Goal: Task Accomplishment & Management: Manage account settings

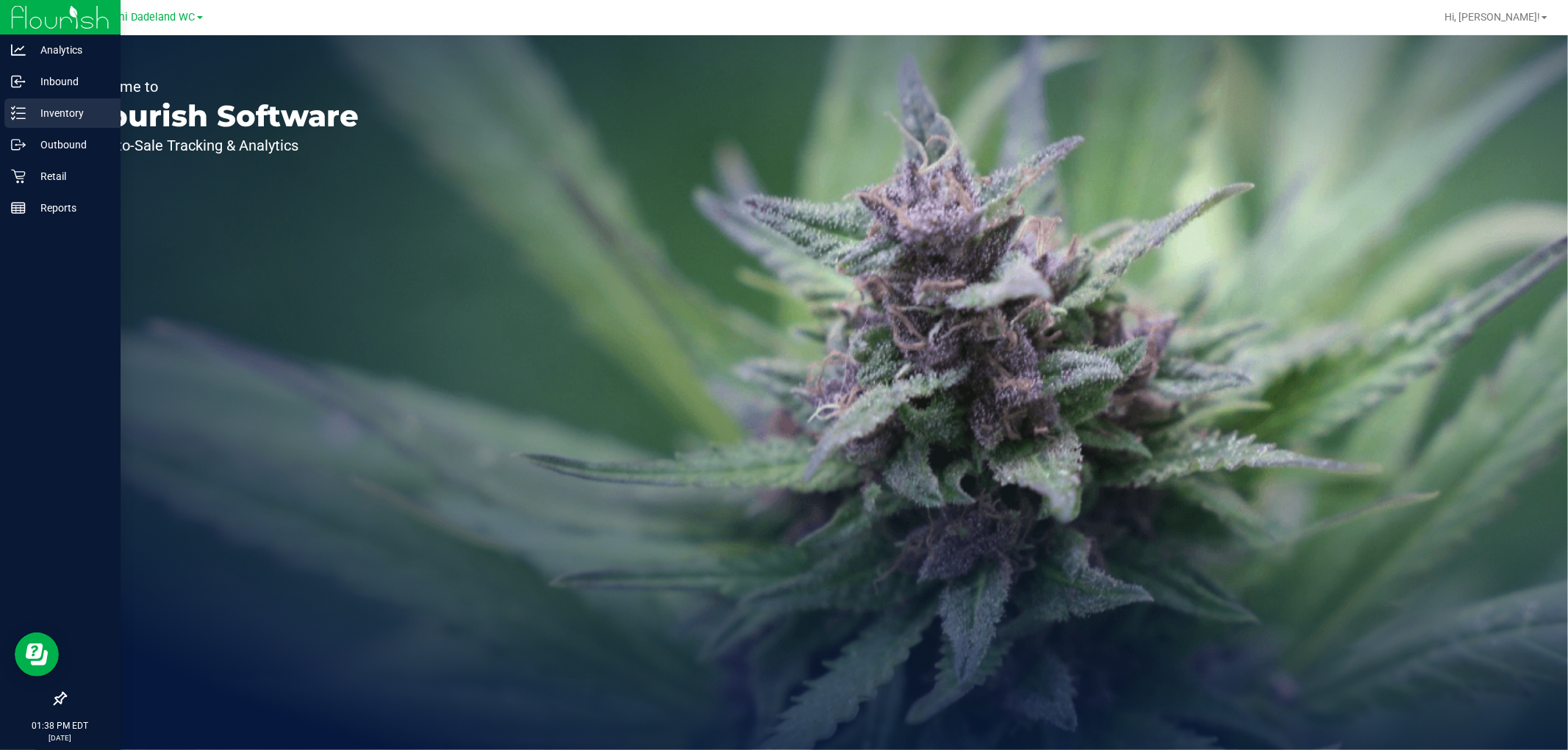
click at [70, 119] on p "Inventory" at bounding box center [70, 113] width 88 height 18
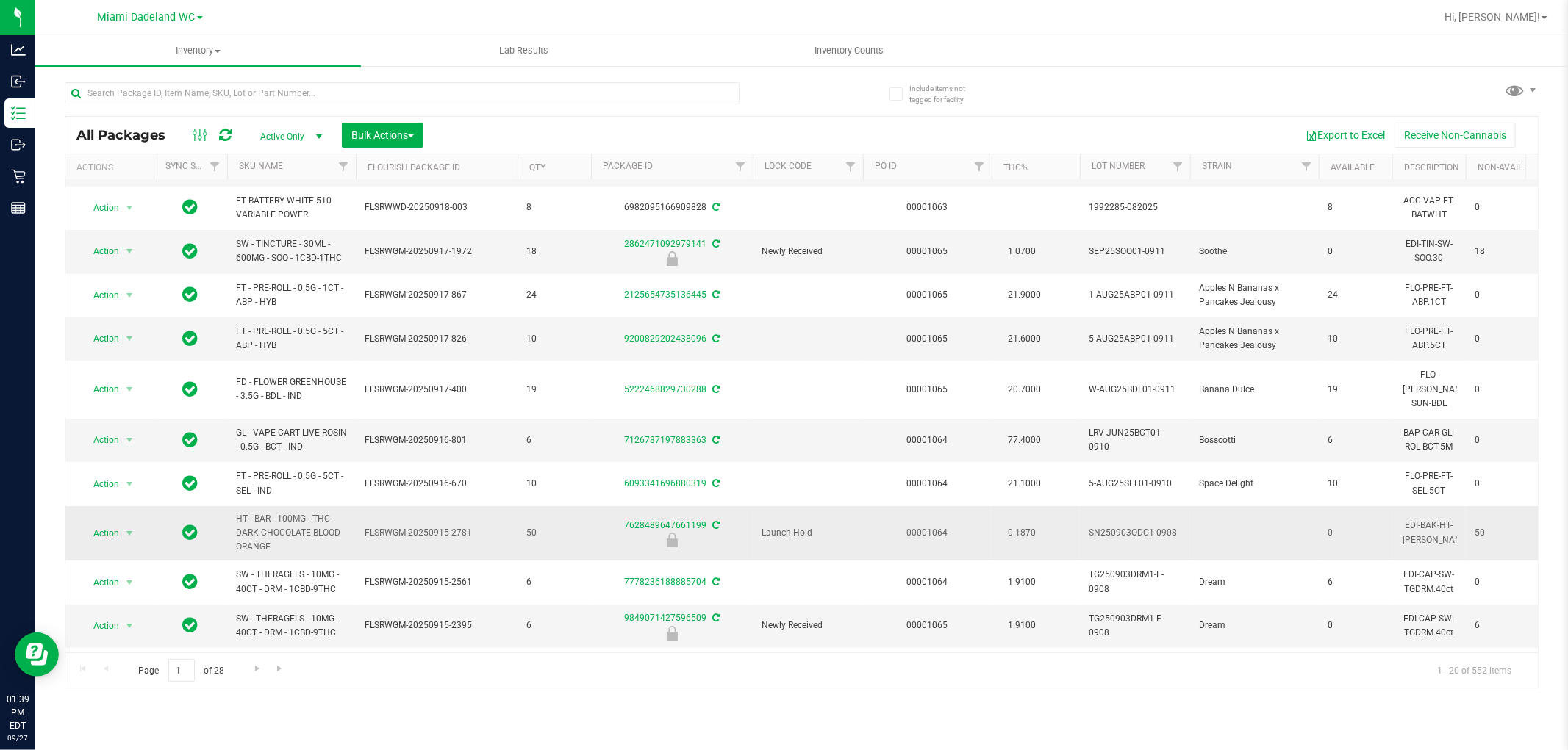
scroll to position [326, 0]
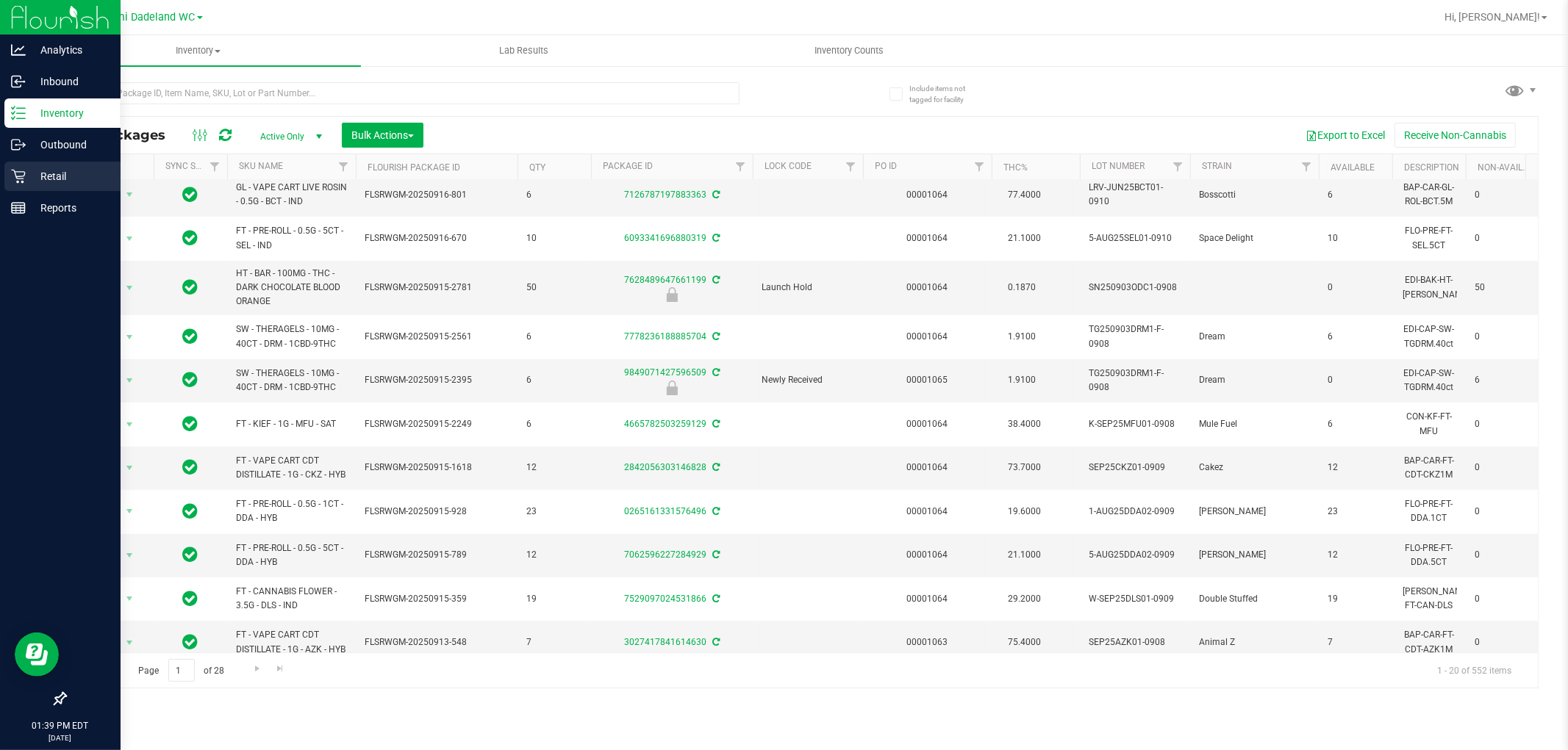
click at [7, 173] on div "Retail" at bounding box center [63, 176] width 116 height 30
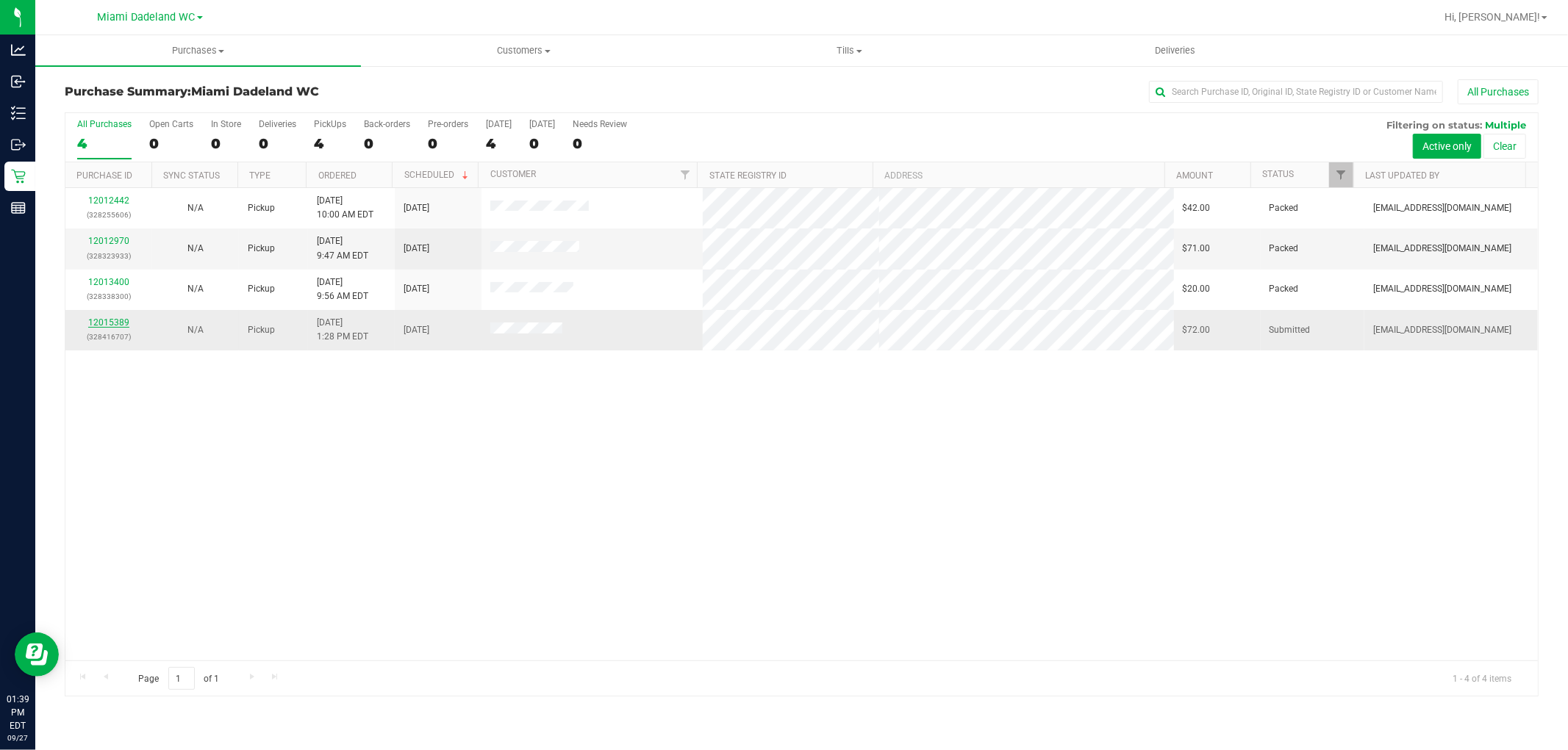
click at [119, 321] on link "12015389" at bounding box center [108, 322] width 41 height 10
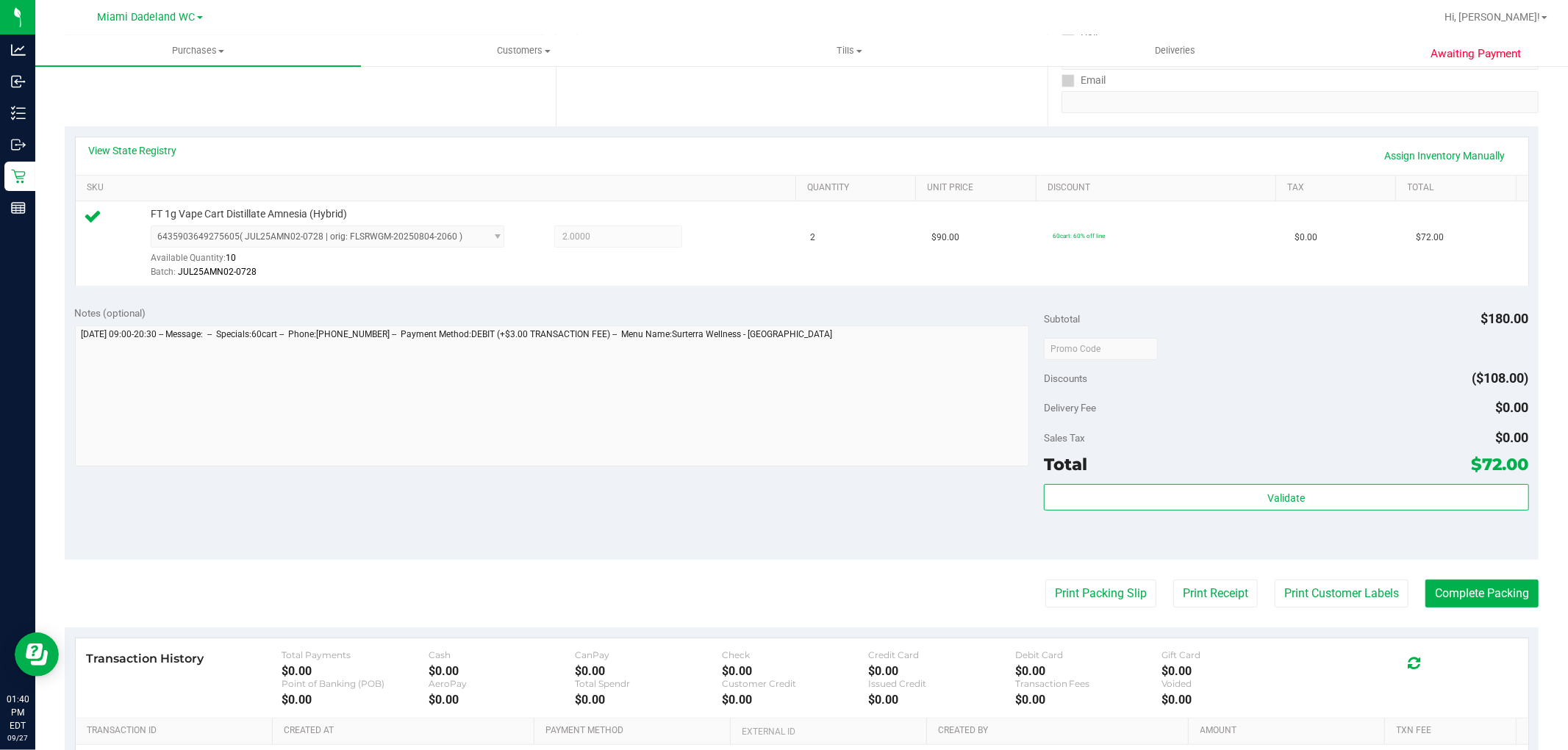
scroll to position [326, 0]
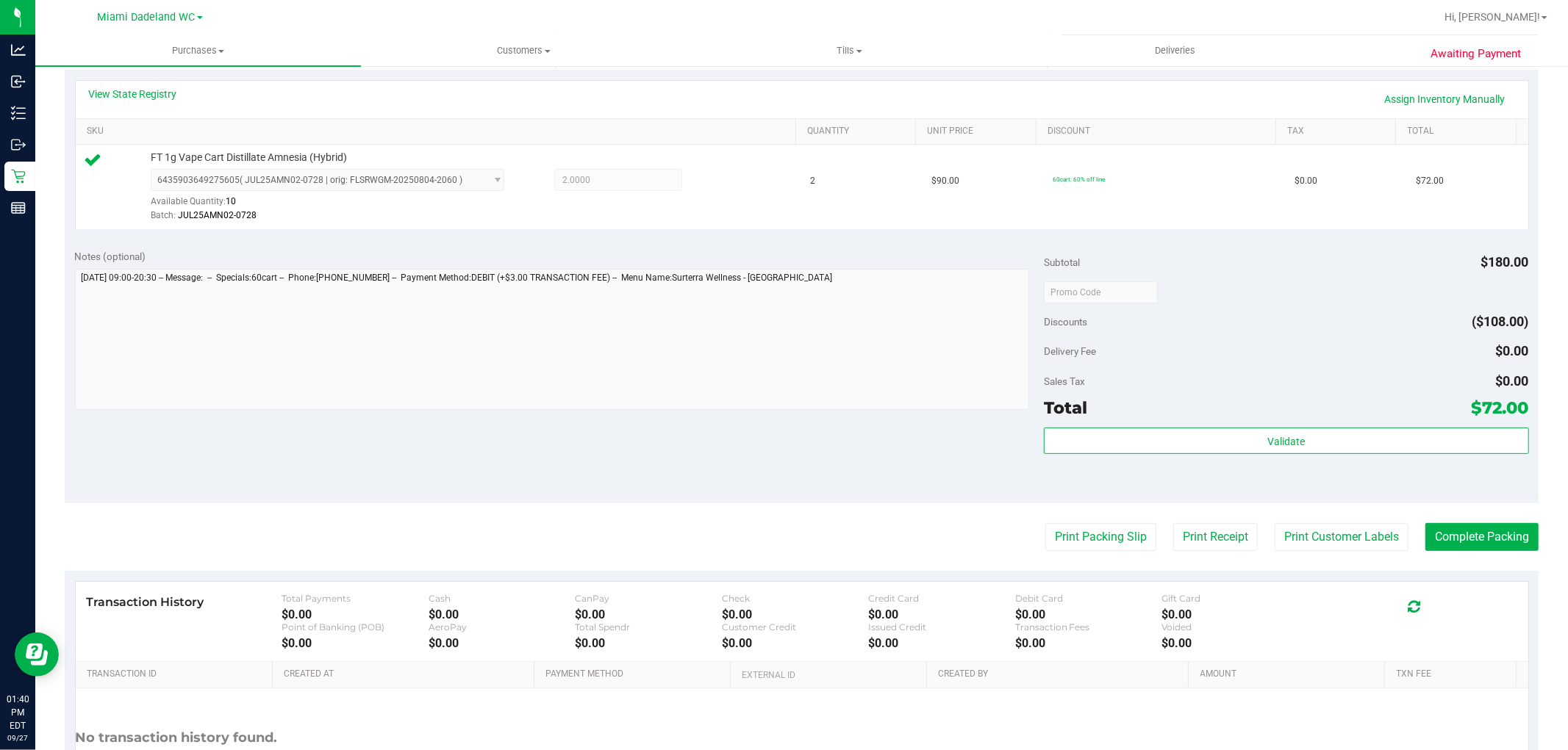
click at [1315, 415] on div "Total $72.00" at bounding box center [1286, 407] width 484 height 26
click at [1319, 441] on button "Validate" at bounding box center [1286, 441] width 484 height 26
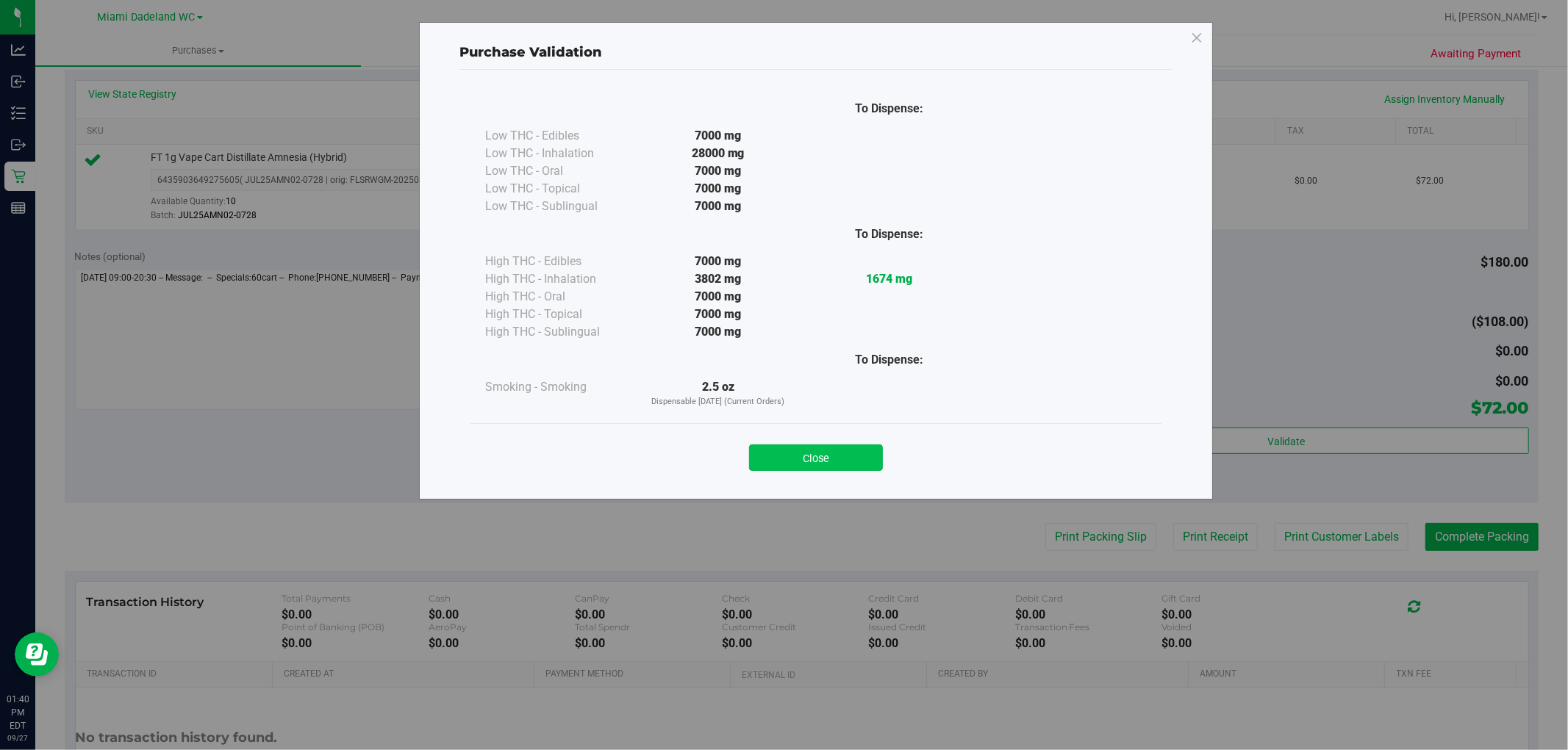
click at [826, 449] on button "Close" at bounding box center [815, 458] width 134 height 26
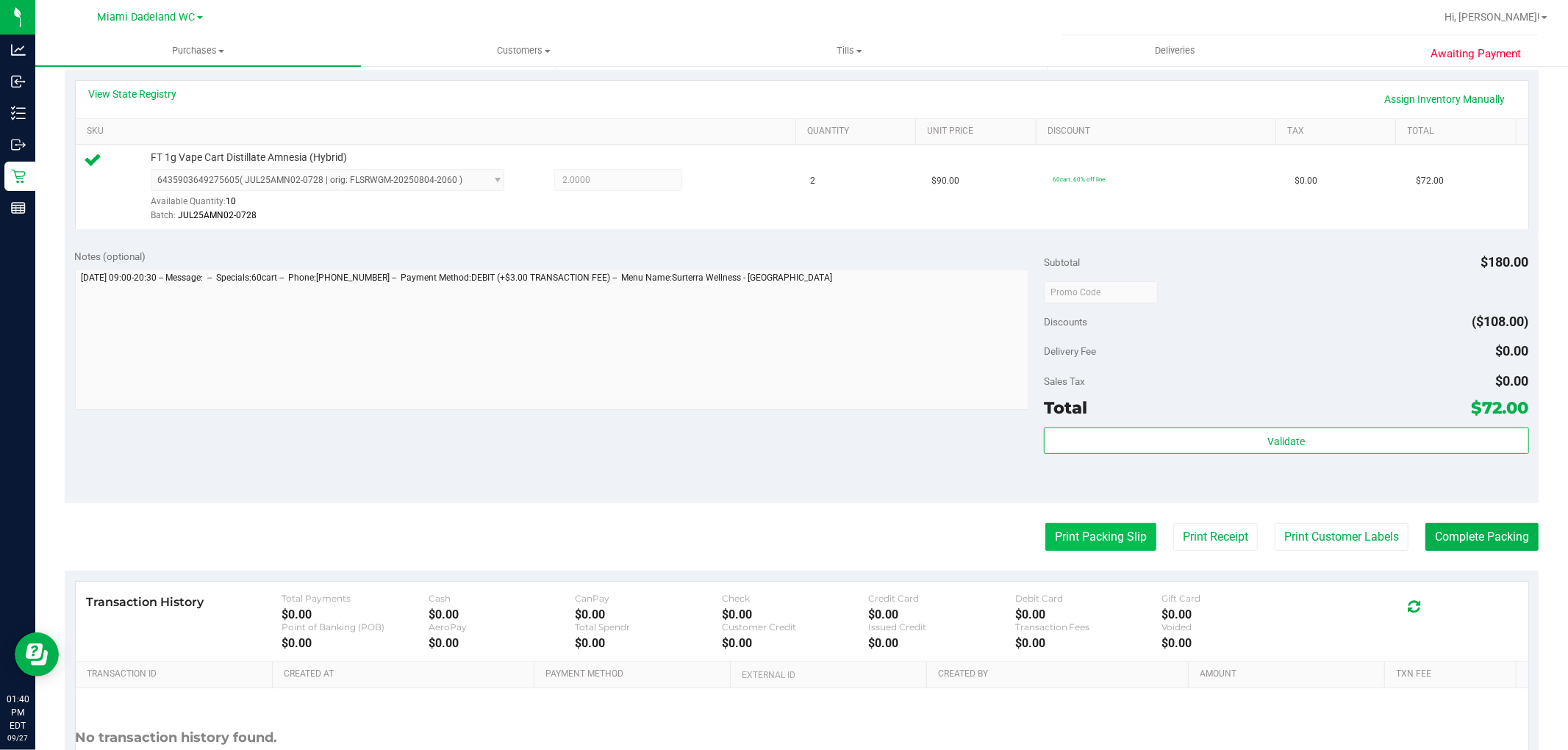
click at [1045, 546] on button "Print Packing Slip" at bounding box center [1101, 537] width 111 height 28
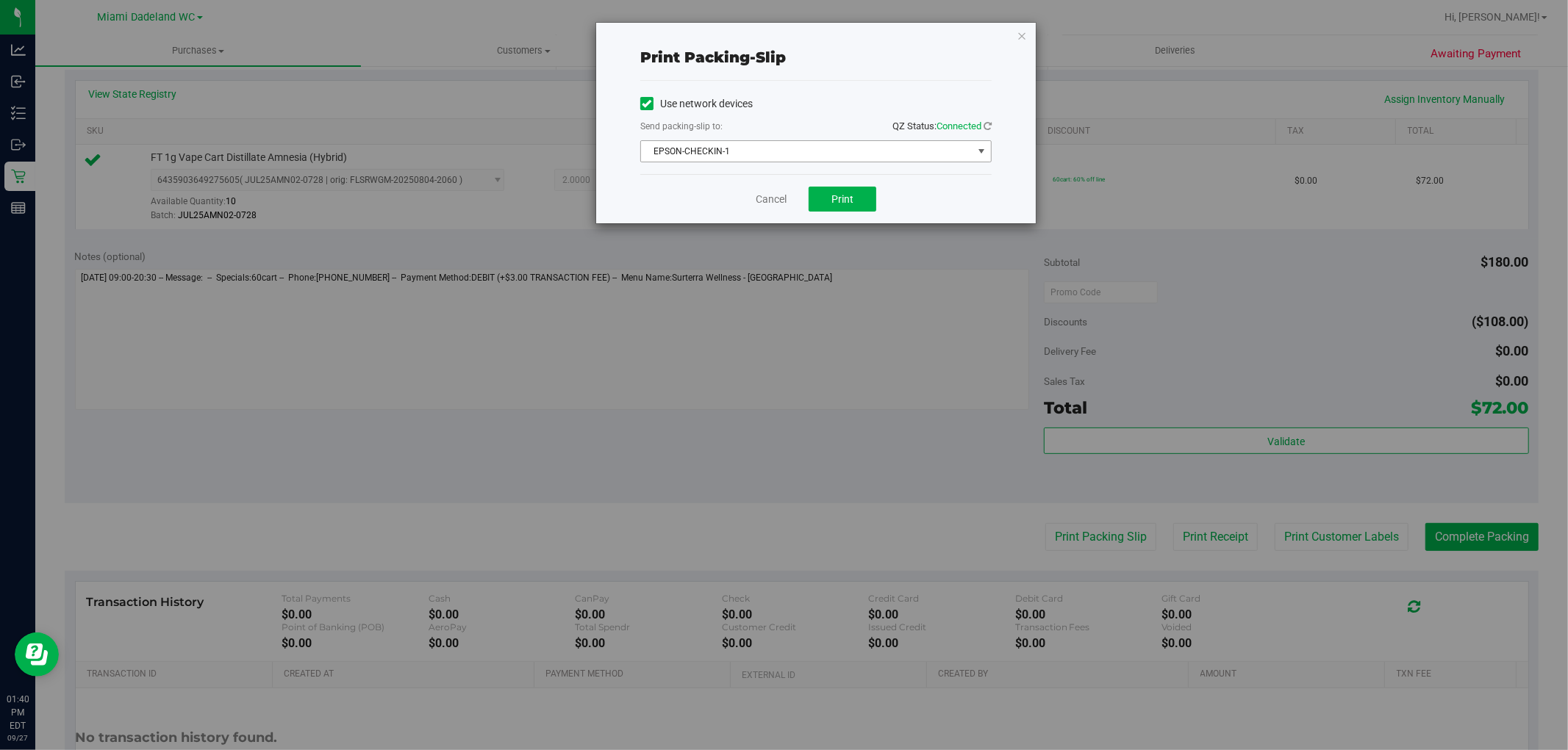
click at [811, 142] on span "EPSON-CHECKIN-1" at bounding box center [807, 151] width 332 height 21
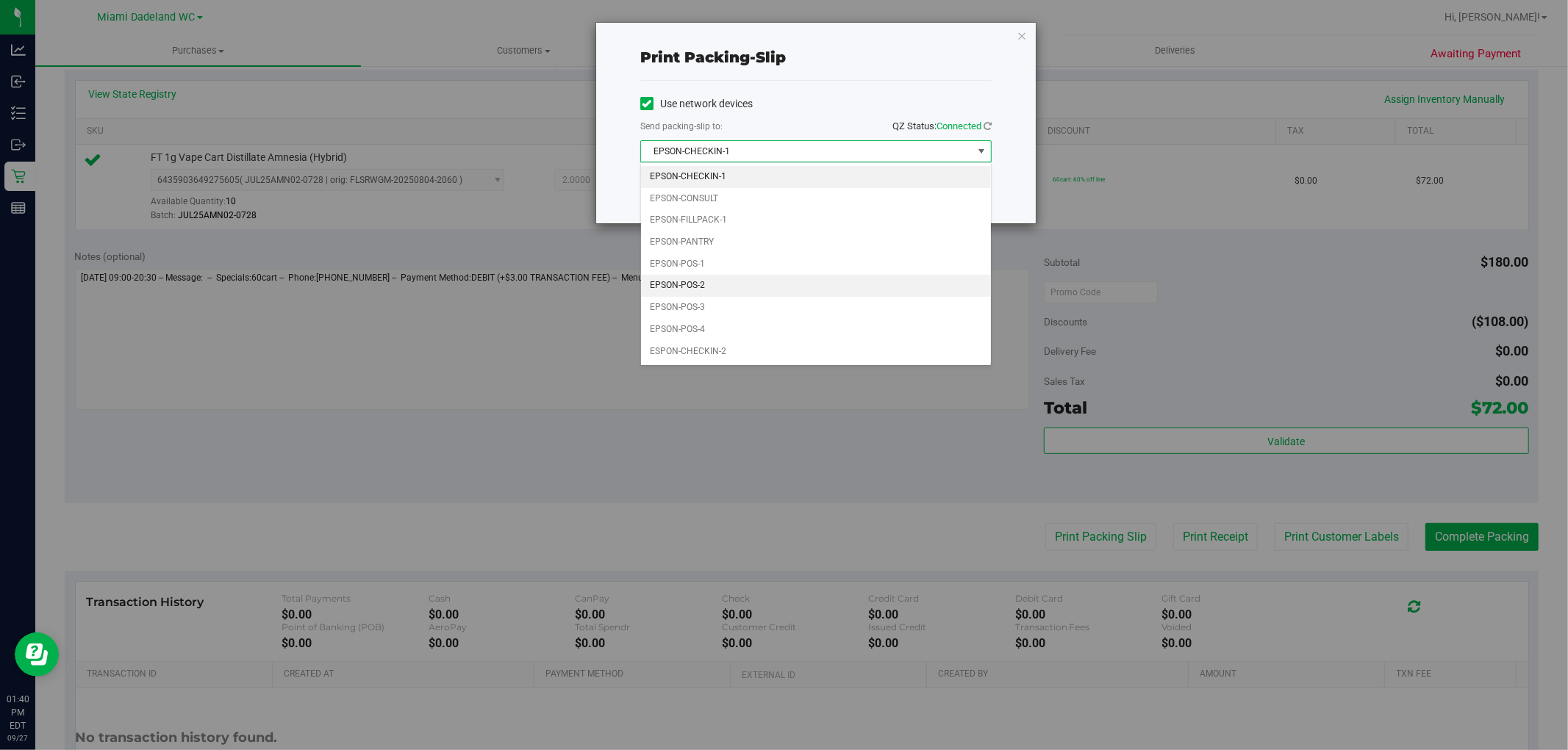
click at [850, 278] on li "EPSON-POS-2" at bounding box center [816, 286] width 350 height 22
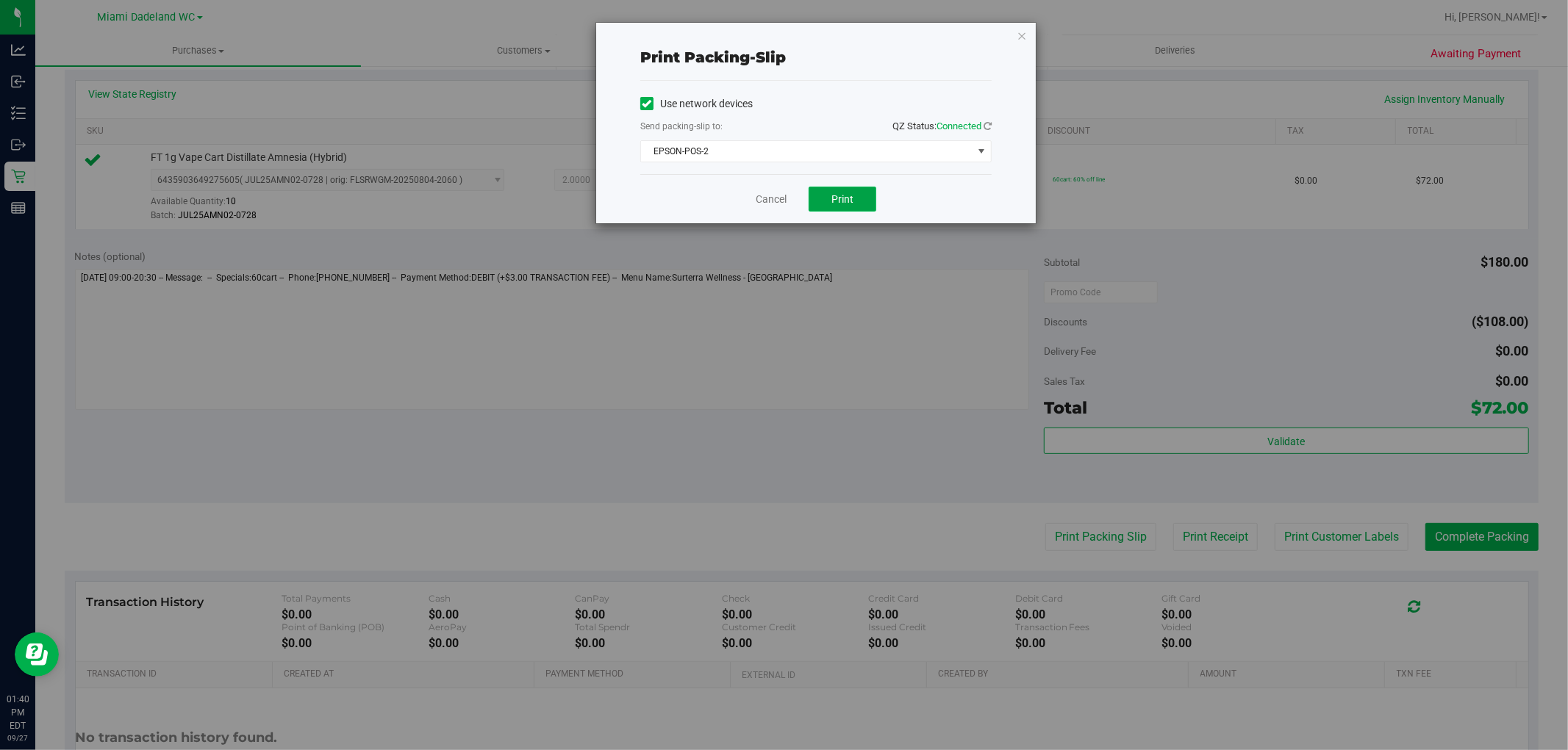
click at [836, 204] on span "Print" at bounding box center [843, 199] width 22 height 12
click at [855, 159] on span "EPSON-POS-2" at bounding box center [807, 151] width 332 height 21
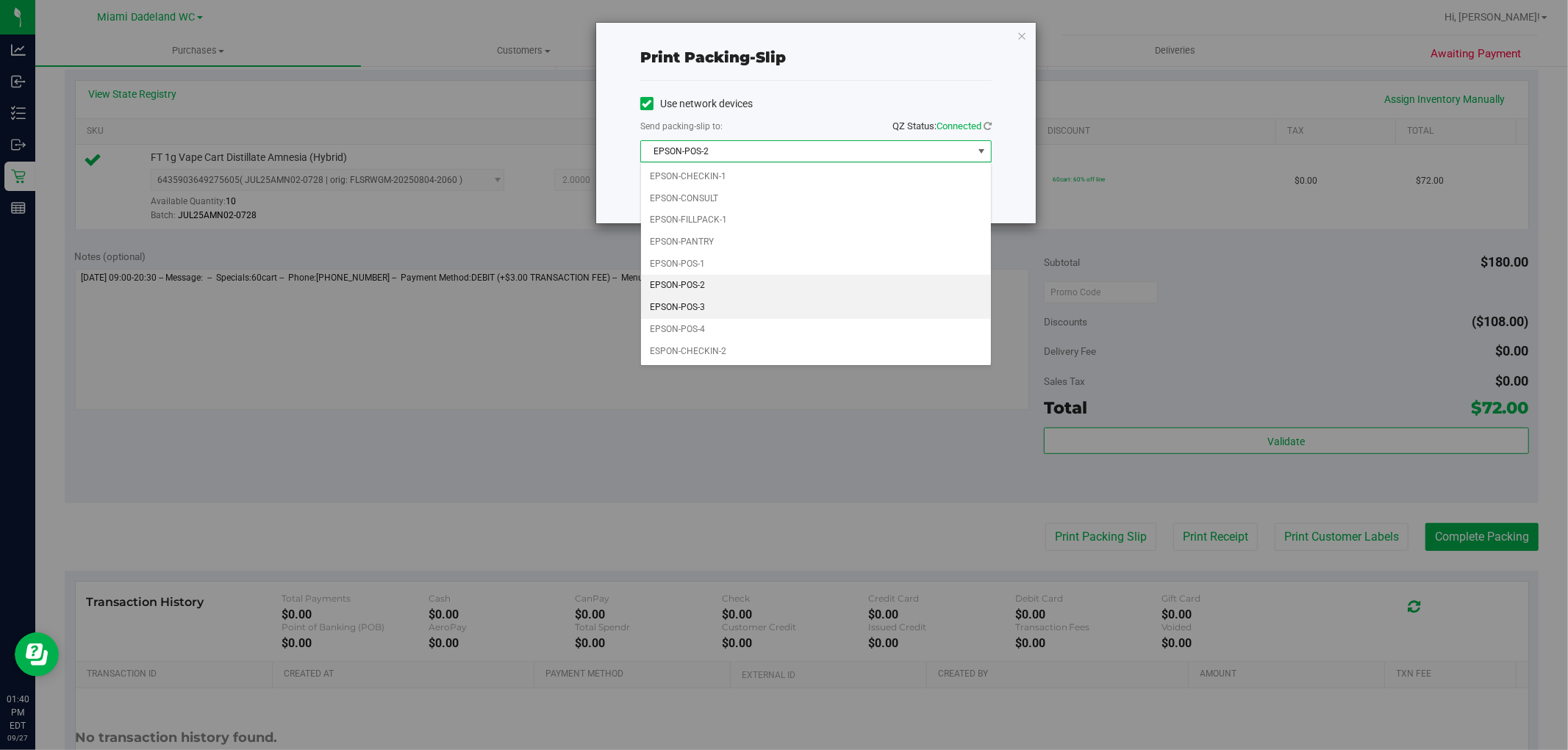
click at [782, 309] on li "EPSON-POS-3" at bounding box center [816, 308] width 350 height 22
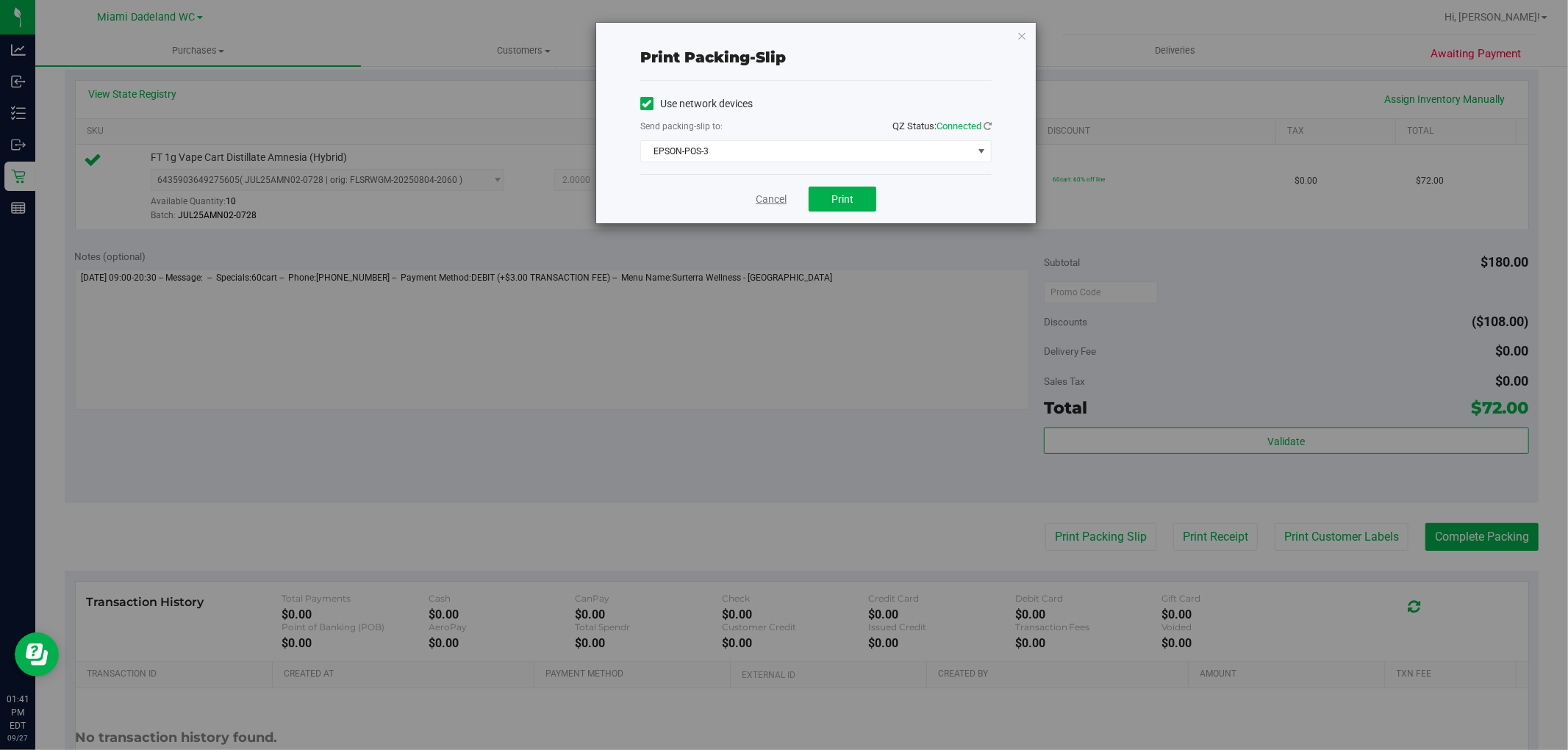
click at [772, 200] on link "Cancel" at bounding box center [771, 199] width 31 height 15
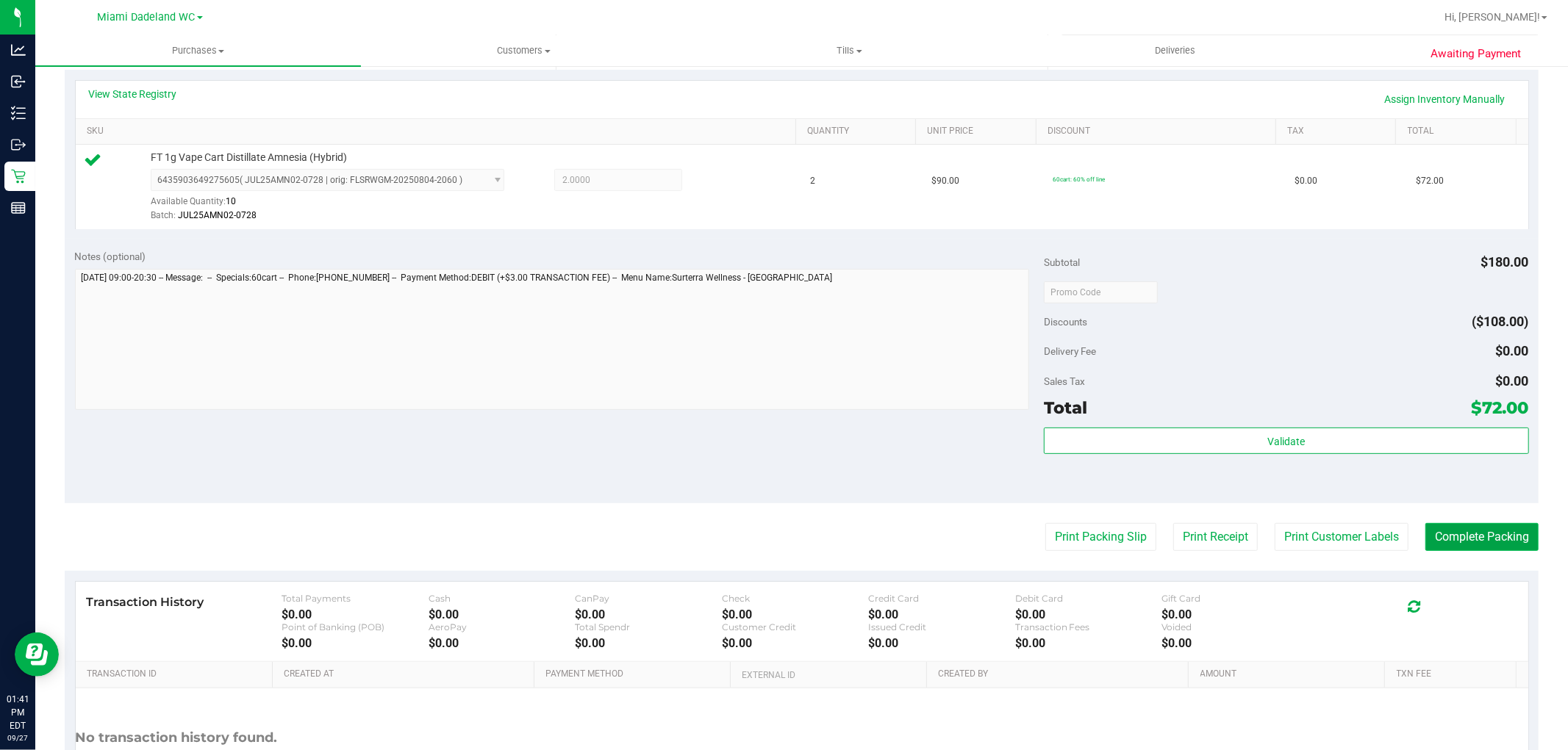
click at [1489, 538] on button "Complete Packing" at bounding box center [1481, 537] width 113 height 28
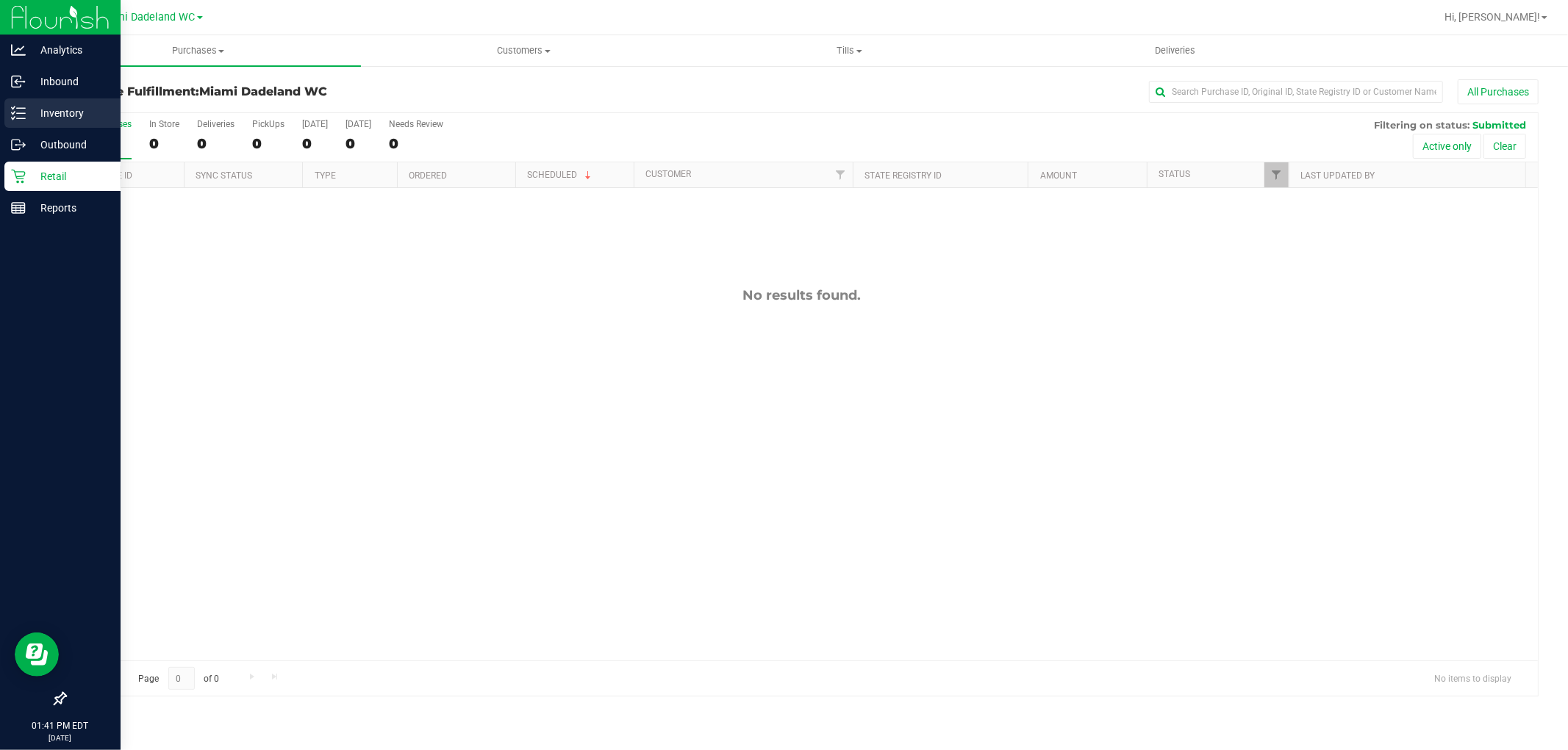
click at [74, 109] on p "Inventory" at bounding box center [70, 113] width 88 height 18
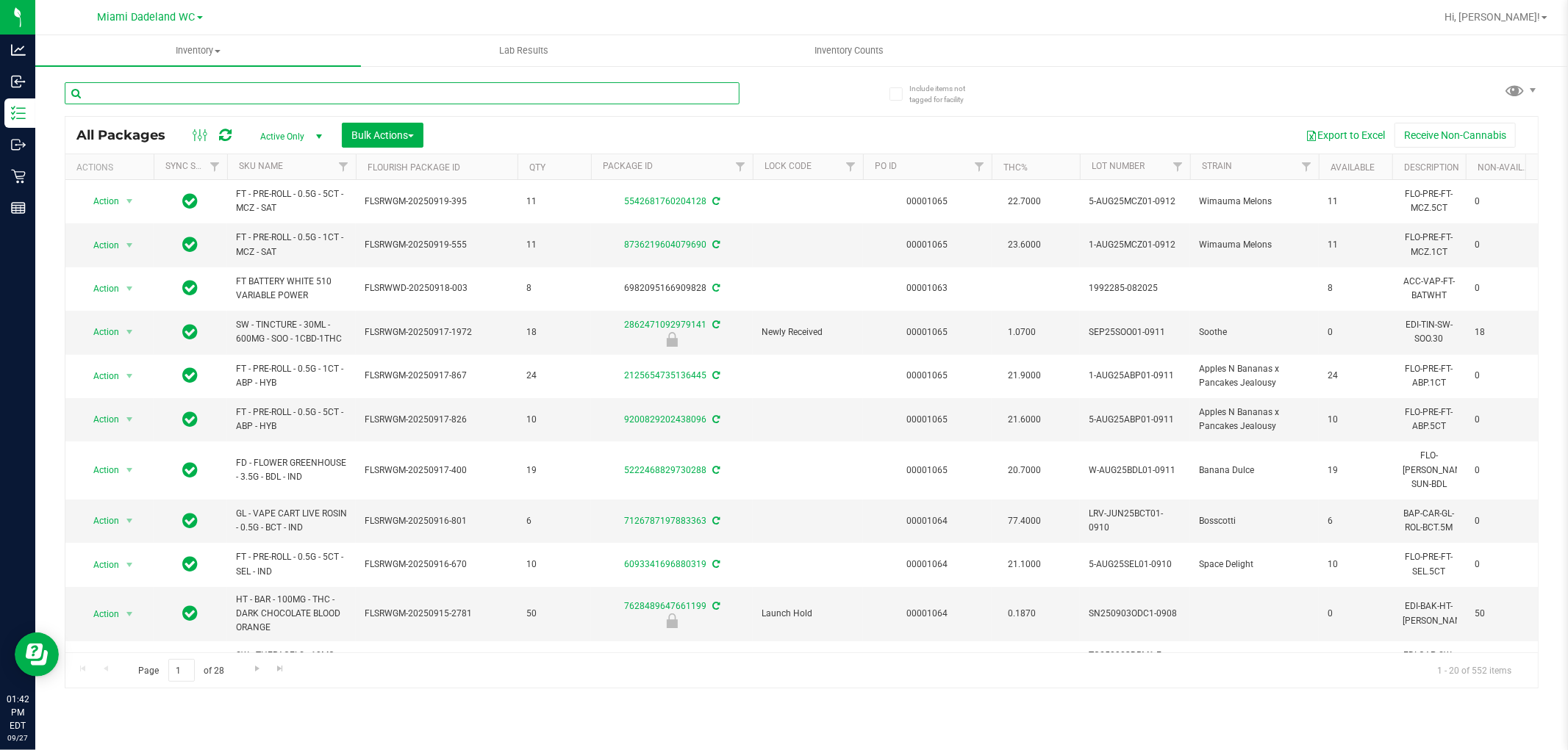
click at [498, 98] on input "text" at bounding box center [402, 94] width 675 height 22
drag, startPoint x: 322, startPoint y: 76, endPoint x: 334, endPoint y: 90, distance: 18.4
click at [324, 76] on div at bounding box center [434, 92] width 738 height 47
click at [334, 90] on input "text" at bounding box center [402, 94] width 675 height 22
type input "7668630085323466"
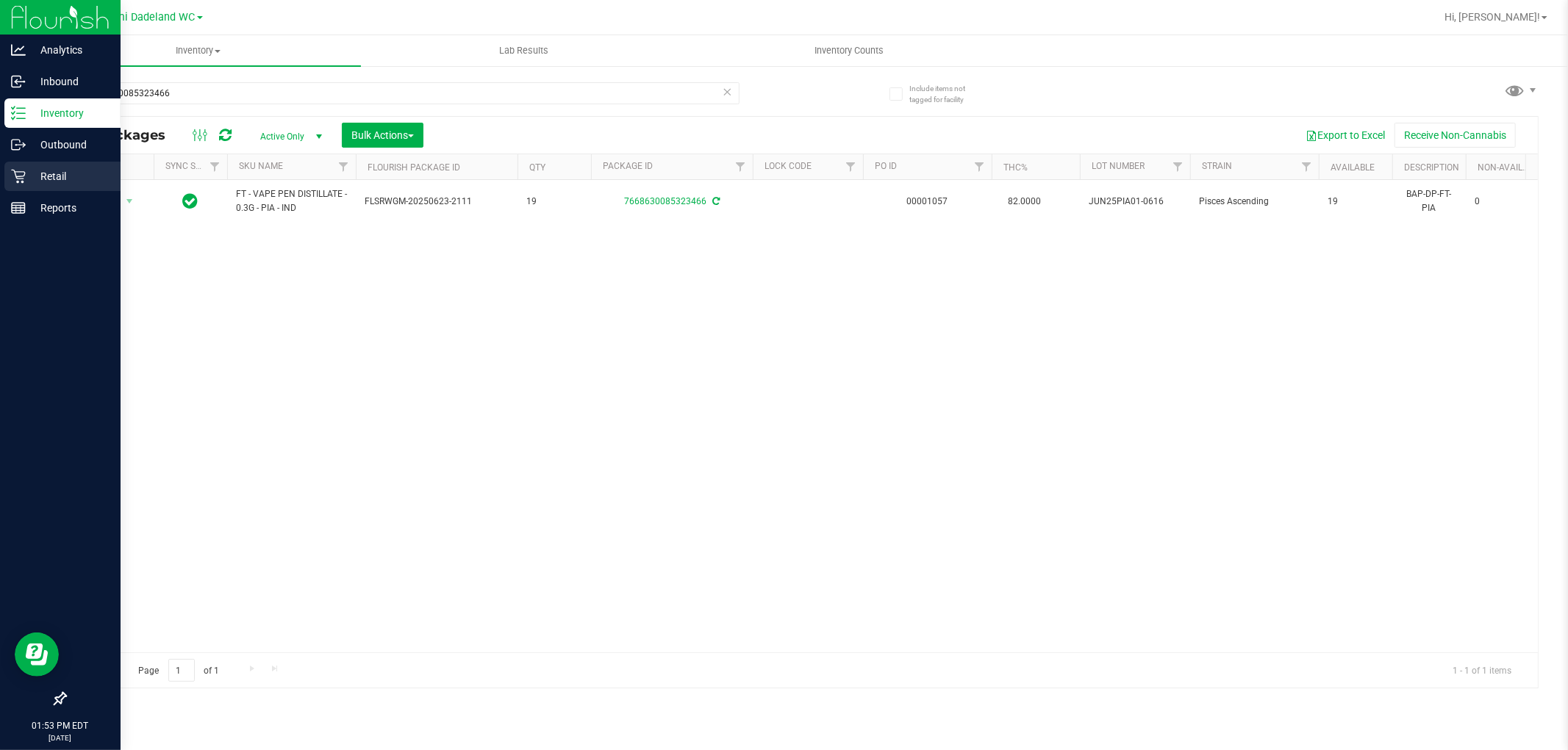
click at [35, 175] on p "Retail" at bounding box center [70, 176] width 88 height 18
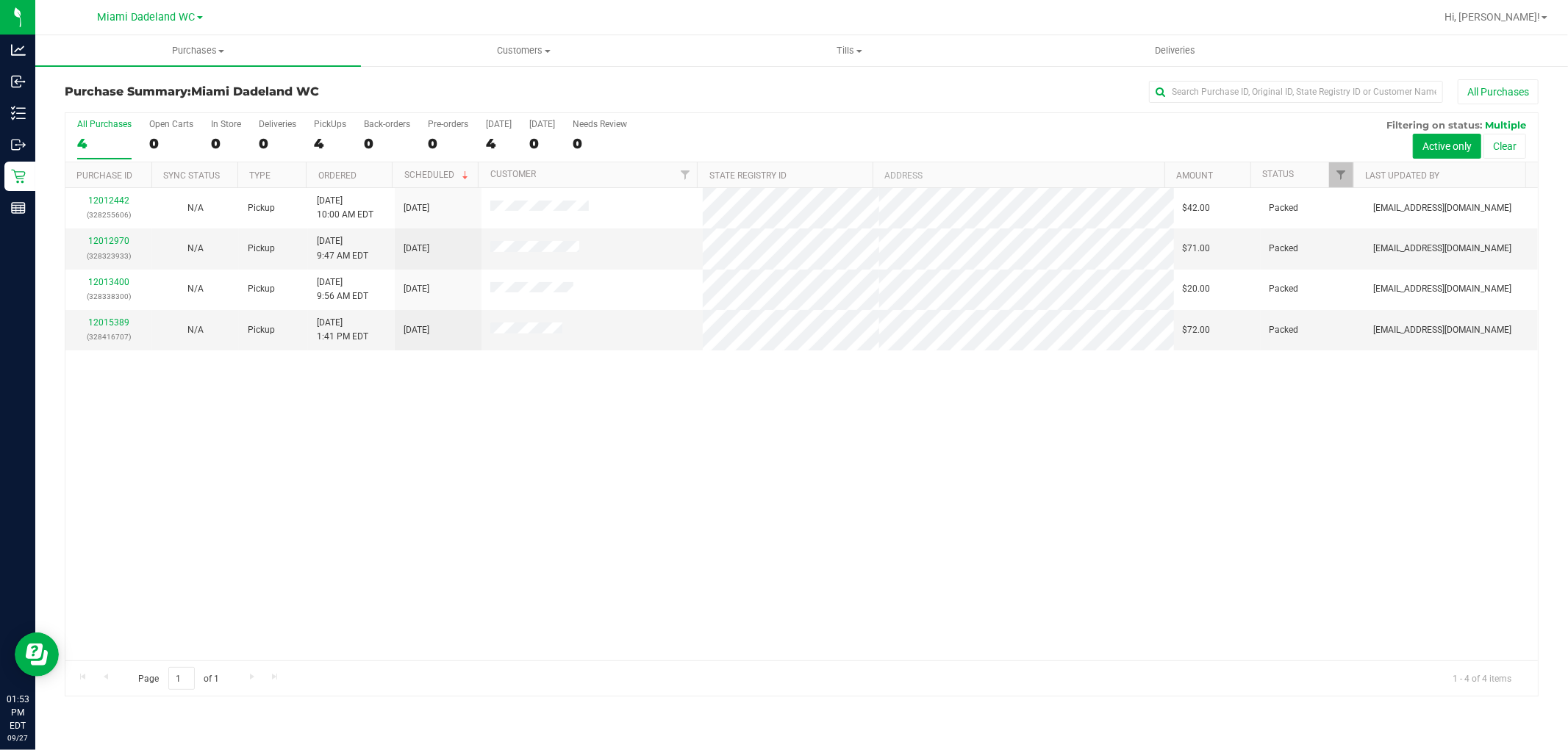
click at [744, 93] on div "All Purchases" at bounding box center [1047, 91] width 983 height 25
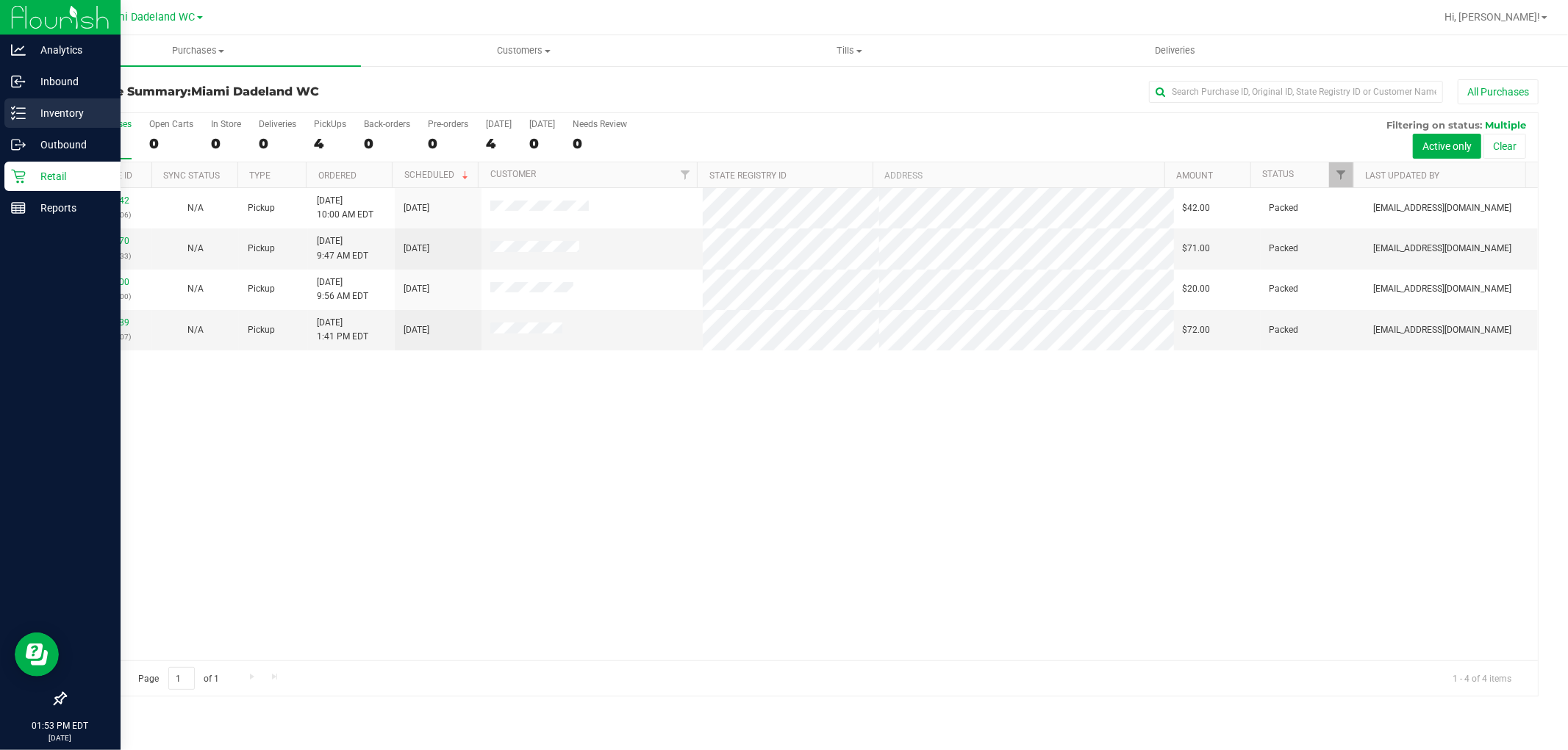
click at [46, 109] on p "Inventory" at bounding box center [70, 113] width 88 height 18
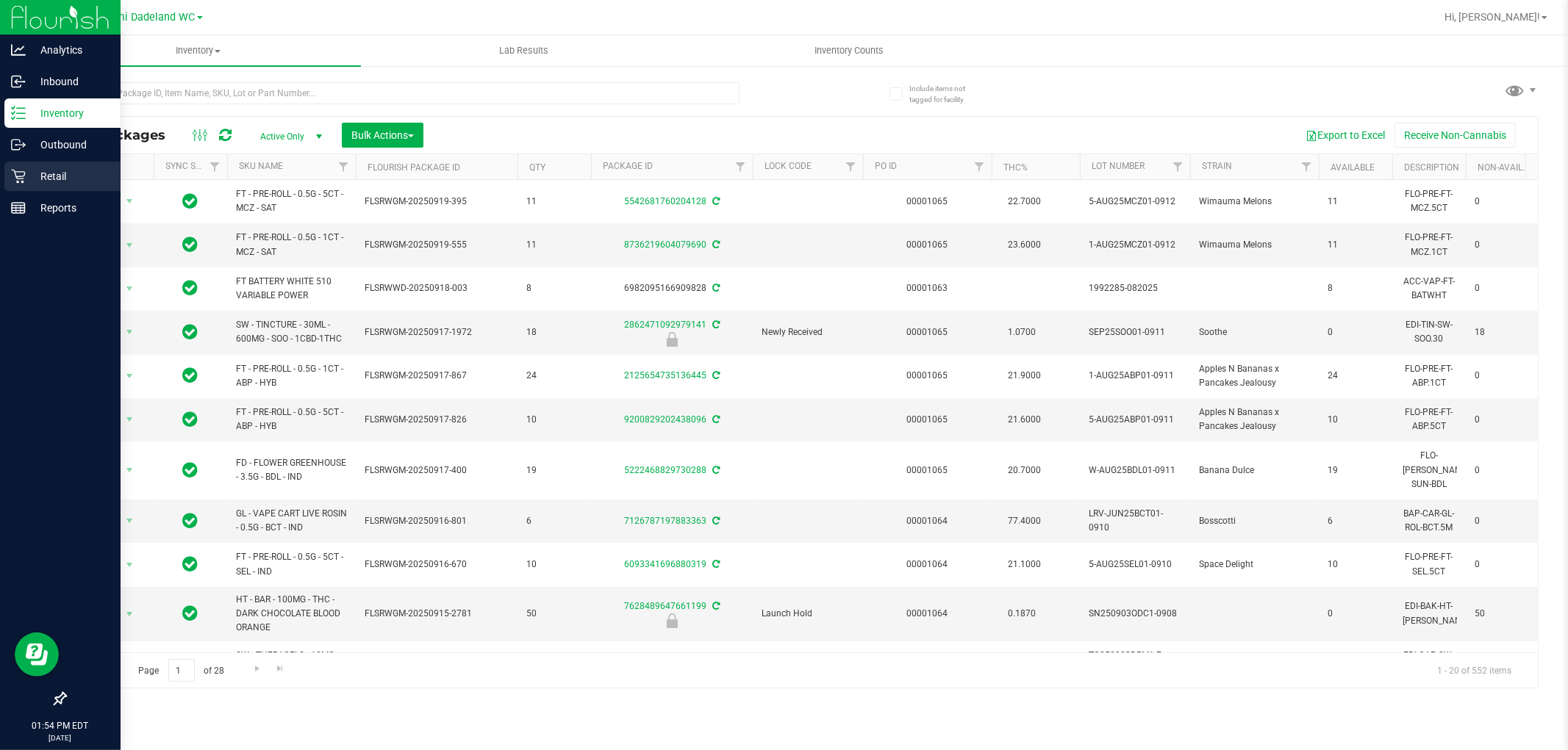
click at [46, 179] on p "Retail" at bounding box center [70, 176] width 88 height 18
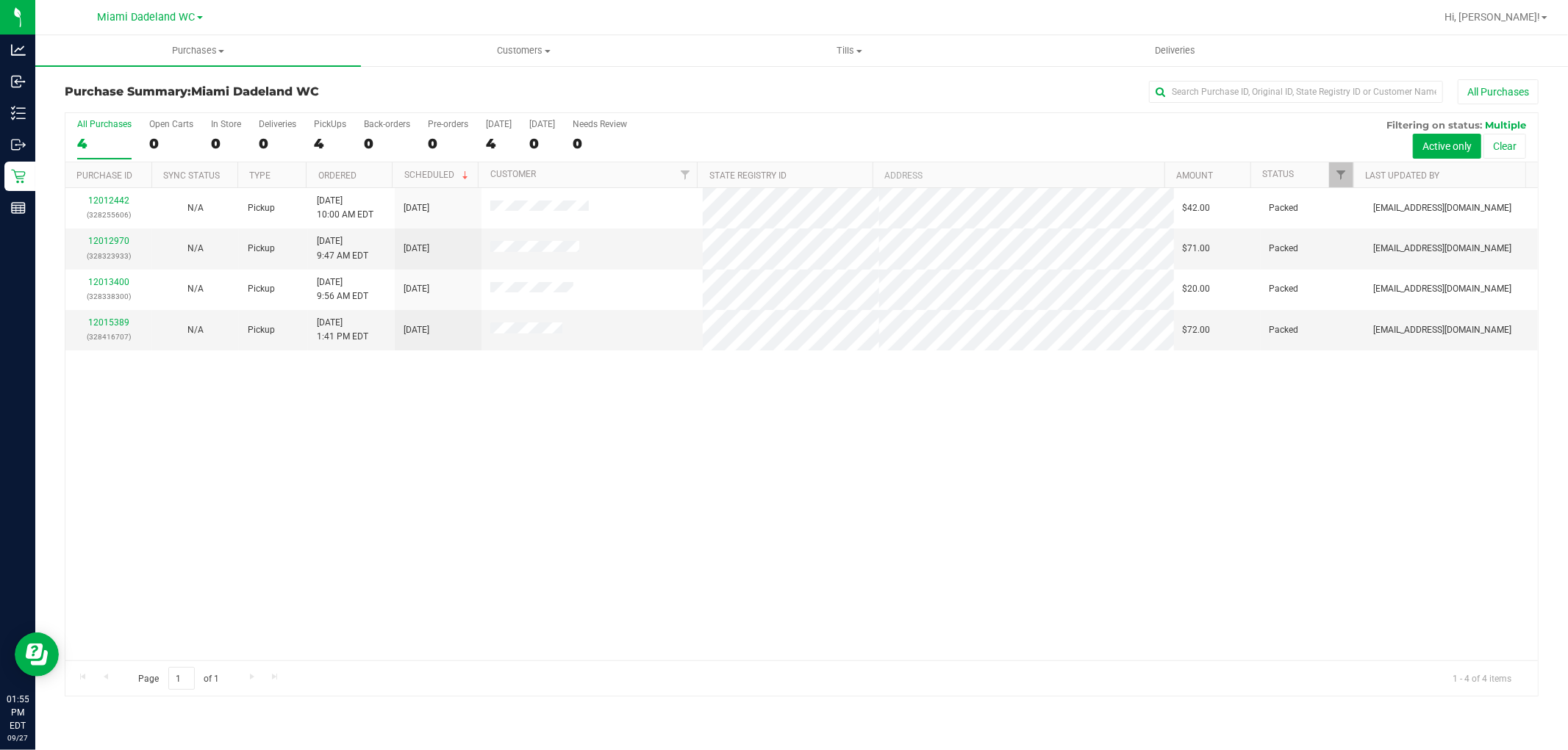
click at [866, 478] on div "12012442 (328255606) N/A Pickup [DATE] 10:00 AM EDT 9/27/2025 $42.00 Packed [EM…" at bounding box center [802, 425] width 1473 height 473
click at [1008, 362] on div "12012442 (328255606) N/A Pickup [DATE] 10:00 AM EDT 9/27/2025 $42.00 Packed [EM…" at bounding box center [802, 425] width 1473 height 473
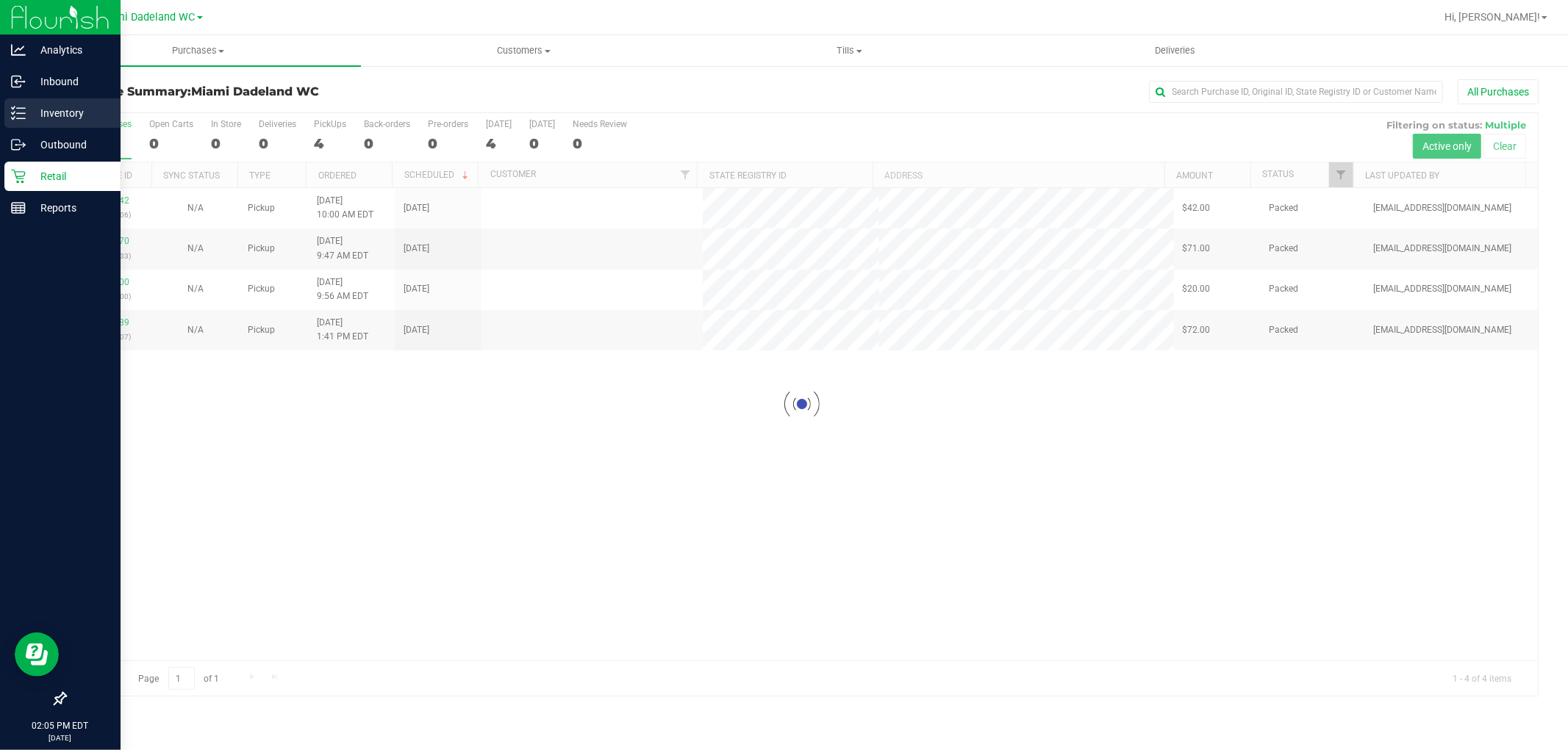
click at [67, 119] on p "Inventory" at bounding box center [70, 113] width 88 height 18
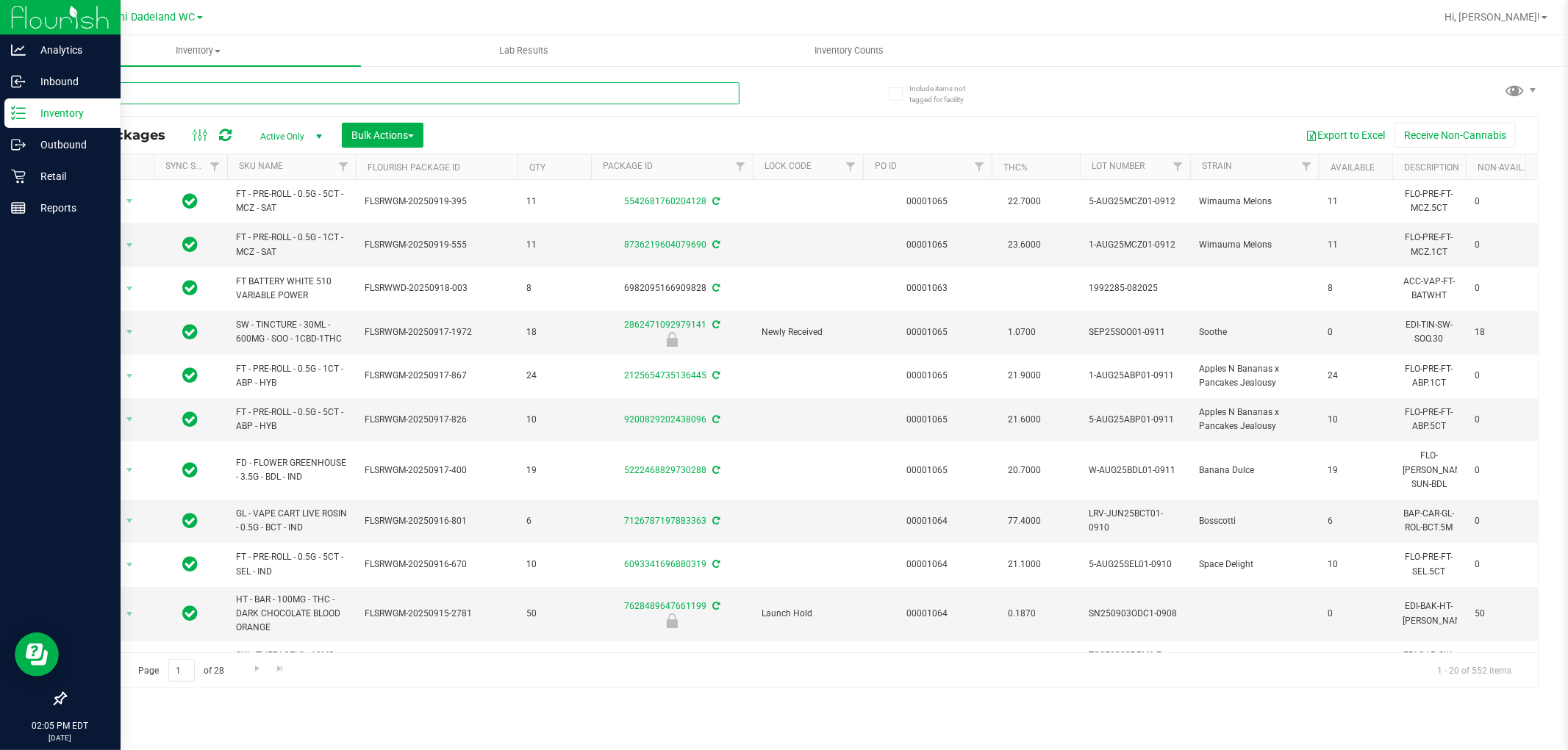
click at [282, 92] on input "text" at bounding box center [402, 94] width 675 height 22
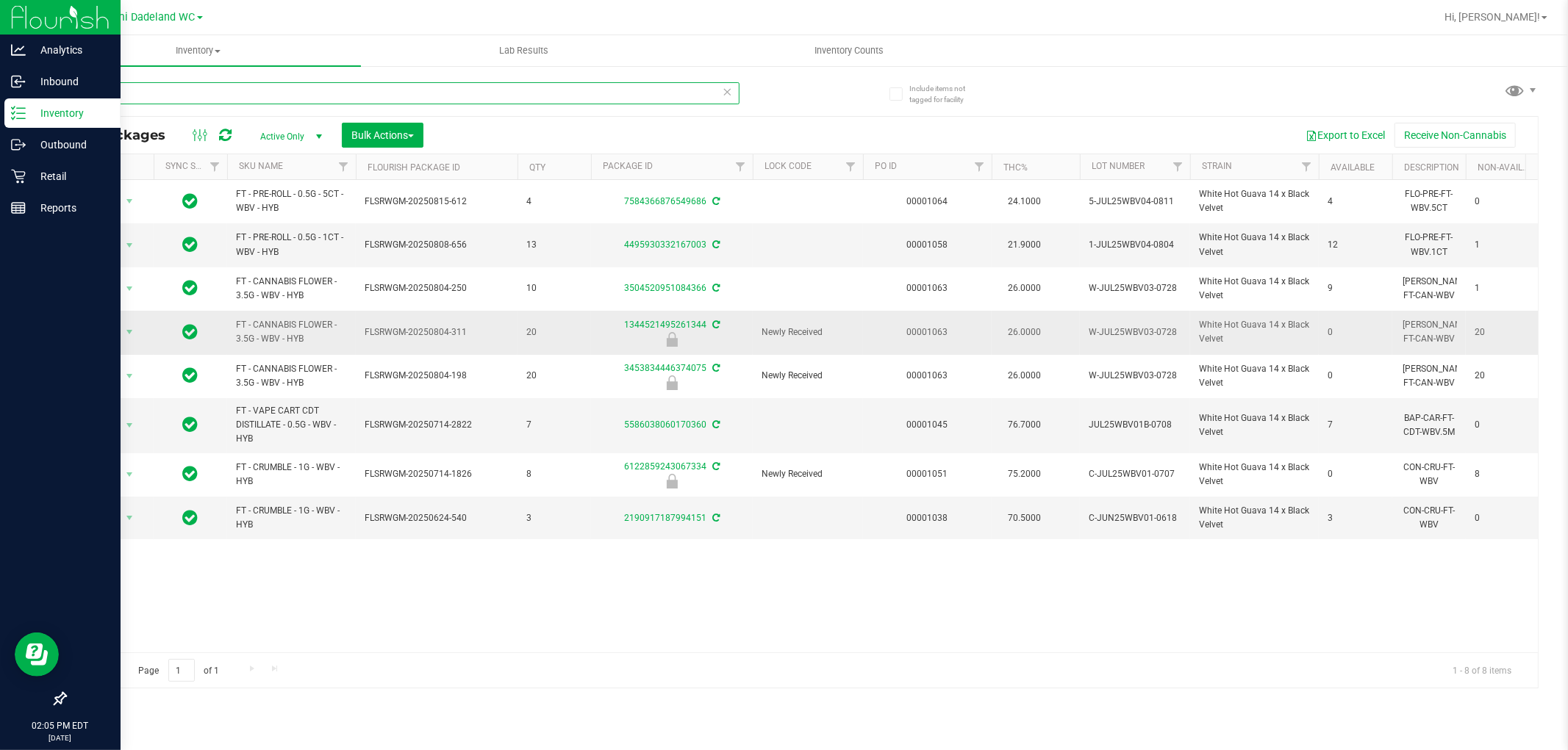
type input "wbv"
drag, startPoint x: 305, startPoint y: 341, endPoint x: 143, endPoint y: 92, distance: 297.1
click at [144, 92] on input "wbv" at bounding box center [402, 94] width 675 height 22
click at [57, 173] on p "Retail" at bounding box center [70, 176] width 88 height 18
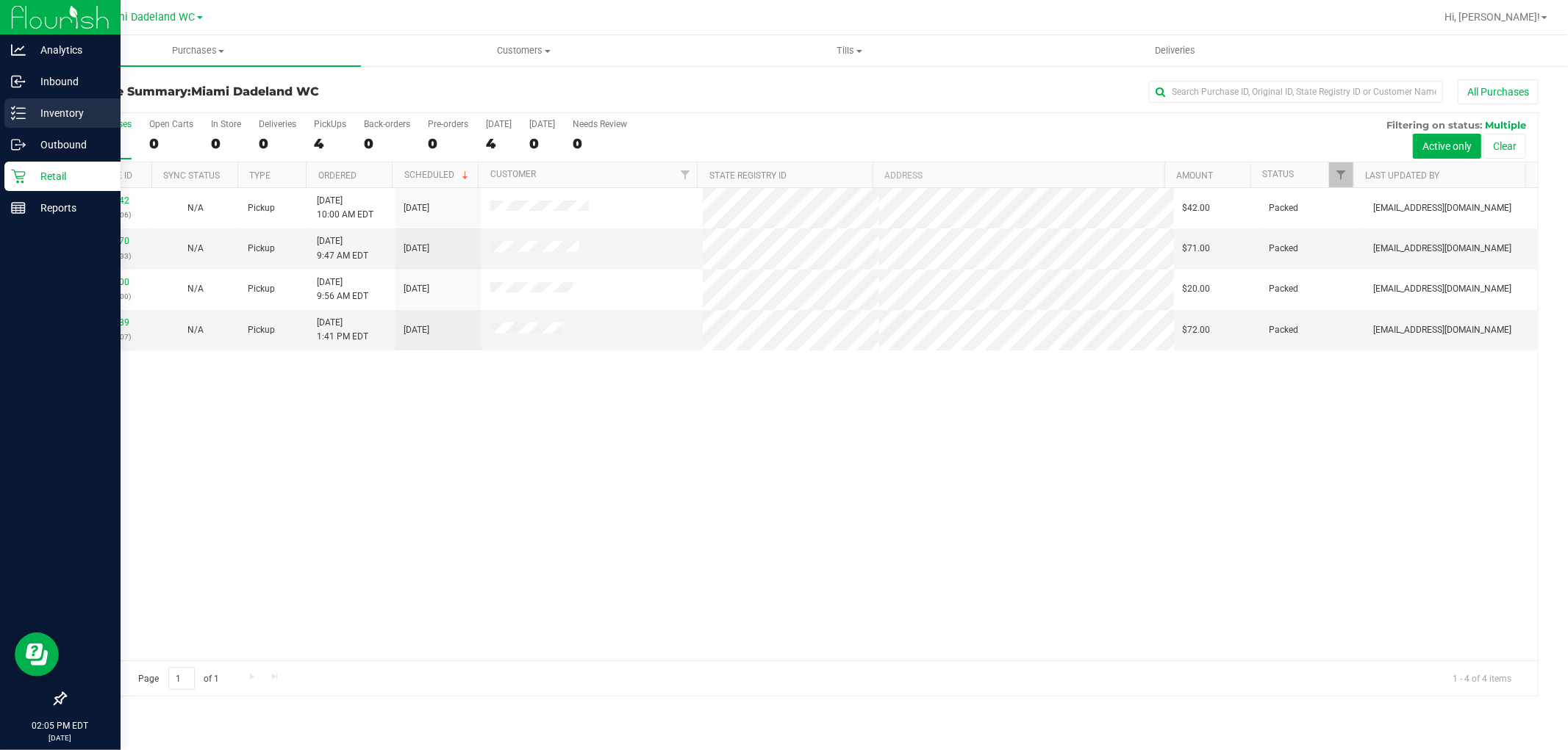
click at [67, 115] on p "Inventory" at bounding box center [70, 113] width 88 height 18
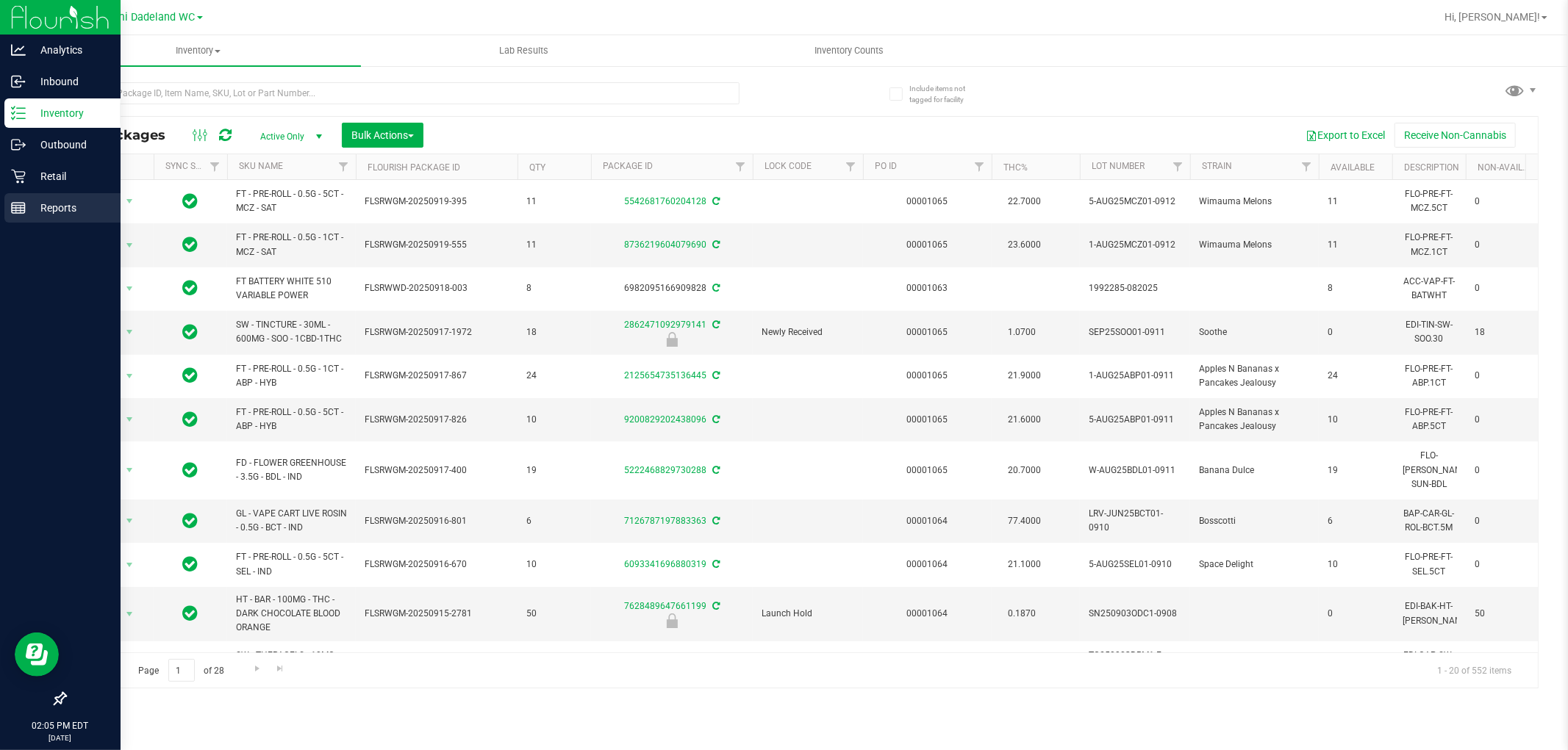
click at [46, 199] on p "Reports" at bounding box center [70, 208] width 88 height 18
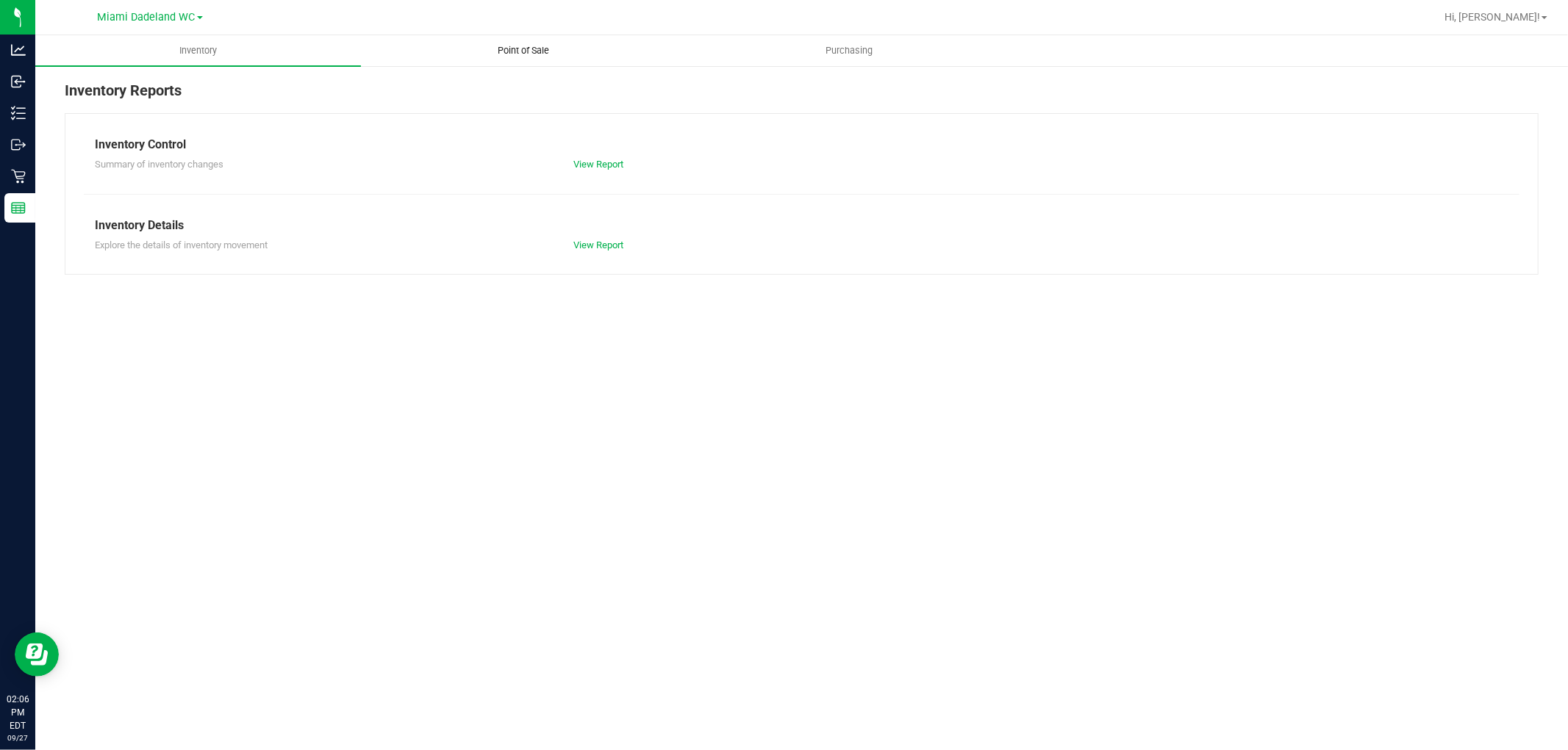
click at [534, 50] on span "Point of Sale" at bounding box center [524, 50] width 91 height 14
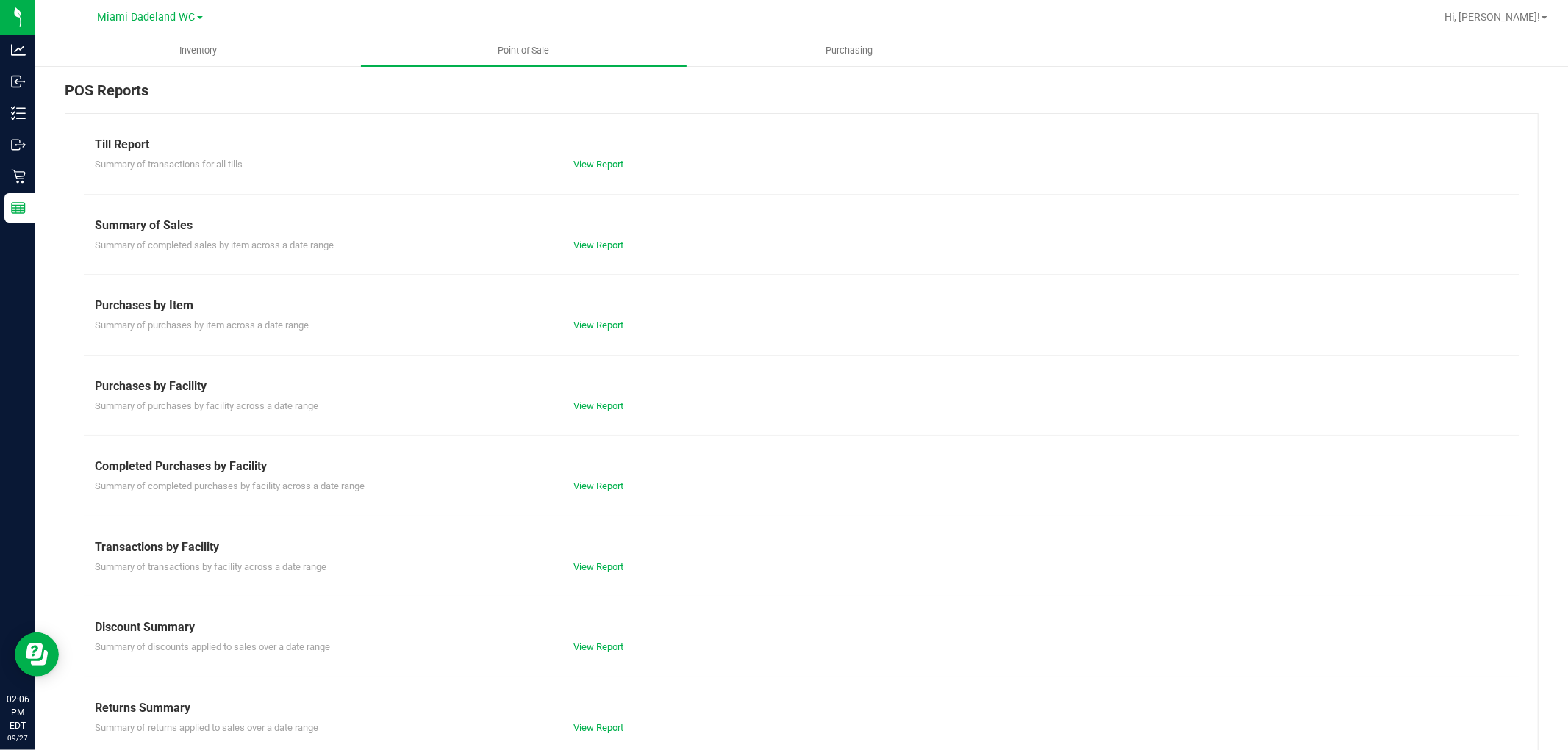
click at [614, 478] on div "Summary of completed purchases by facility across a date range View Report" at bounding box center [802, 484] width 1436 height 18
click at [614, 482] on link "View Report" at bounding box center [598, 486] width 50 height 11
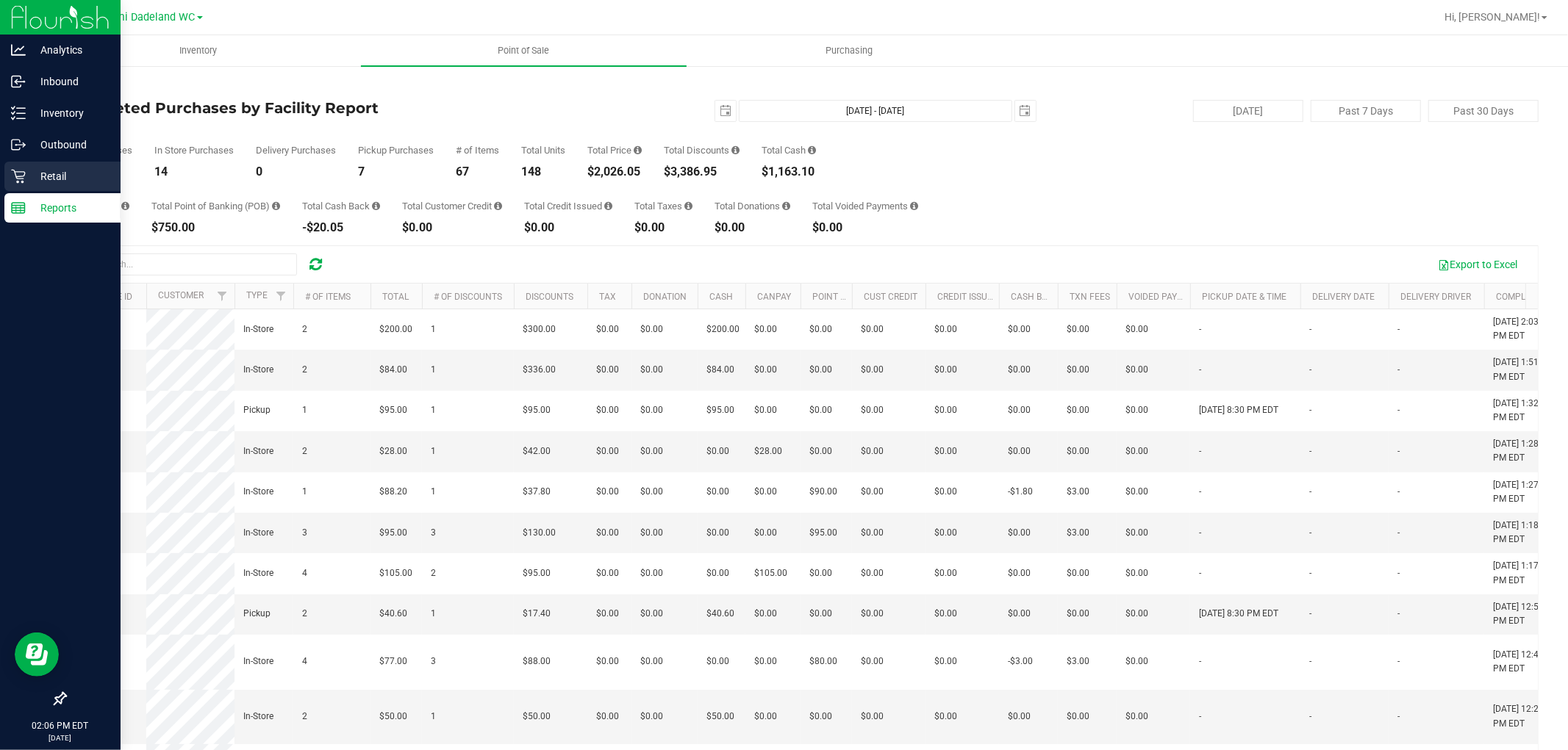
drag, startPoint x: 766, startPoint y: 256, endPoint x: 22, endPoint y: 171, distance: 748.8
click at [22, 171] on icon at bounding box center [18, 176] width 14 height 14
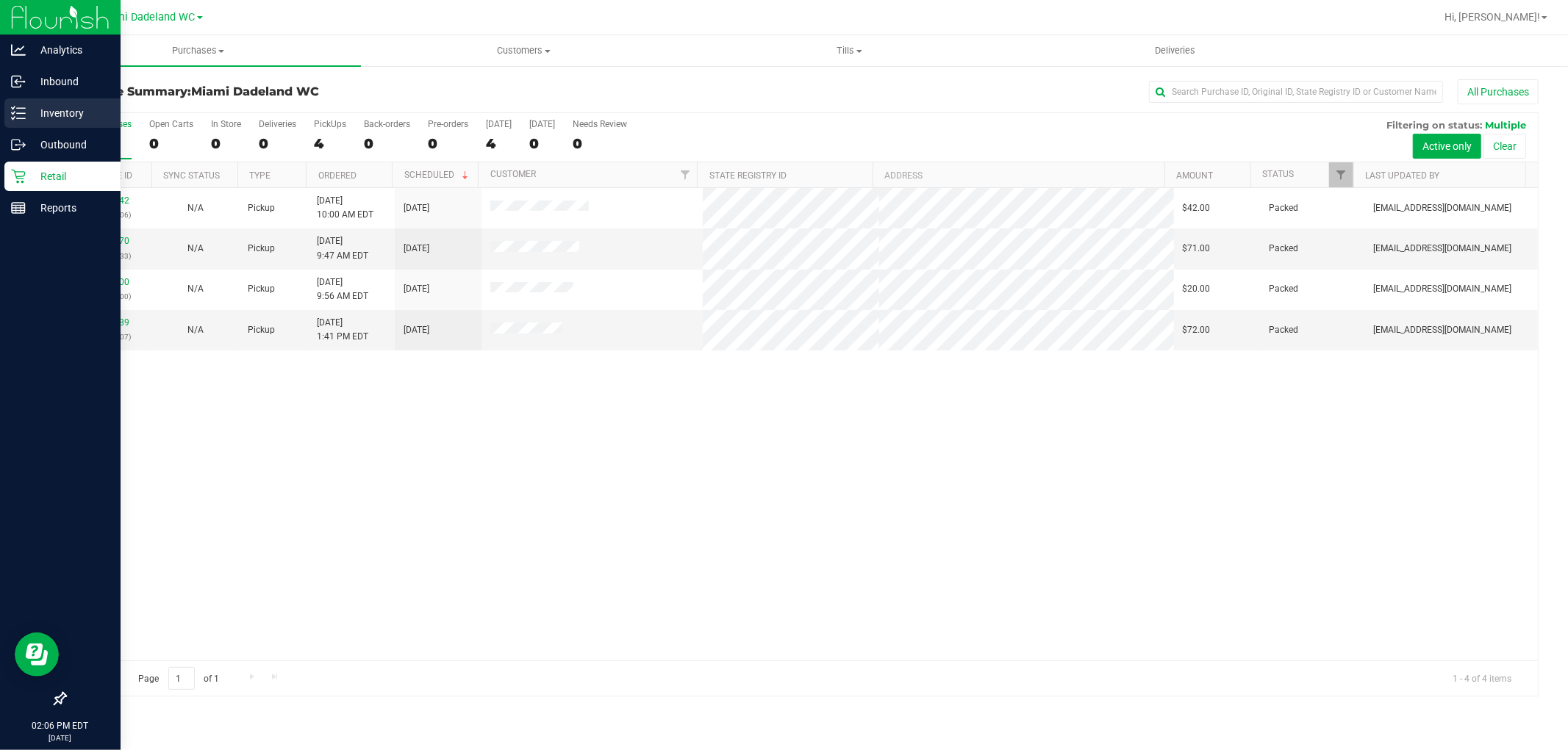
click at [18, 108] on line at bounding box center [21, 108] width 8 height 0
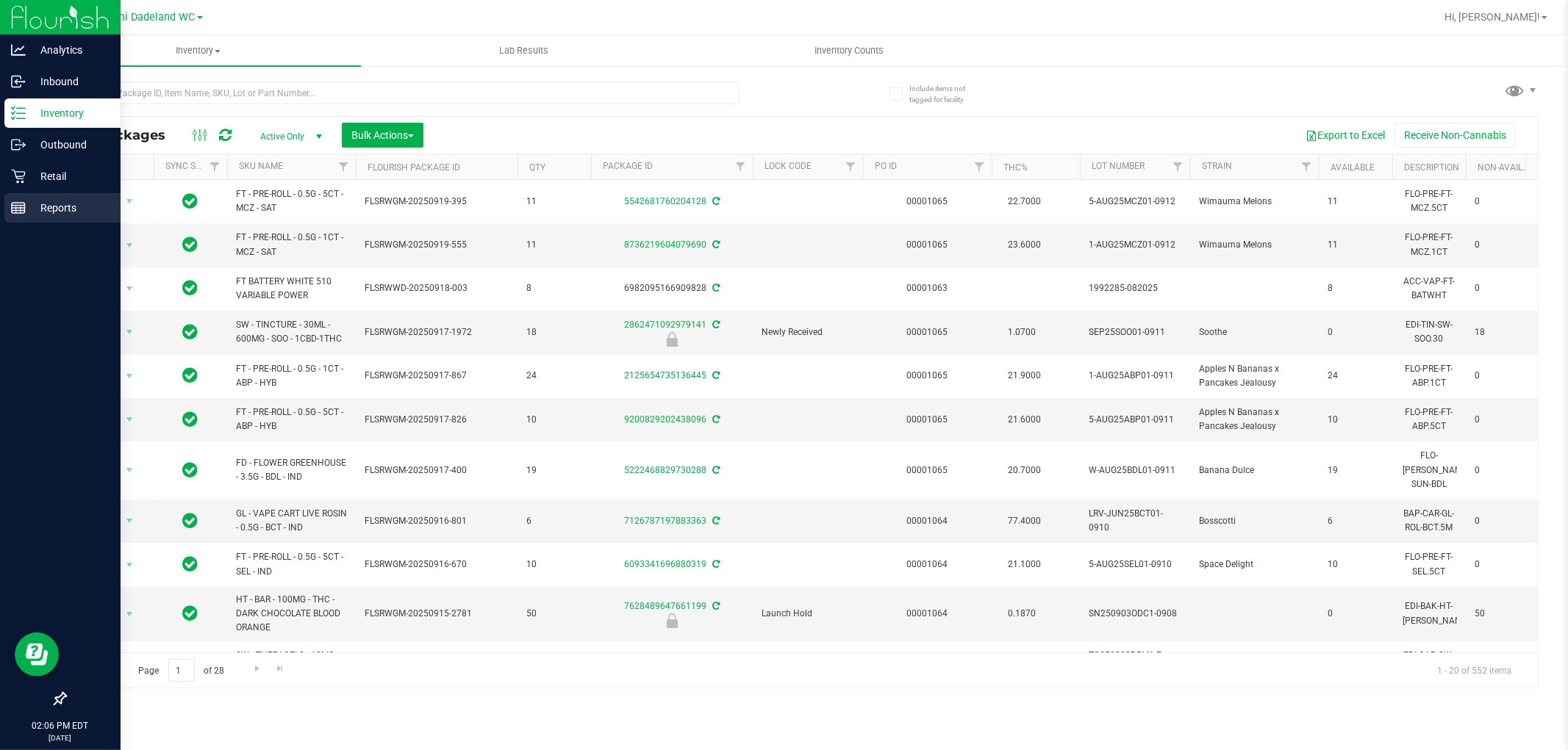
click at [20, 206] on line at bounding box center [18, 206] width 14 height 0
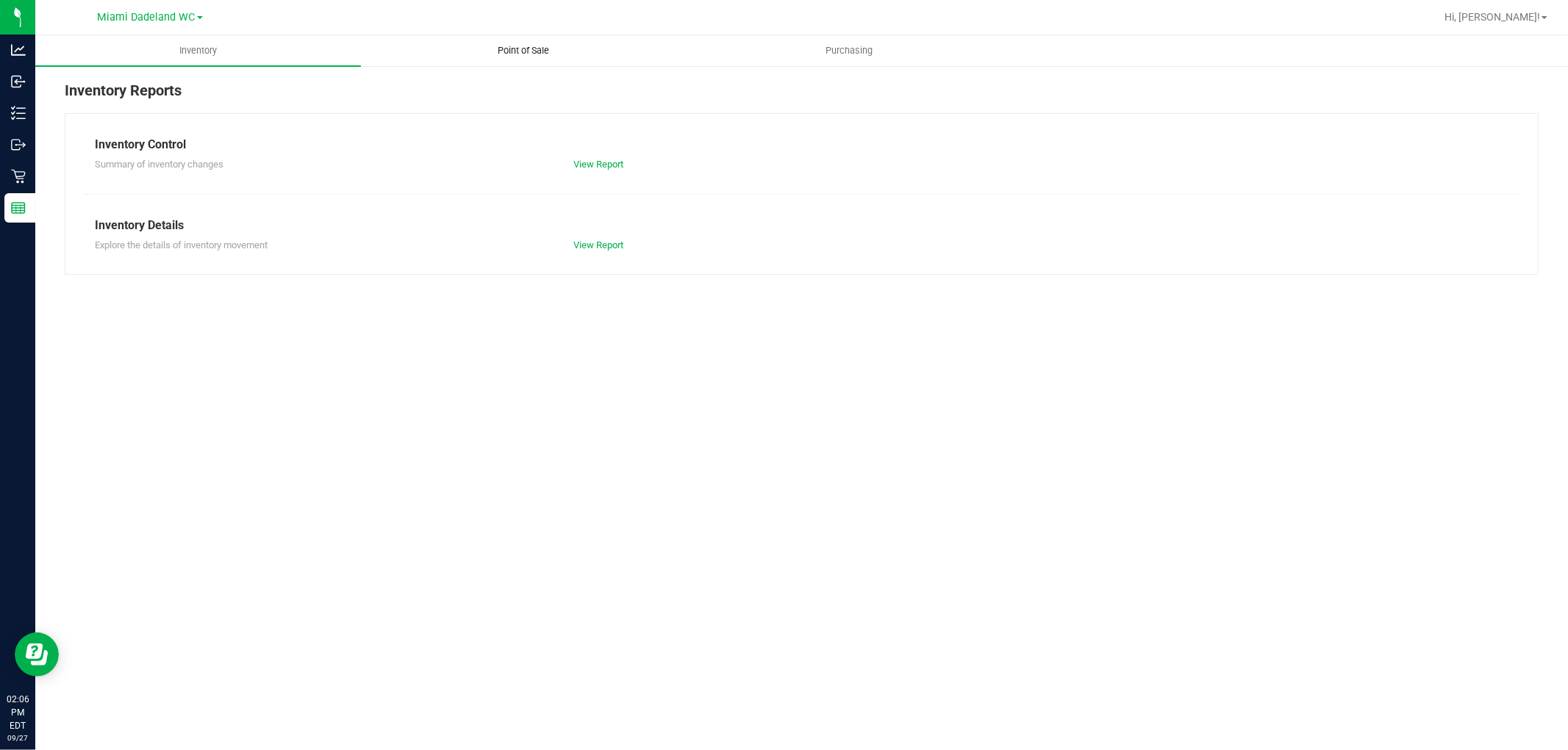
click at [532, 51] on span "Point of Sale" at bounding box center [524, 50] width 91 height 14
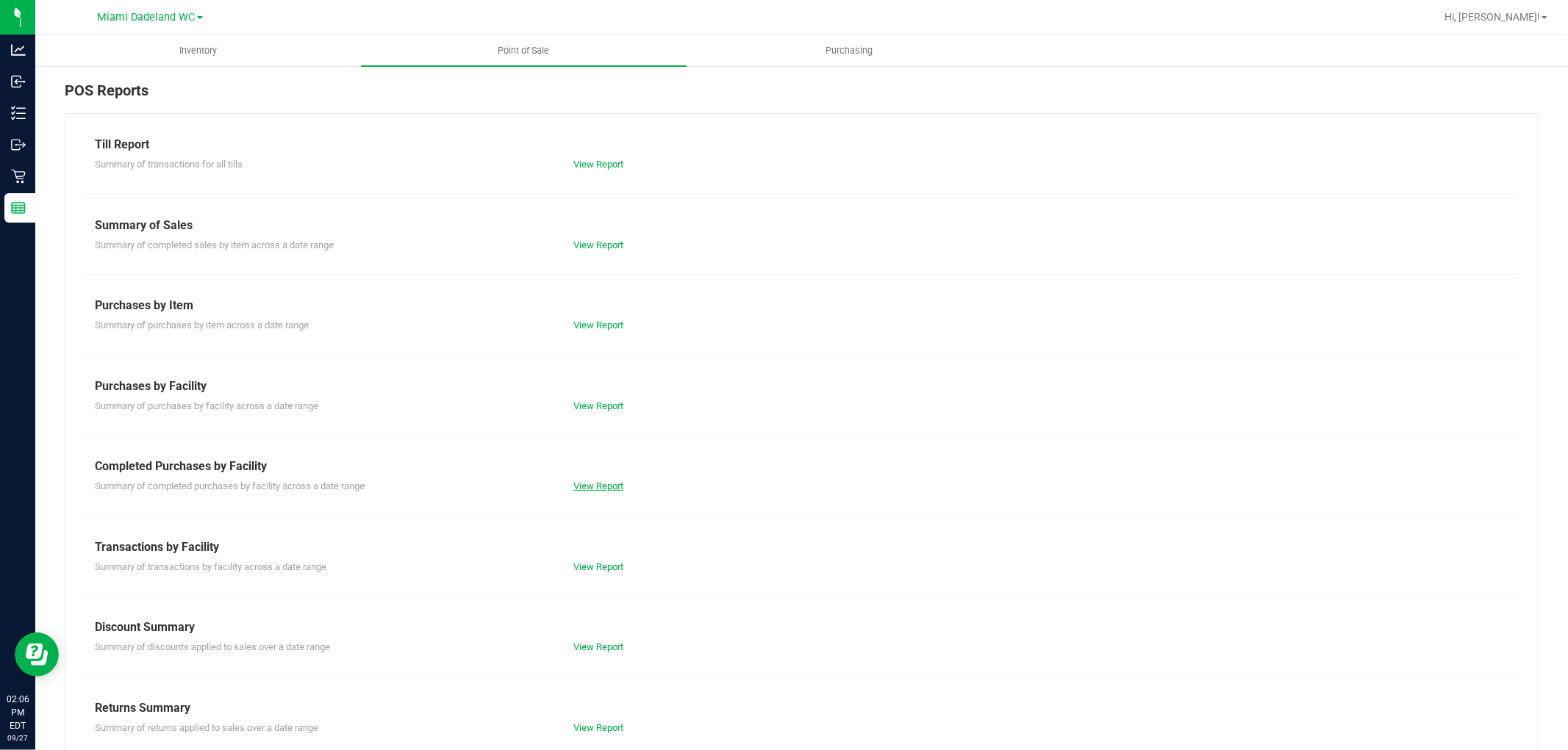
click at [608, 481] on link "View Report" at bounding box center [598, 486] width 50 height 11
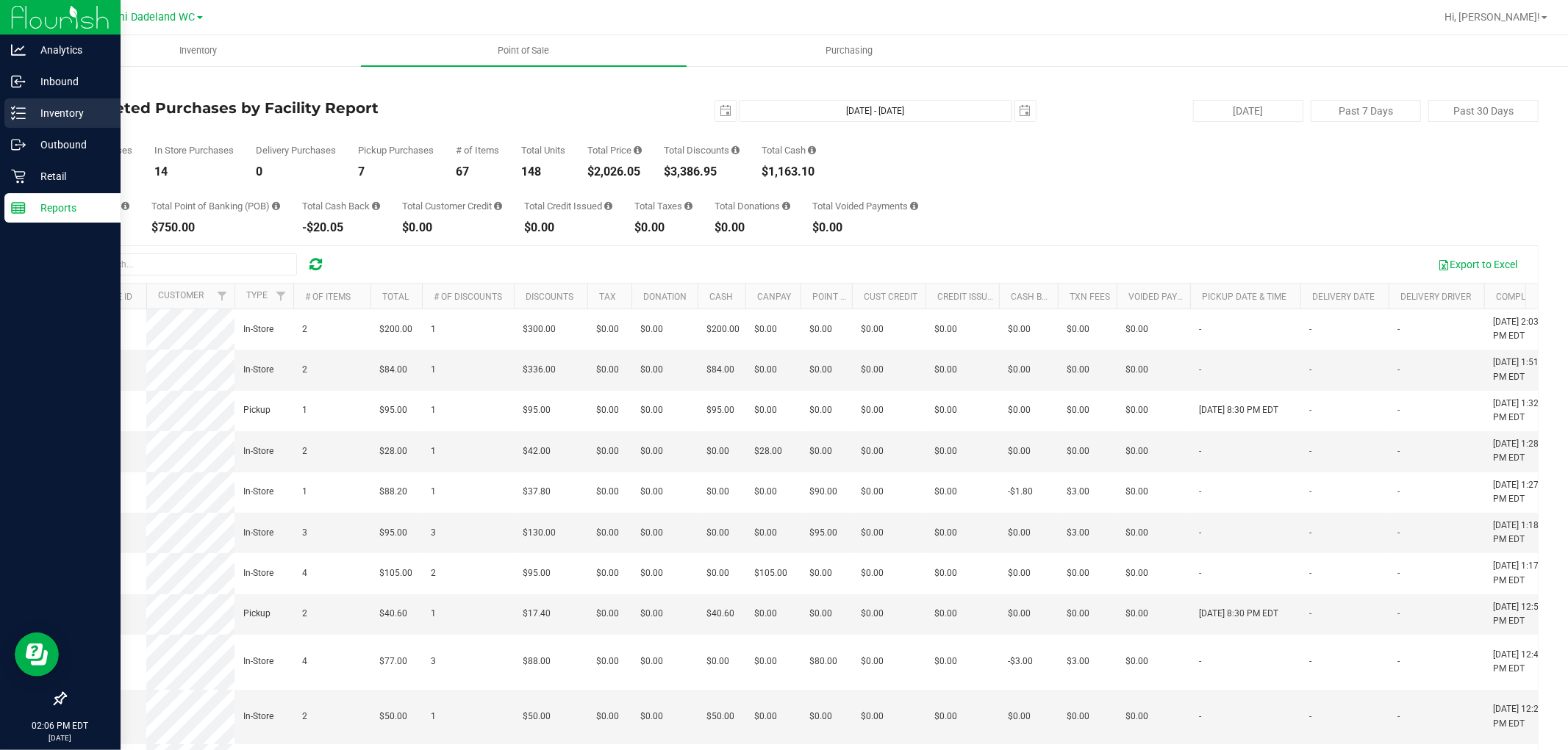
click at [40, 112] on p "Inventory" at bounding box center [70, 113] width 88 height 18
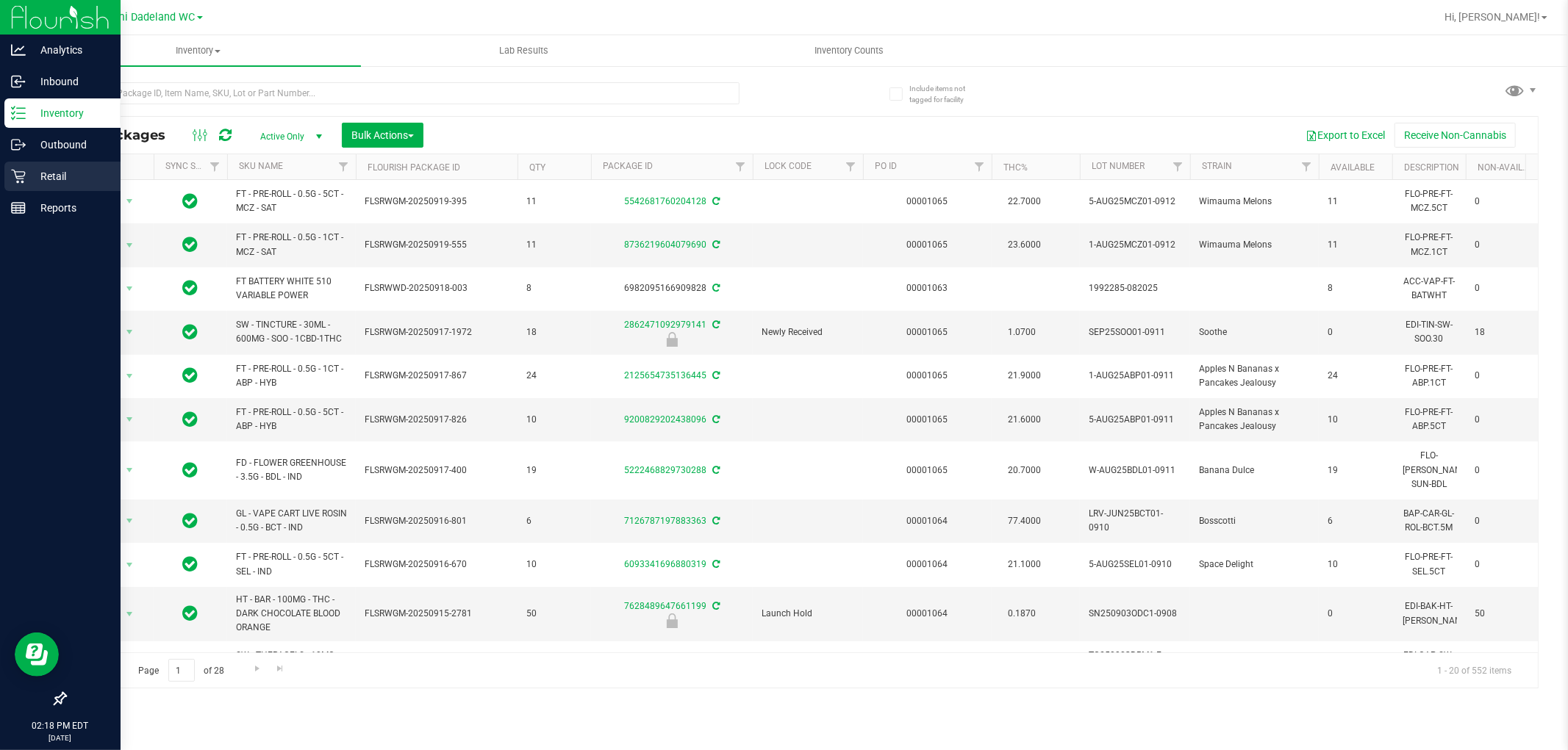
click at [52, 166] on div "Retail" at bounding box center [63, 176] width 116 height 30
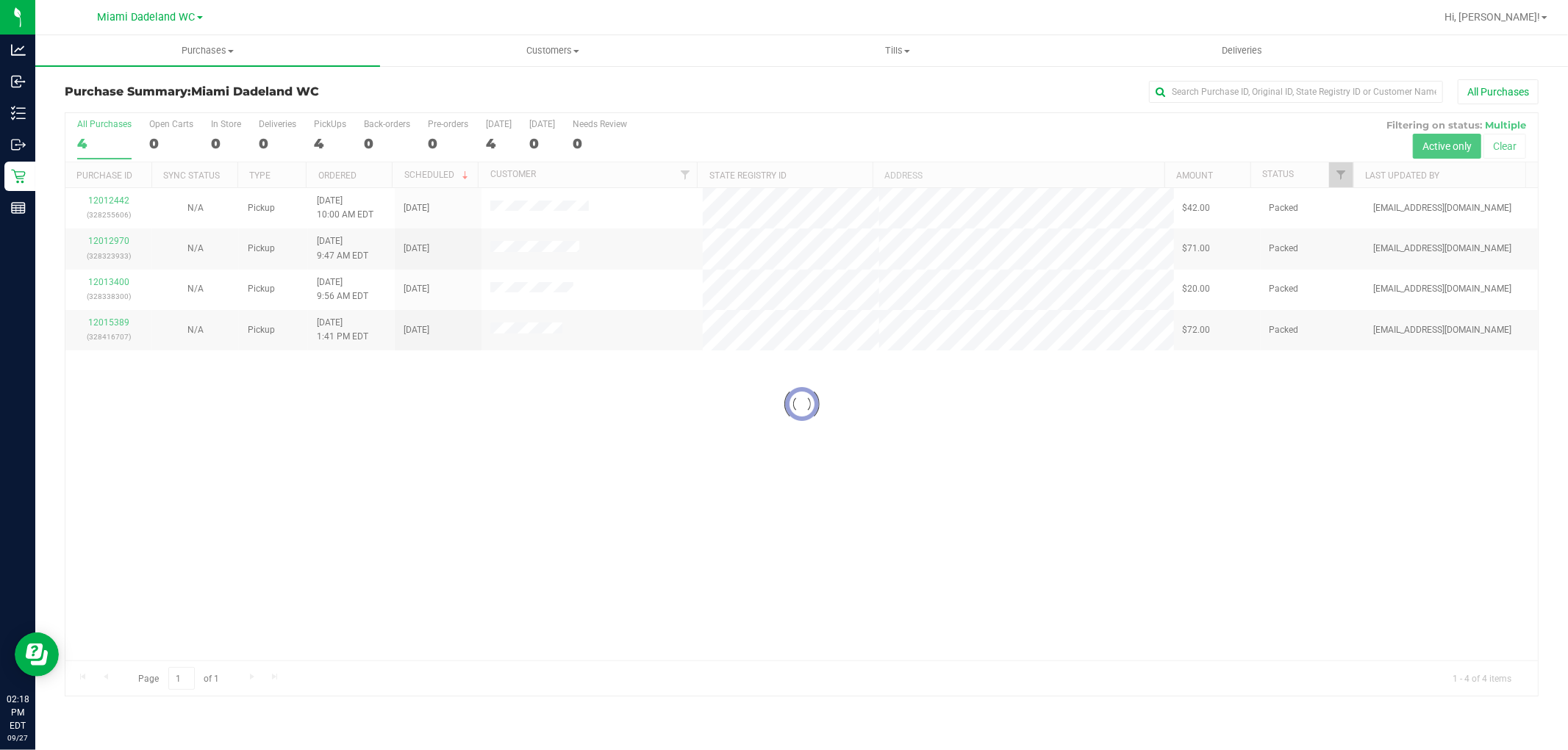
click at [762, 378] on div at bounding box center [802, 404] width 1473 height 583
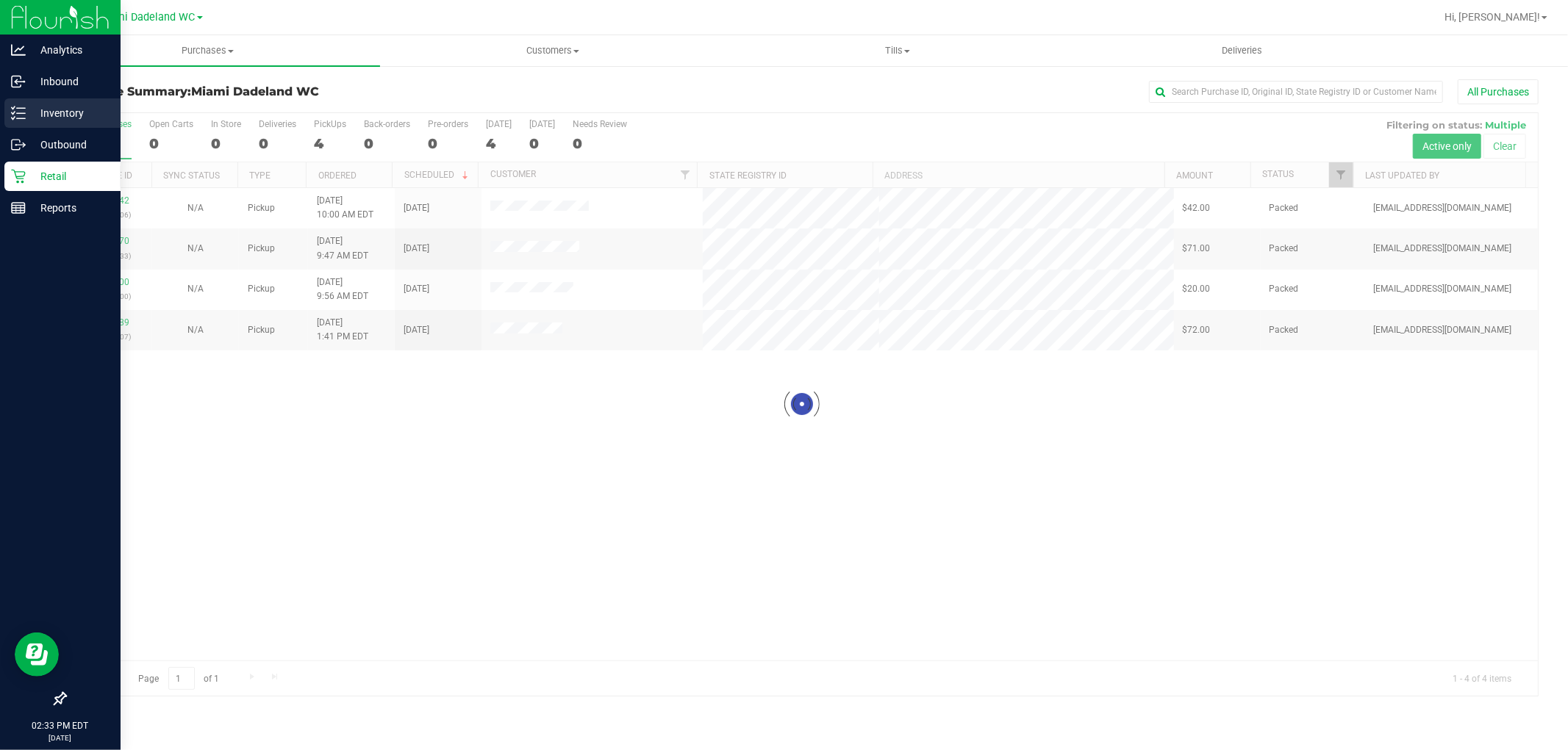
click at [51, 108] on p "Inventory" at bounding box center [70, 113] width 88 height 18
click at [14, 107] on icon at bounding box center [18, 113] width 14 height 14
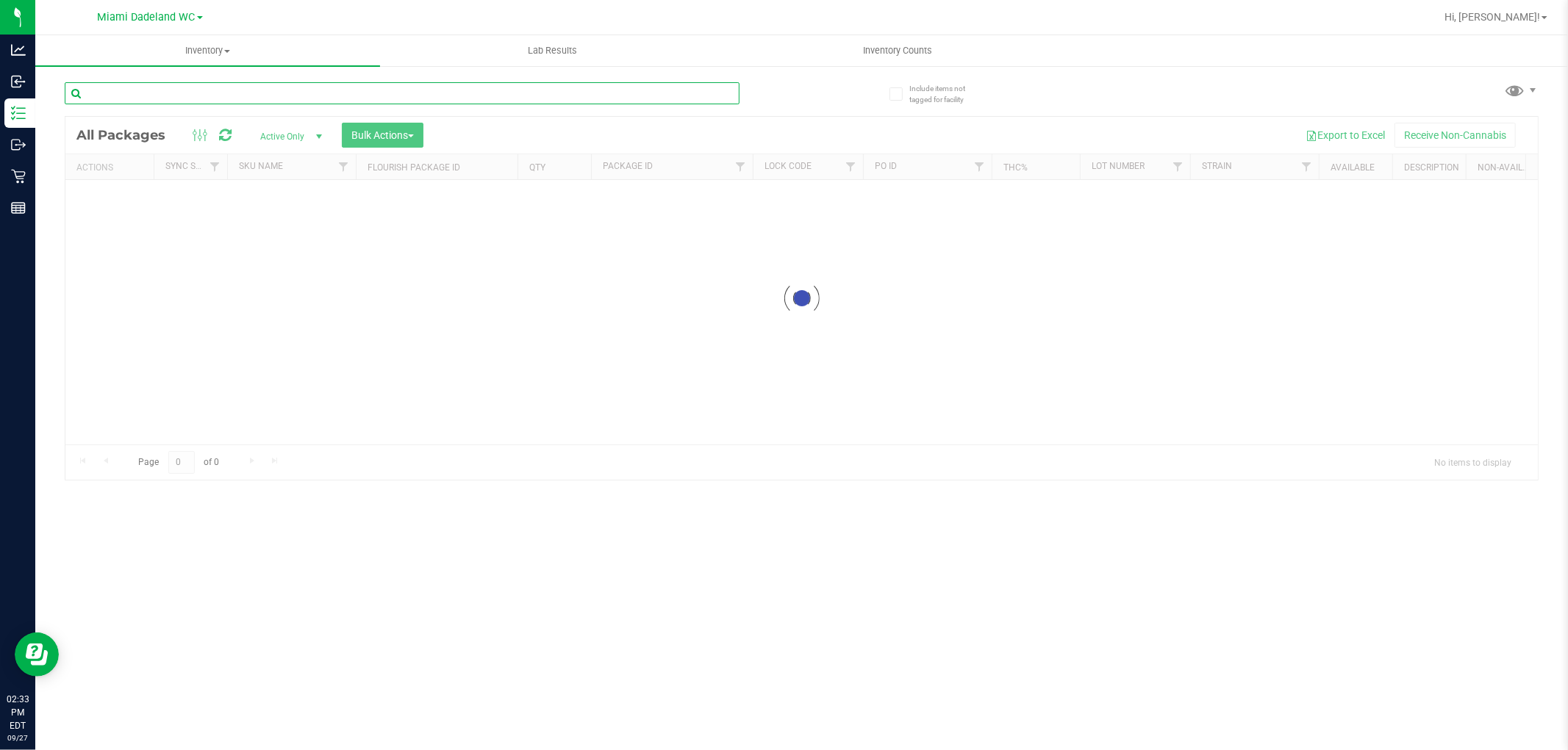
click at [253, 103] on input "text" at bounding box center [402, 94] width 675 height 22
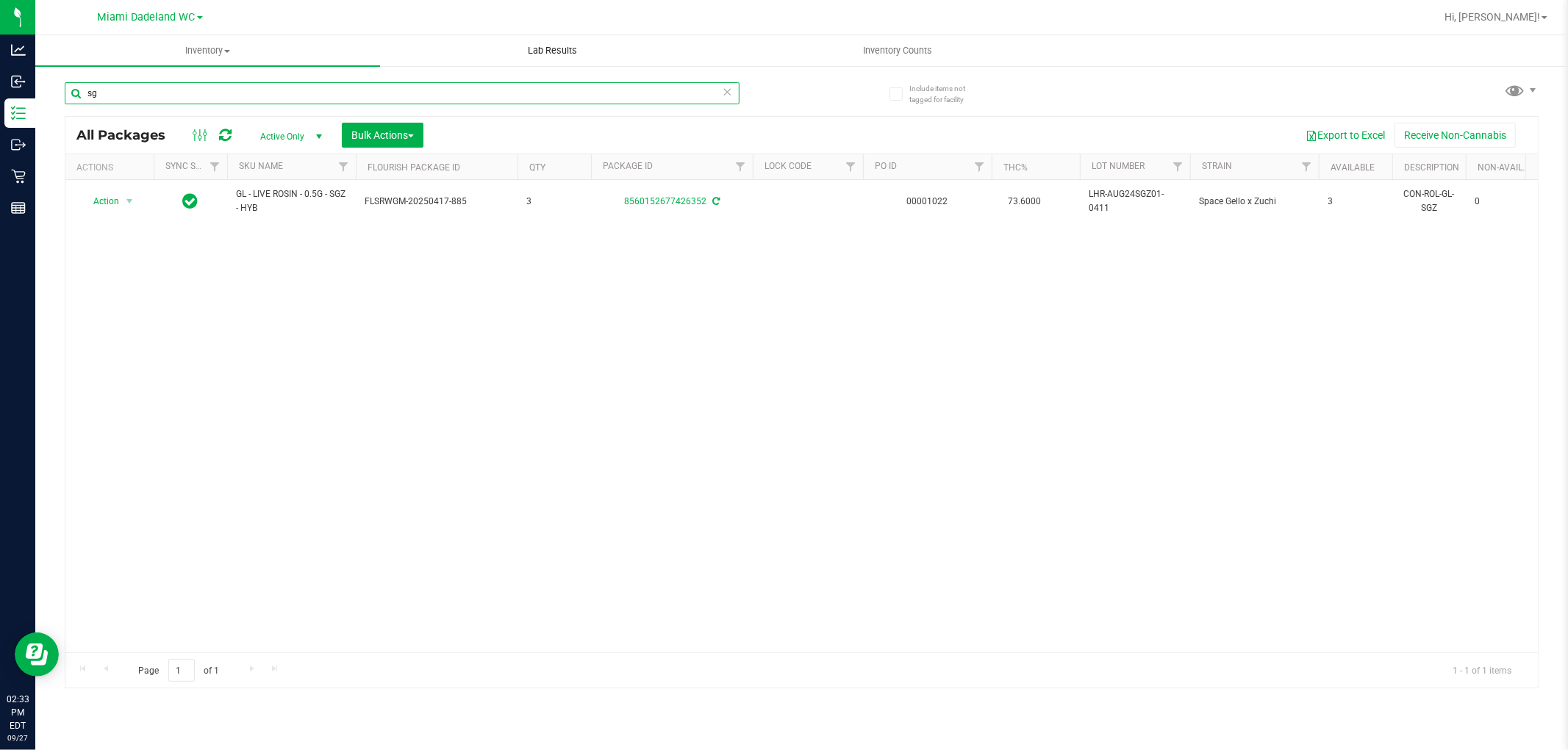
type input "s"
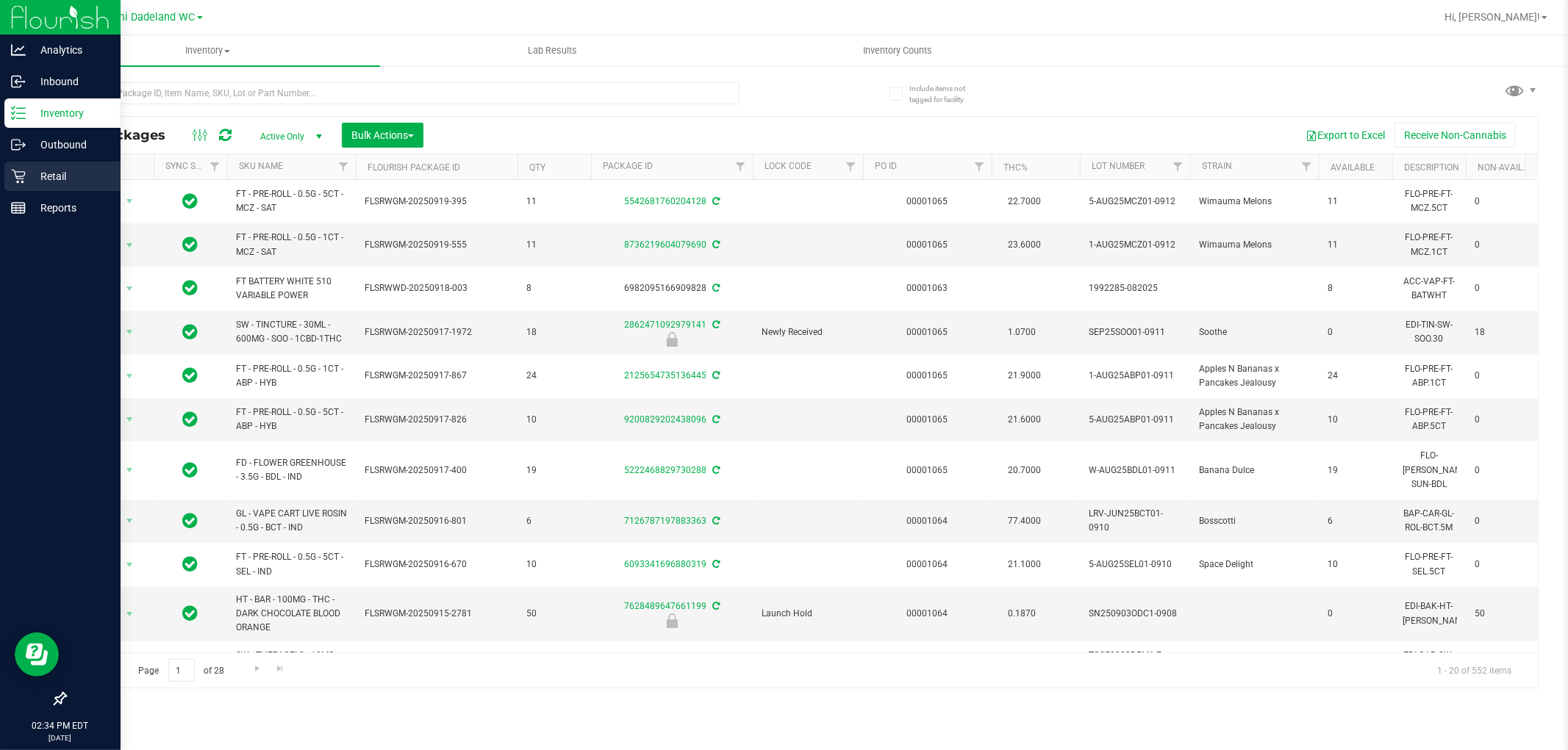
click at [50, 181] on p "Retail" at bounding box center [70, 176] width 88 height 18
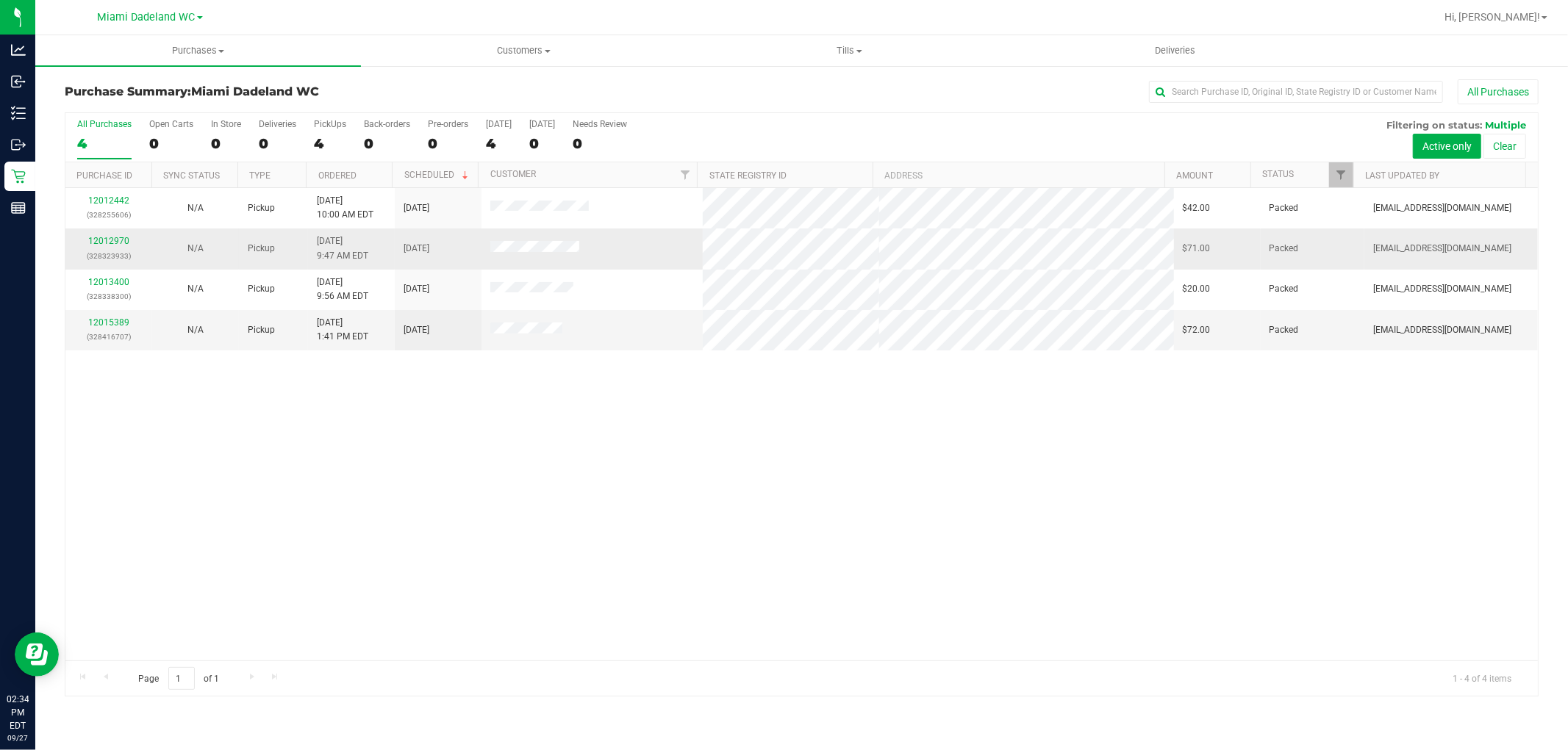
click at [100, 236] on div "12012970 (328323933)" at bounding box center [109, 248] width 69 height 28
click at [105, 241] on link "12012970" at bounding box center [108, 240] width 41 height 10
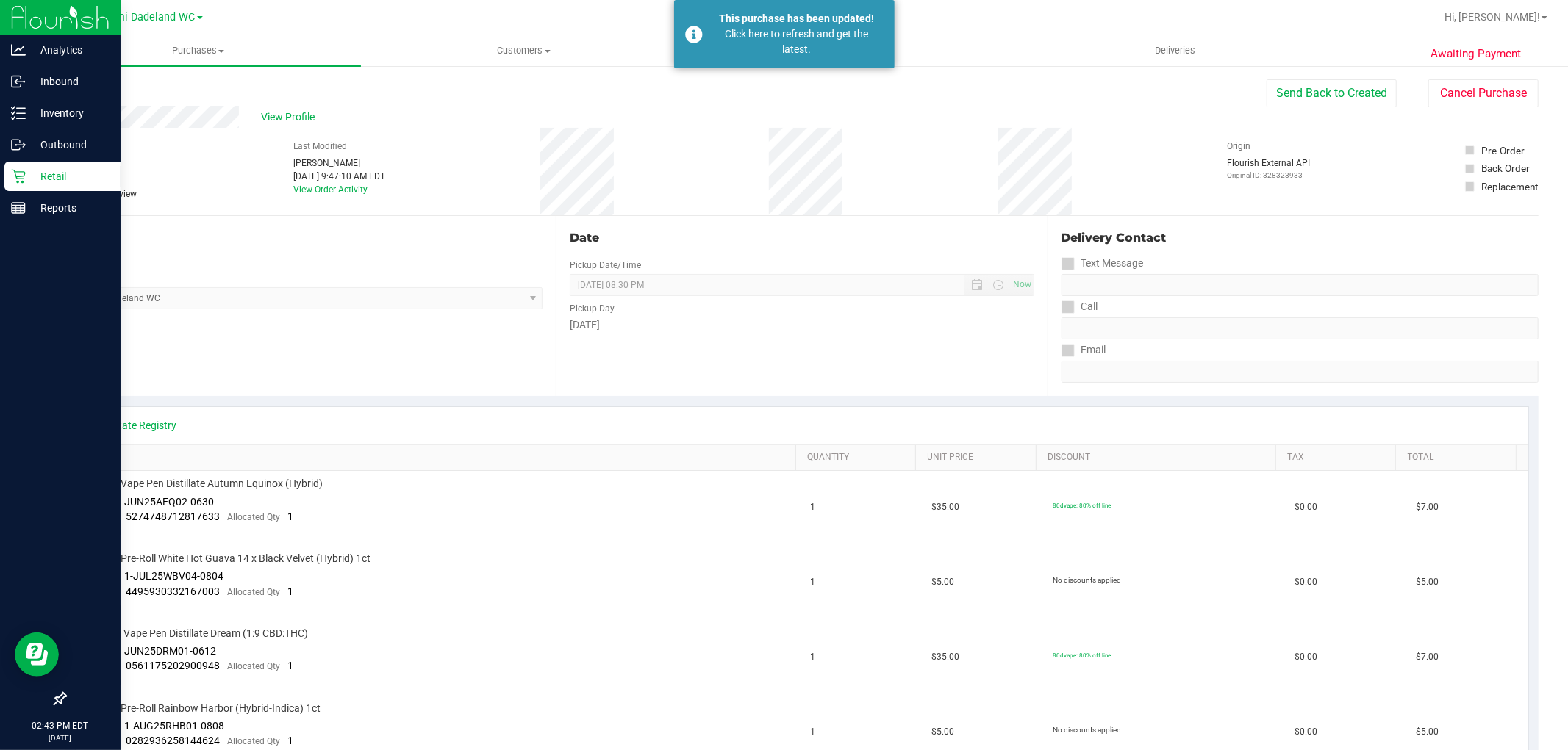
click at [67, 169] on p "Retail" at bounding box center [70, 176] width 88 height 18
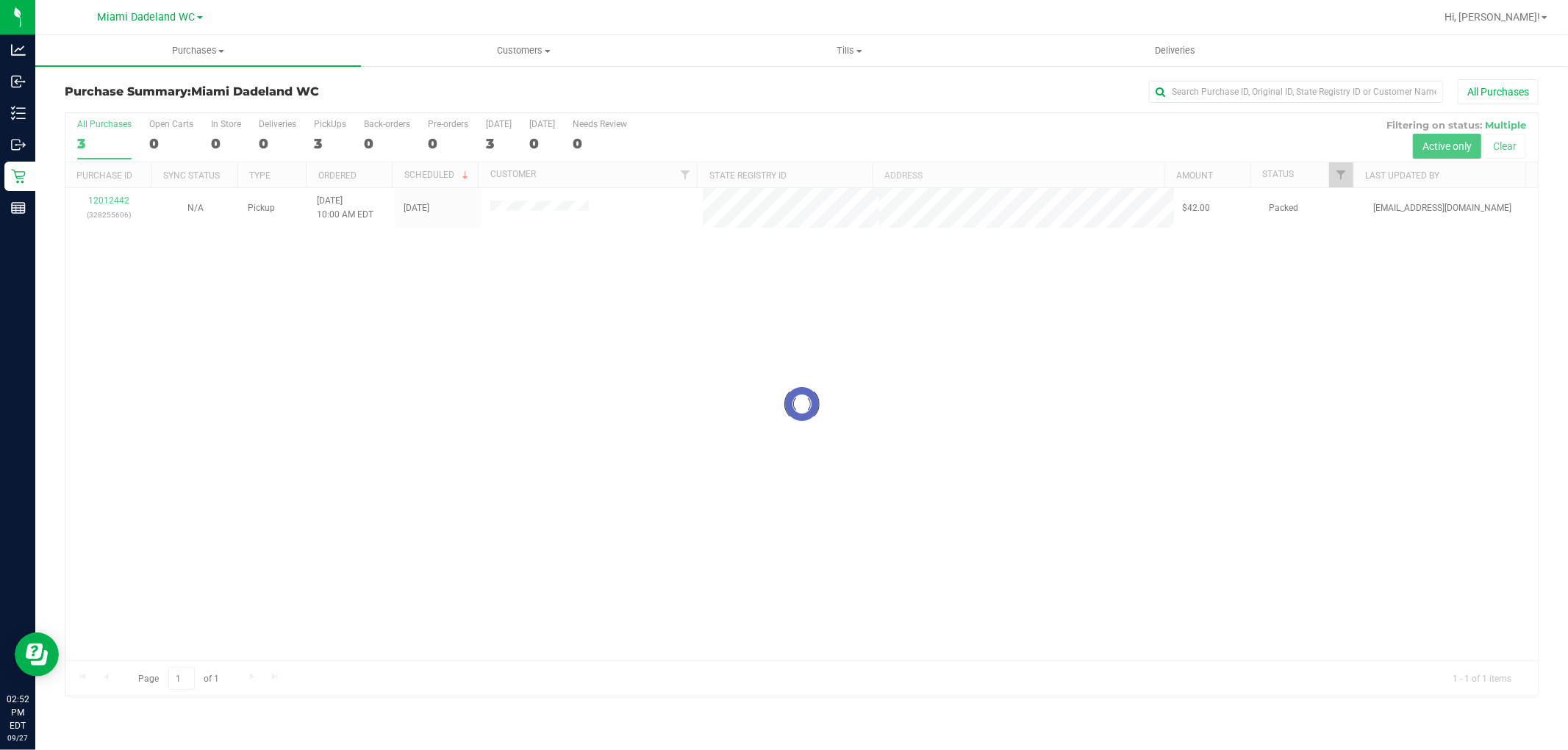
click at [774, 339] on div at bounding box center [802, 404] width 1473 height 583
click at [685, 349] on div at bounding box center [802, 404] width 1473 height 583
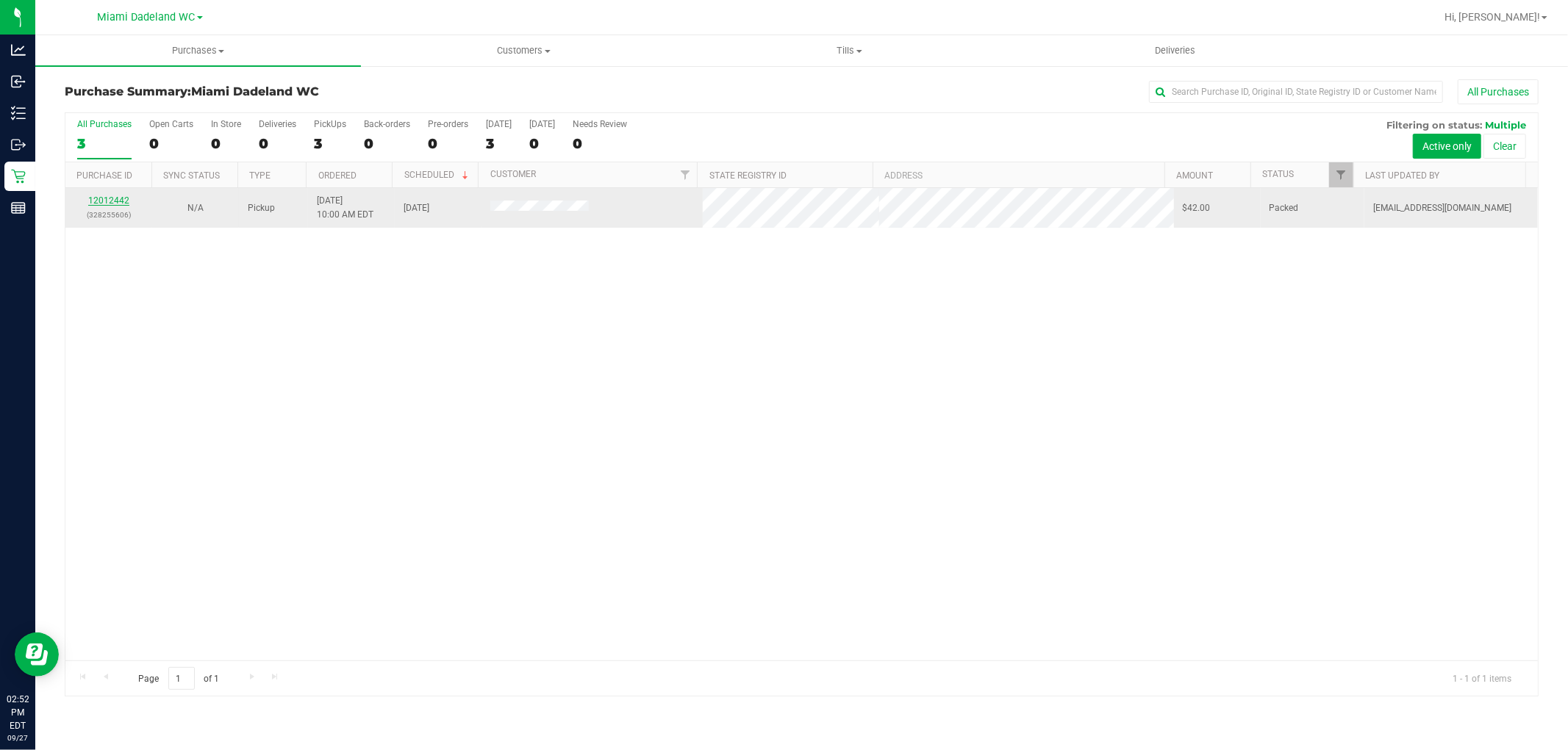
click at [100, 203] on link "12012442" at bounding box center [108, 200] width 41 height 10
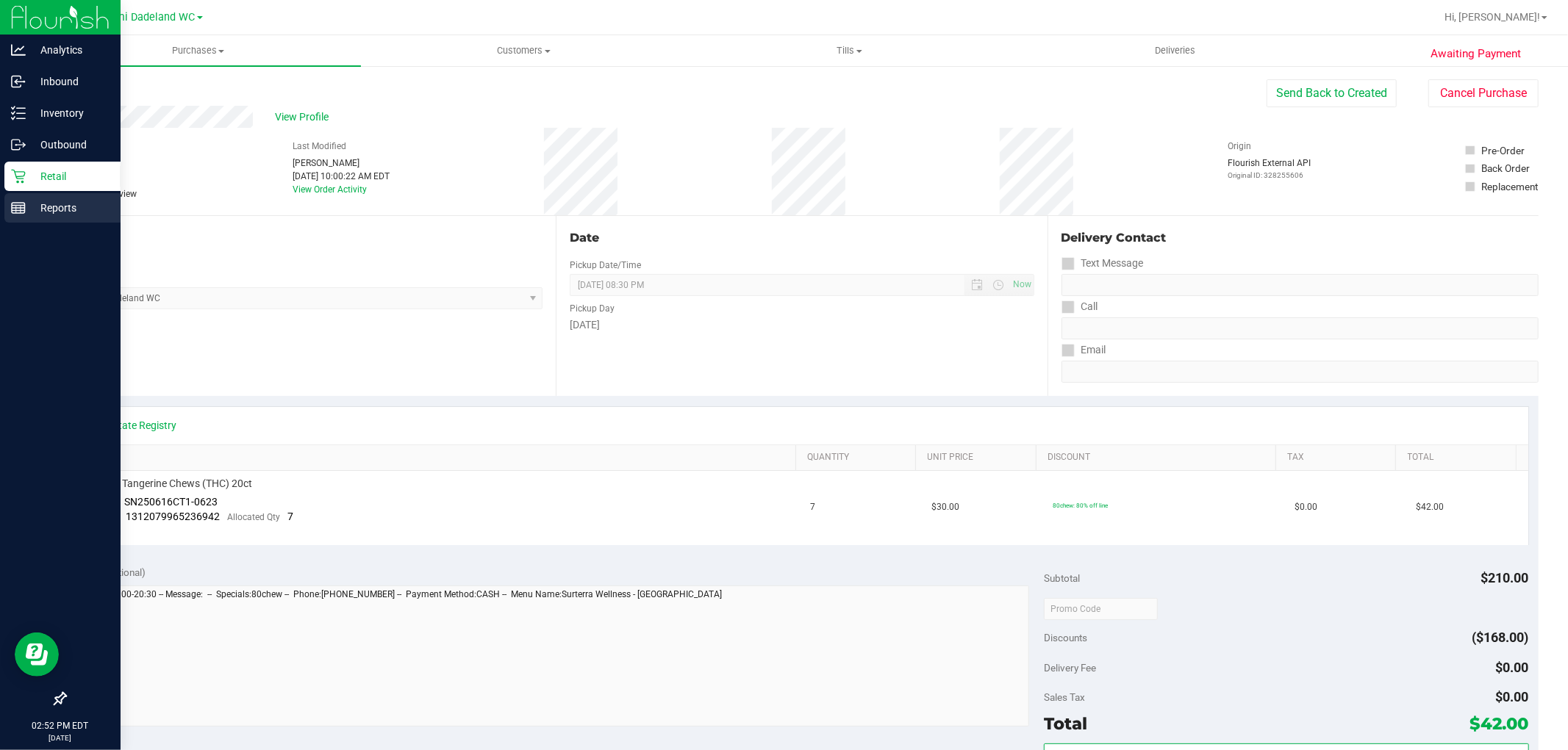
click at [32, 199] on p "Reports" at bounding box center [70, 208] width 88 height 18
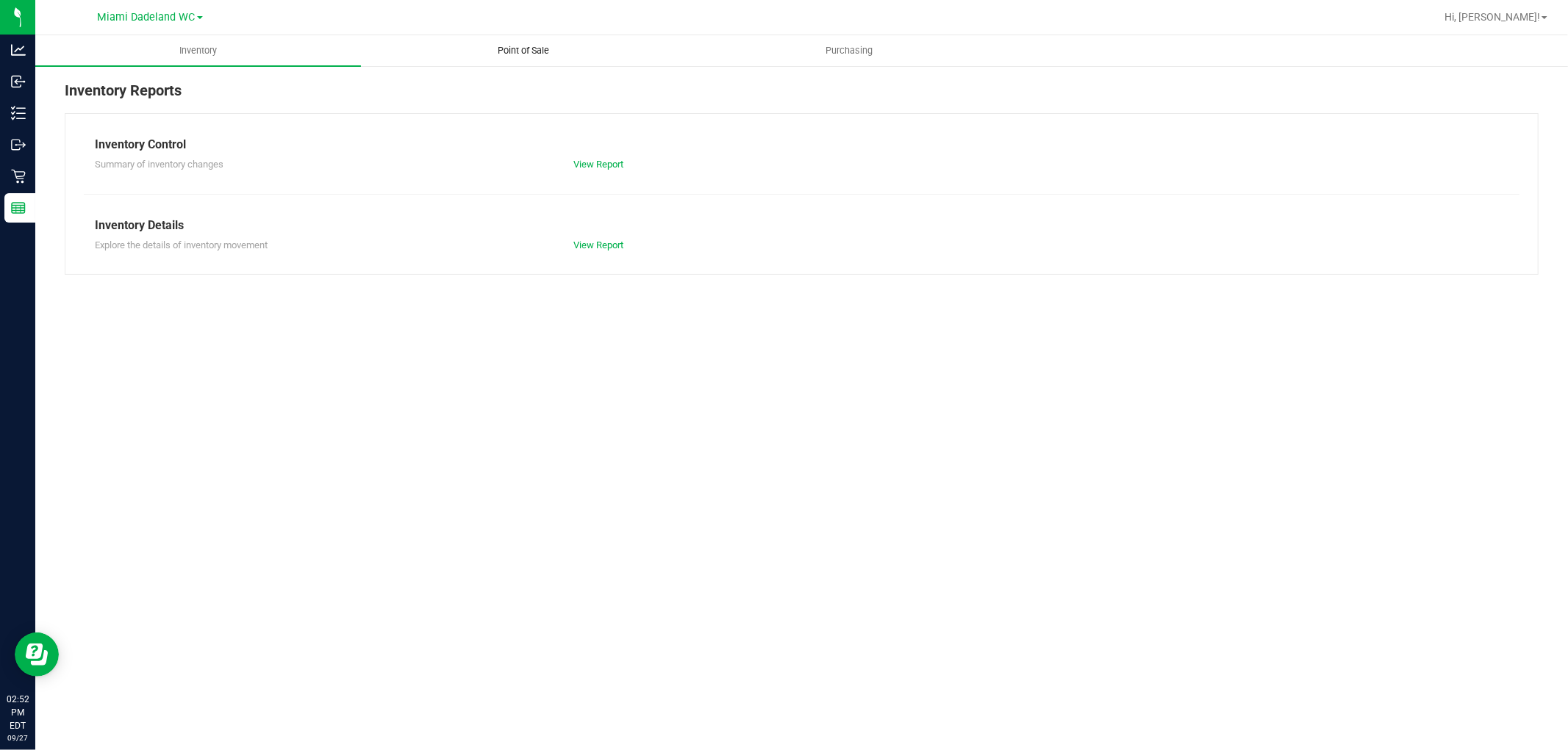
click at [492, 49] on span "Point of Sale" at bounding box center [524, 50] width 91 height 14
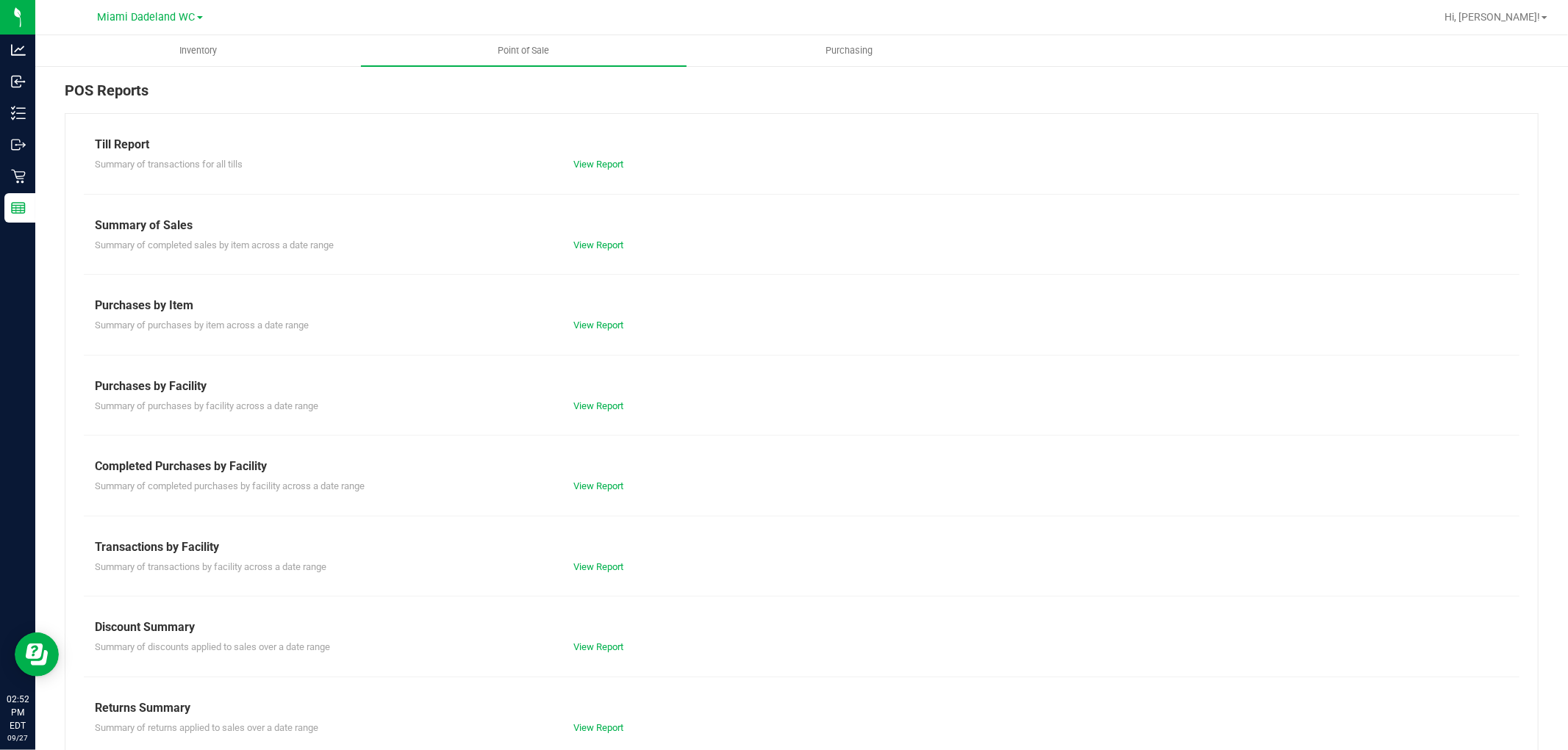
click at [586, 479] on div "View Report" at bounding box center [681, 486] width 239 height 14
click at [588, 486] on link "View Report" at bounding box center [598, 486] width 50 height 11
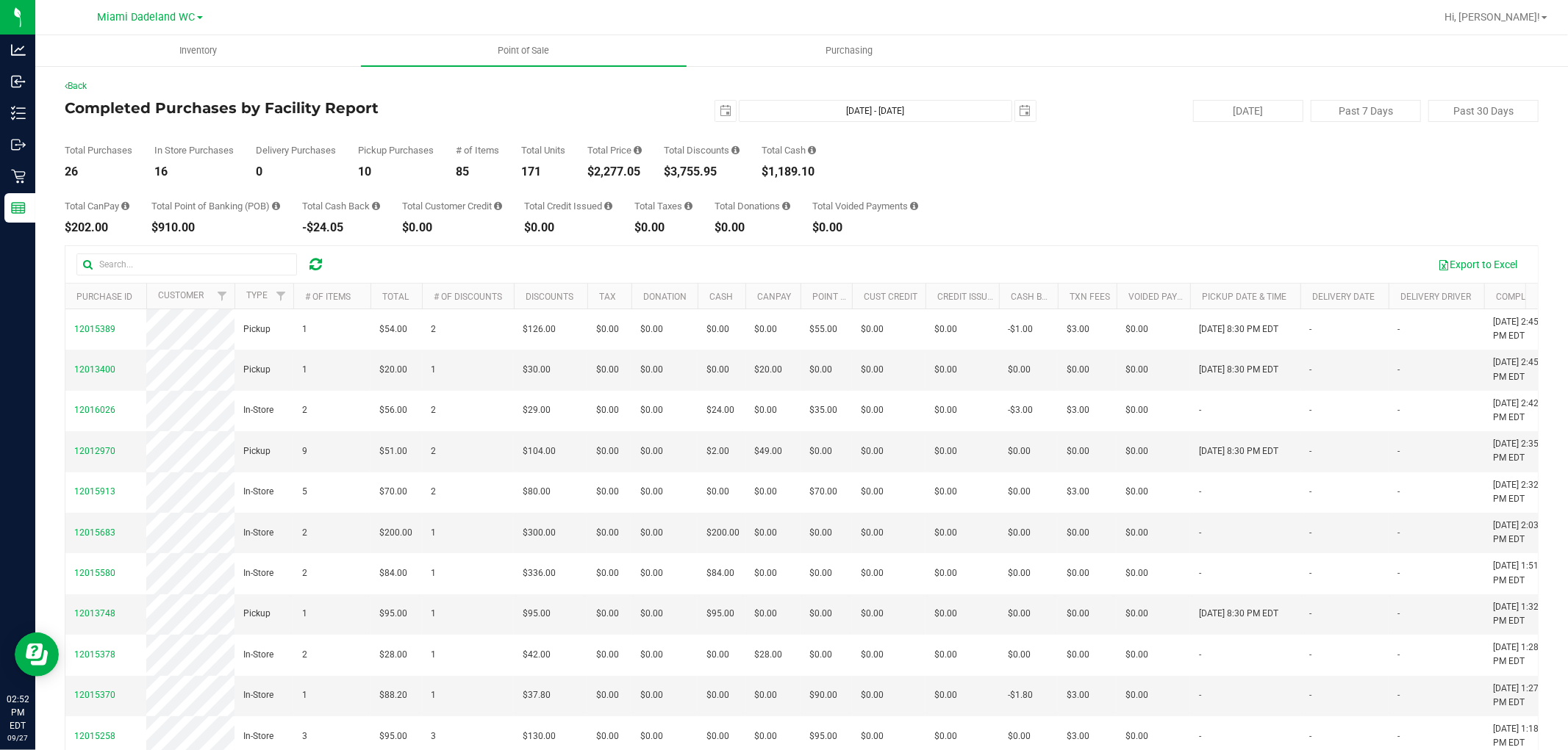
click at [1115, 201] on div "Total CanPay $202.00 Total Point of Banking (POB) $910.00 Total Cash Back -$24.…" at bounding box center [802, 206] width 1473 height 56
click at [1198, 181] on div "Total CanPay $202.00 Total Point of Banking (POB) $910.00 Total Cash Back -$24.…" at bounding box center [802, 206] width 1473 height 56
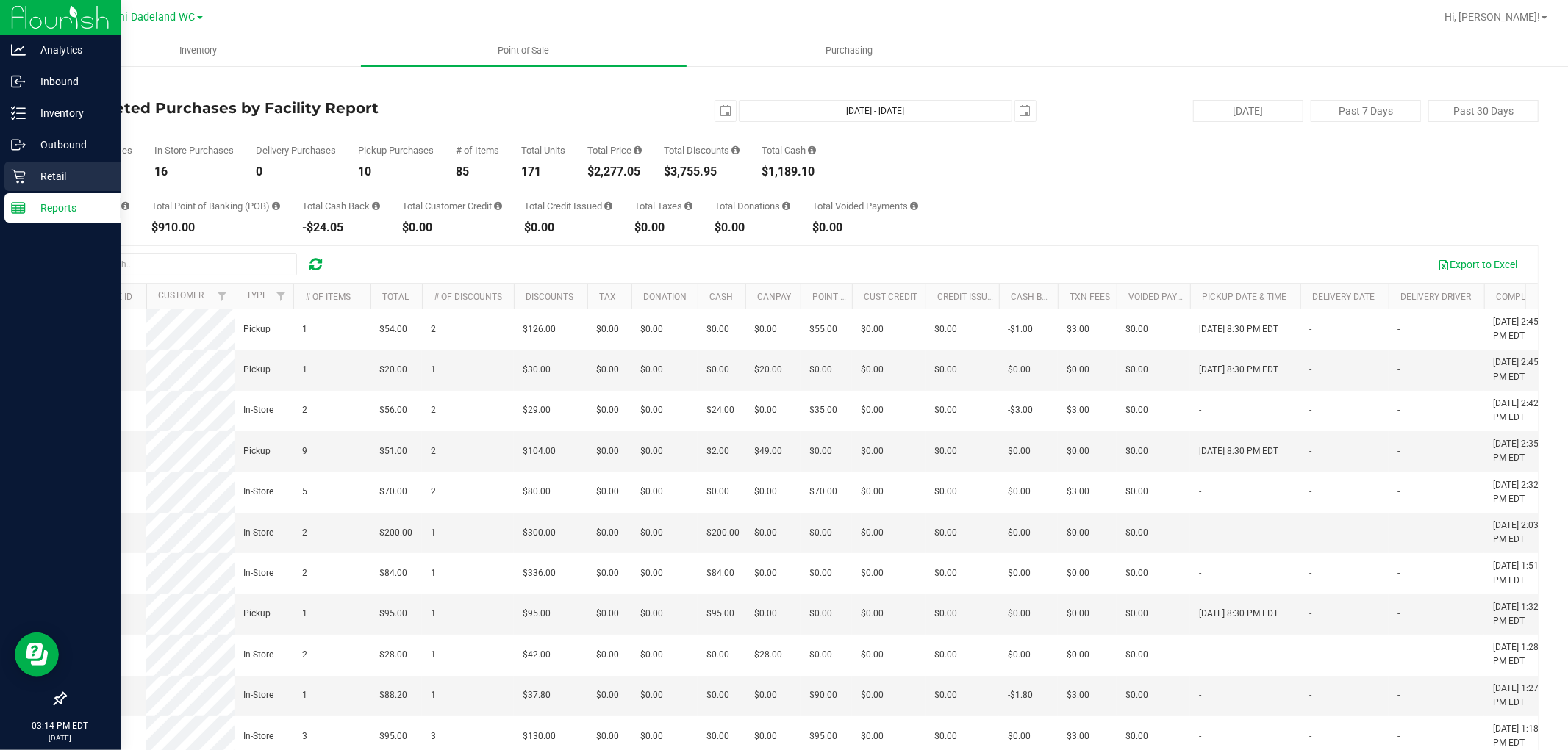
click at [37, 178] on p "Retail" at bounding box center [70, 176] width 88 height 18
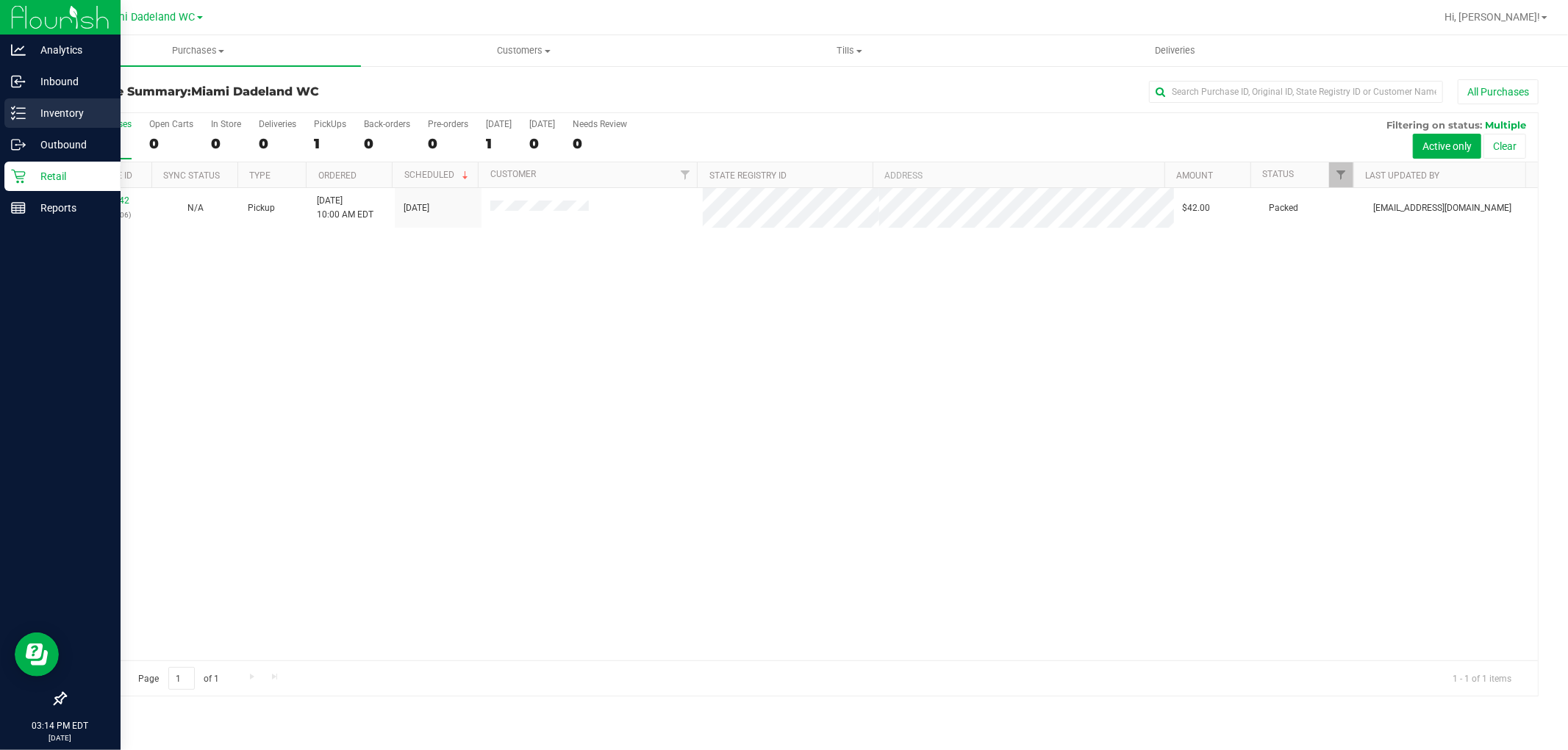
click at [71, 121] on p "Inventory" at bounding box center [70, 113] width 88 height 18
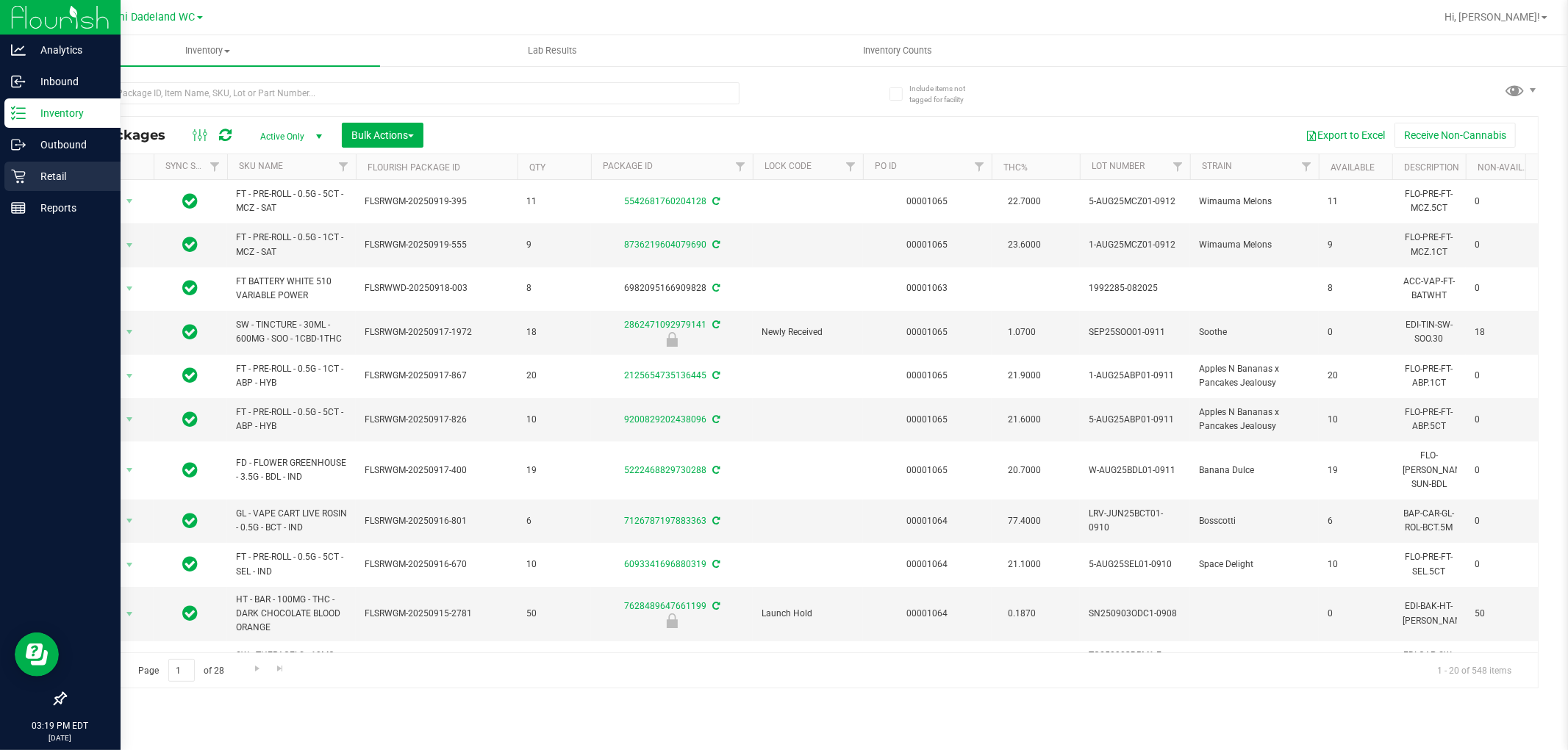
click at [28, 175] on p "Retail" at bounding box center [70, 176] width 88 height 18
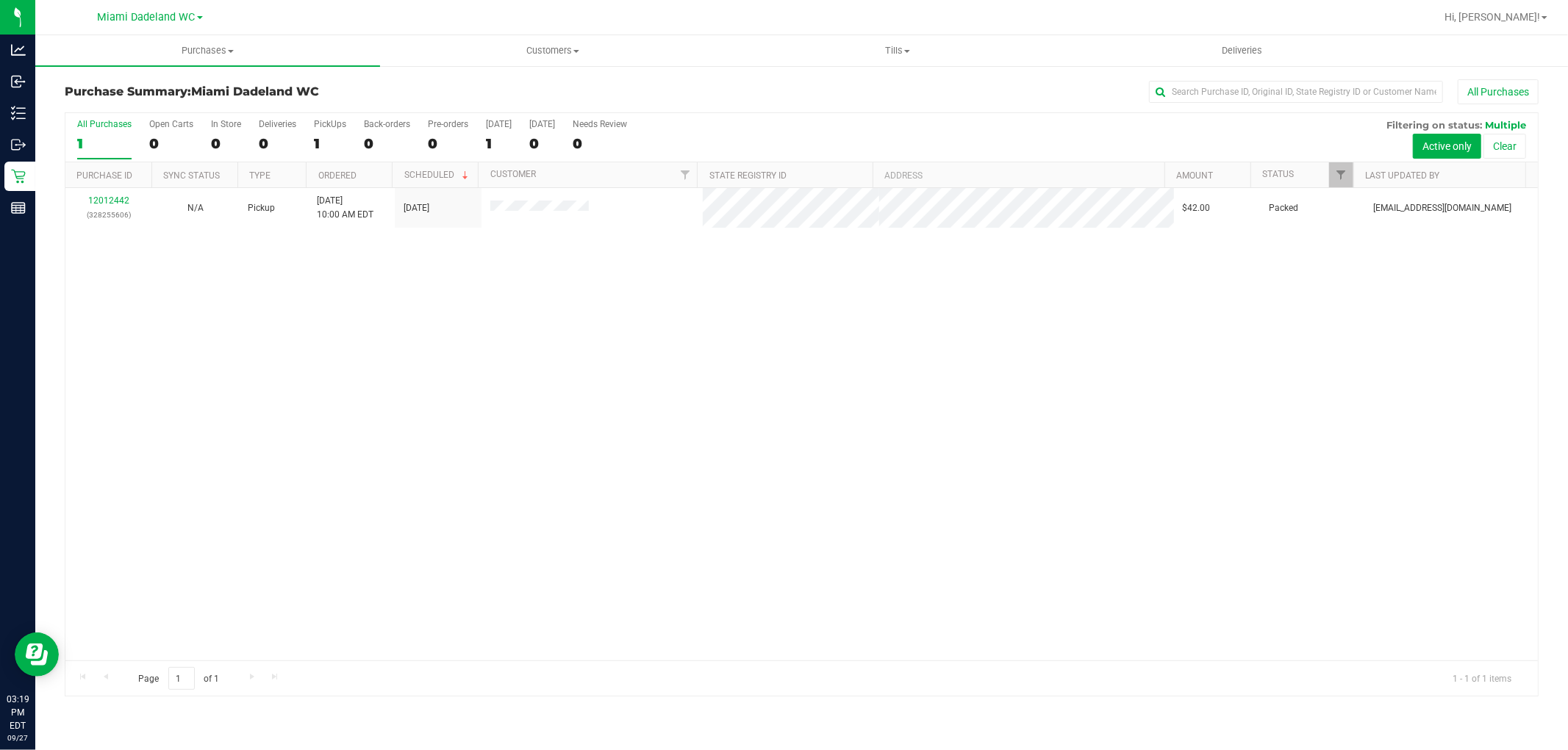
click at [633, 78] on div "Purchase Summary: Miami Dadeland WC All Purchases All Purchases 1 Open Carts 0 …" at bounding box center [802, 388] width 1533 height 647
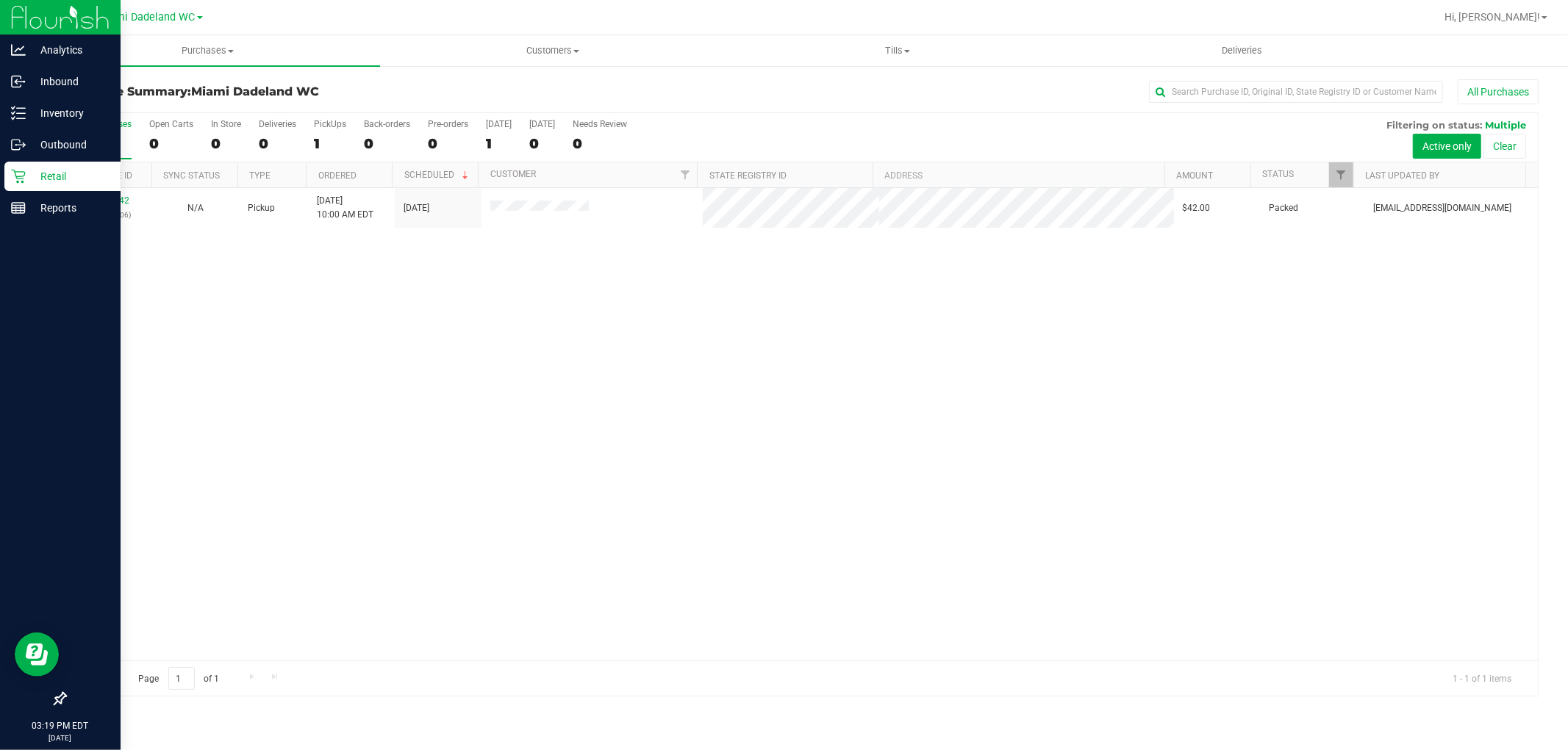
click at [5, 167] on div "Retail" at bounding box center [63, 176] width 116 height 30
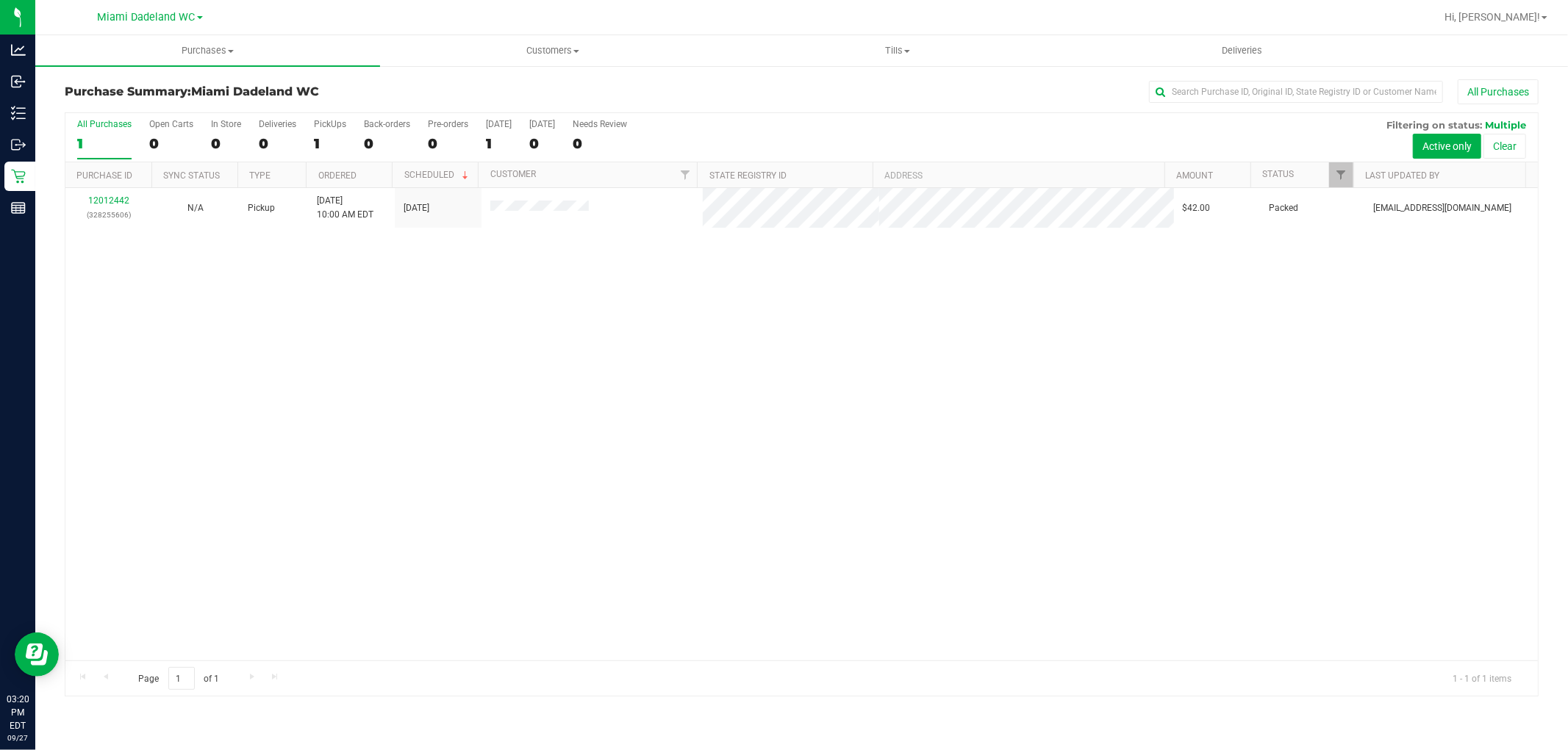
click at [686, 87] on div "All Purchases" at bounding box center [1047, 91] width 983 height 25
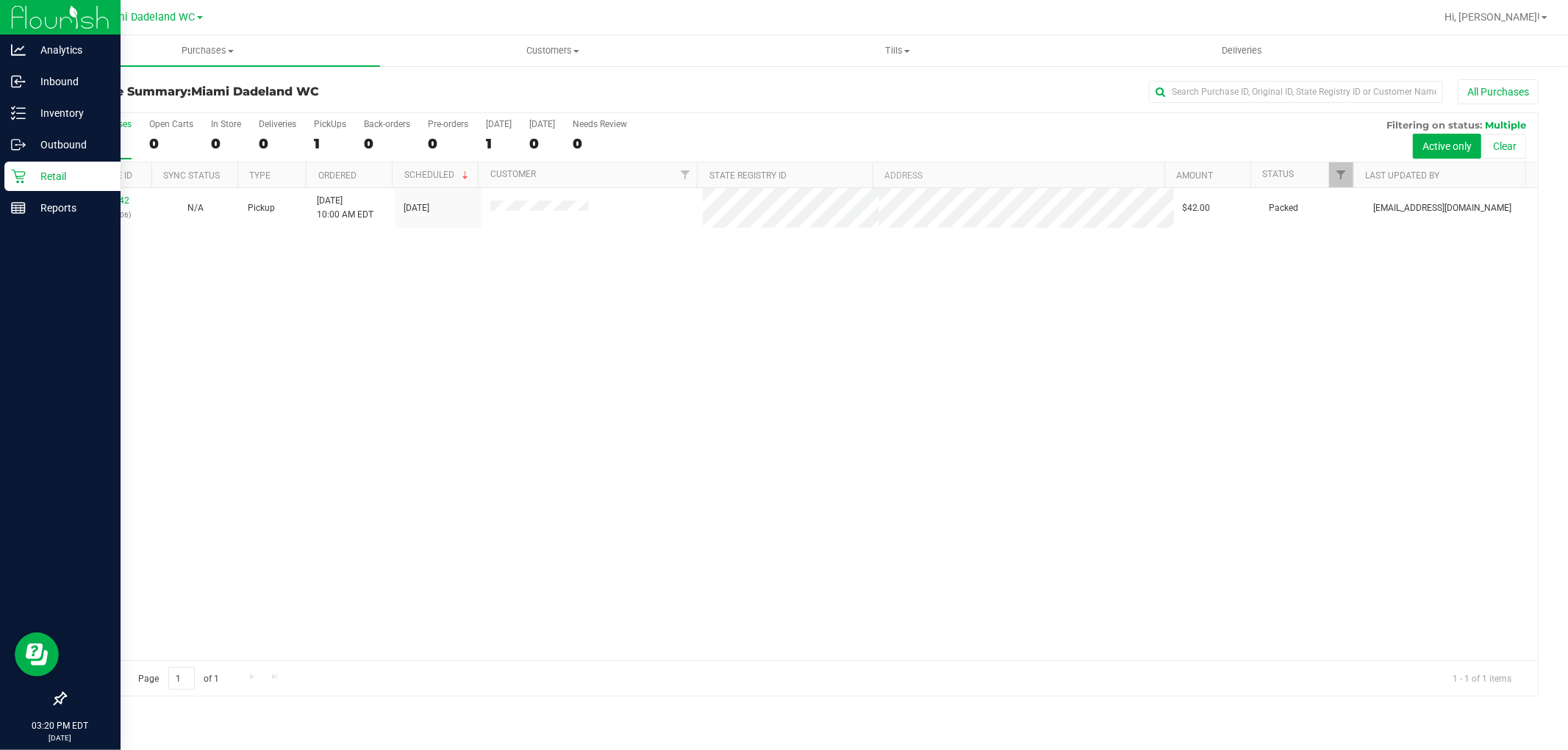
click at [59, 181] on p "Retail" at bounding box center [70, 176] width 88 height 18
click at [88, 106] on p "Inventory" at bounding box center [70, 113] width 88 height 18
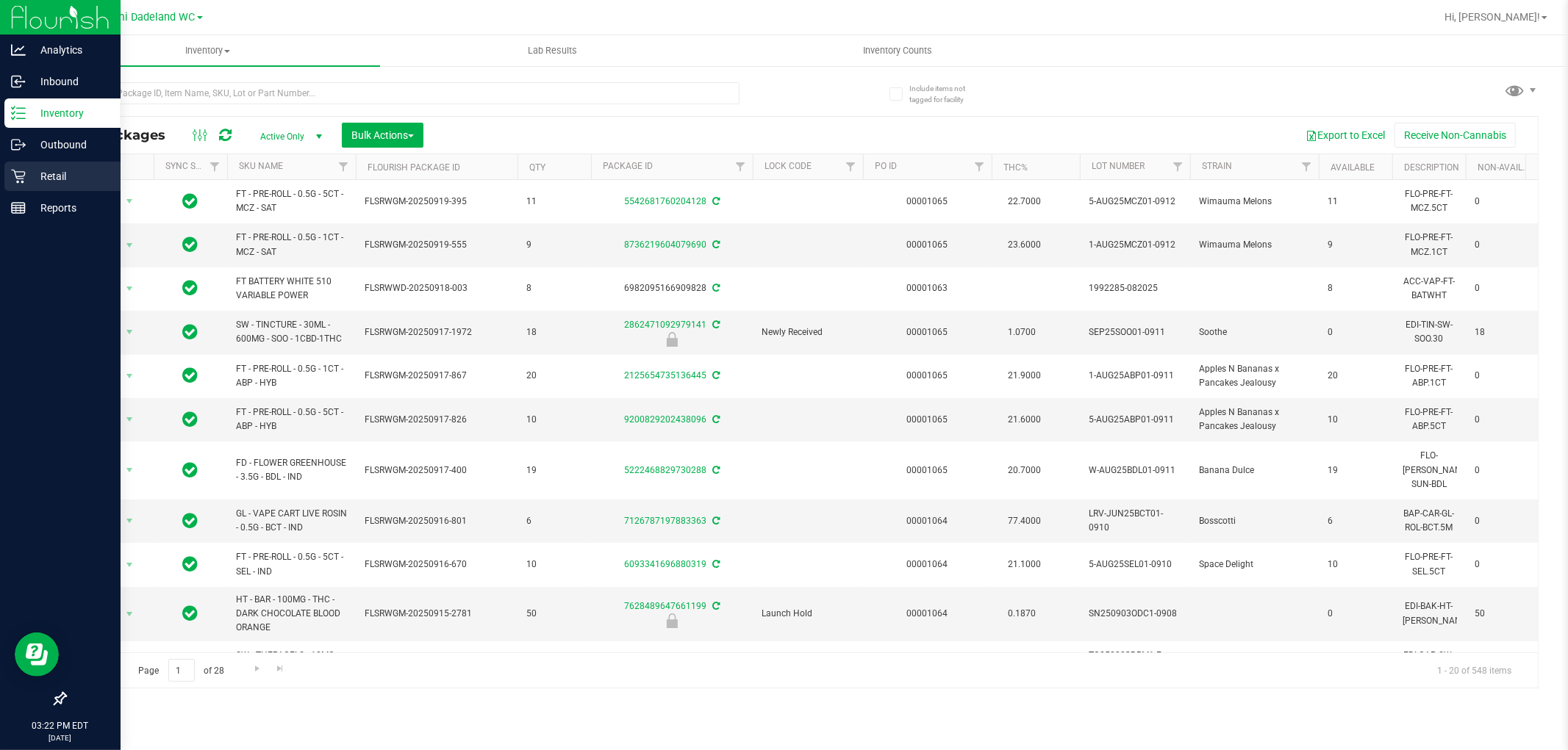
click at [72, 171] on p "Retail" at bounding box center [70, 176] width 88 height 18
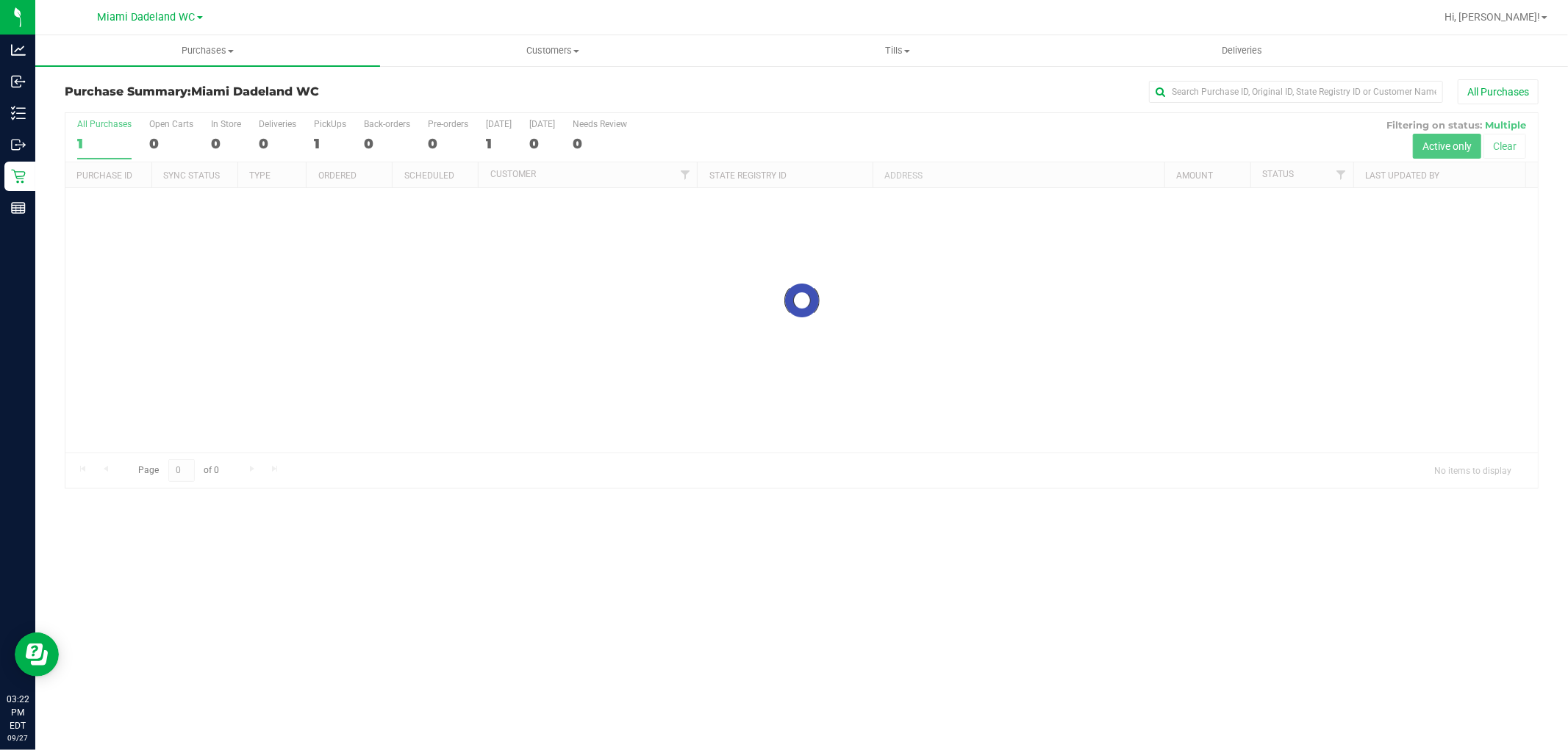
click at [859, 115] on div at bounding box center [802, 300] width 1473 height 375
click at [980, 111] on div "Loading... All Purchases 1 Open Carts 0 In Store 0 Deliveries 0 PickUps 1 Back-…" at bounding box center [802, 404] width 1473 height 585
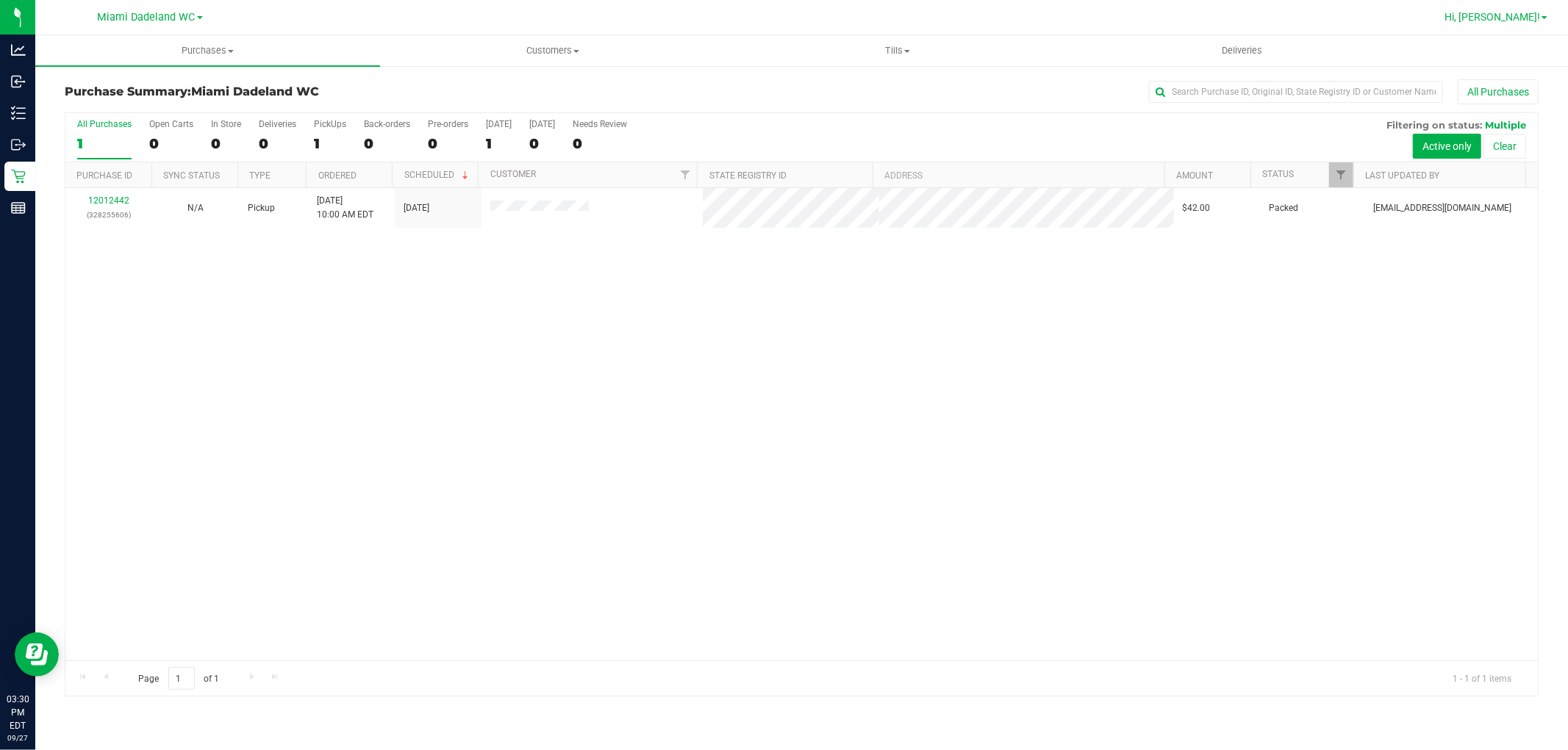
click at [1546, 18] on span at bounding box center [1544, 18] width 6 height 3
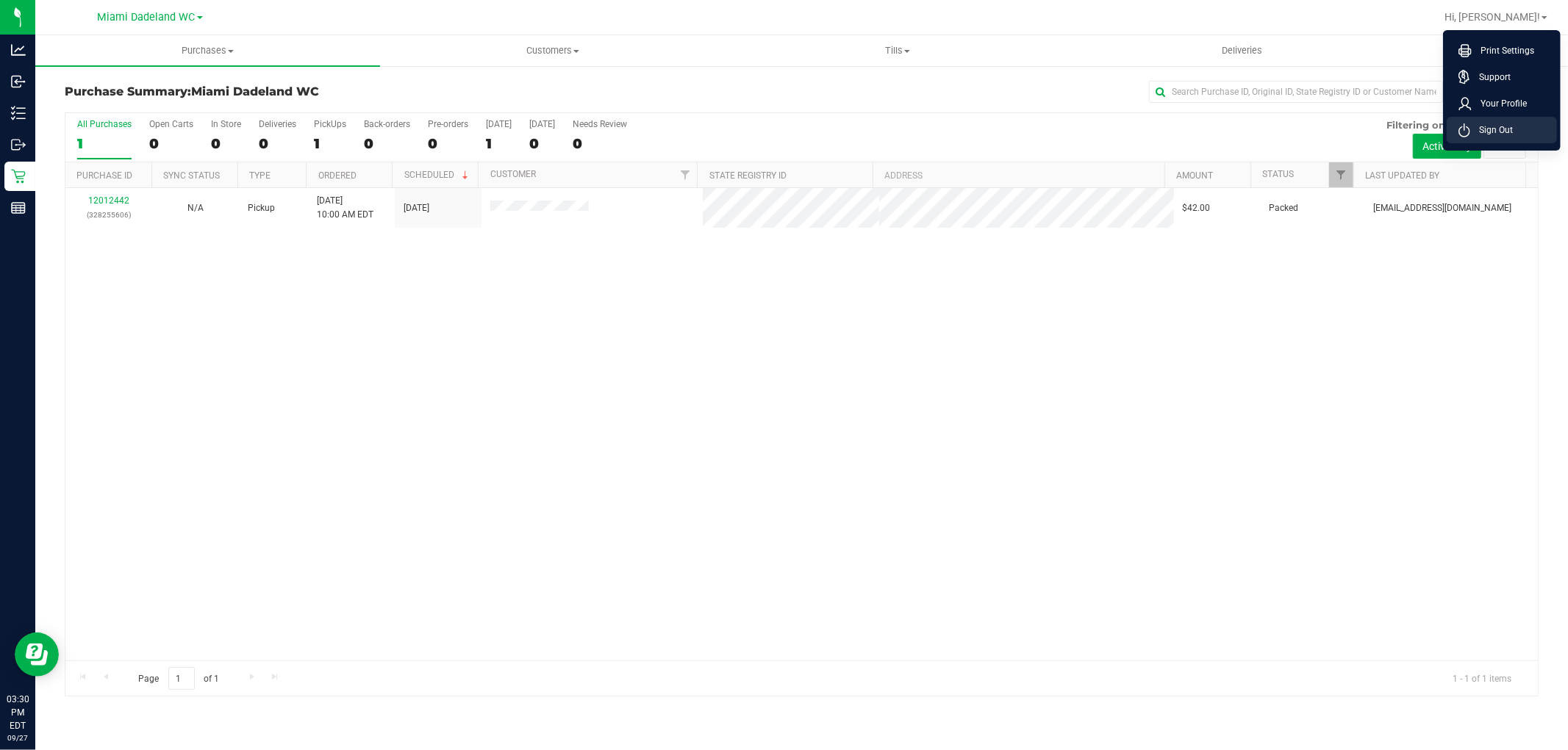
click at [1522, 125] on li "Sign Out" at bounding box center [1502, 130] width 111 height 26
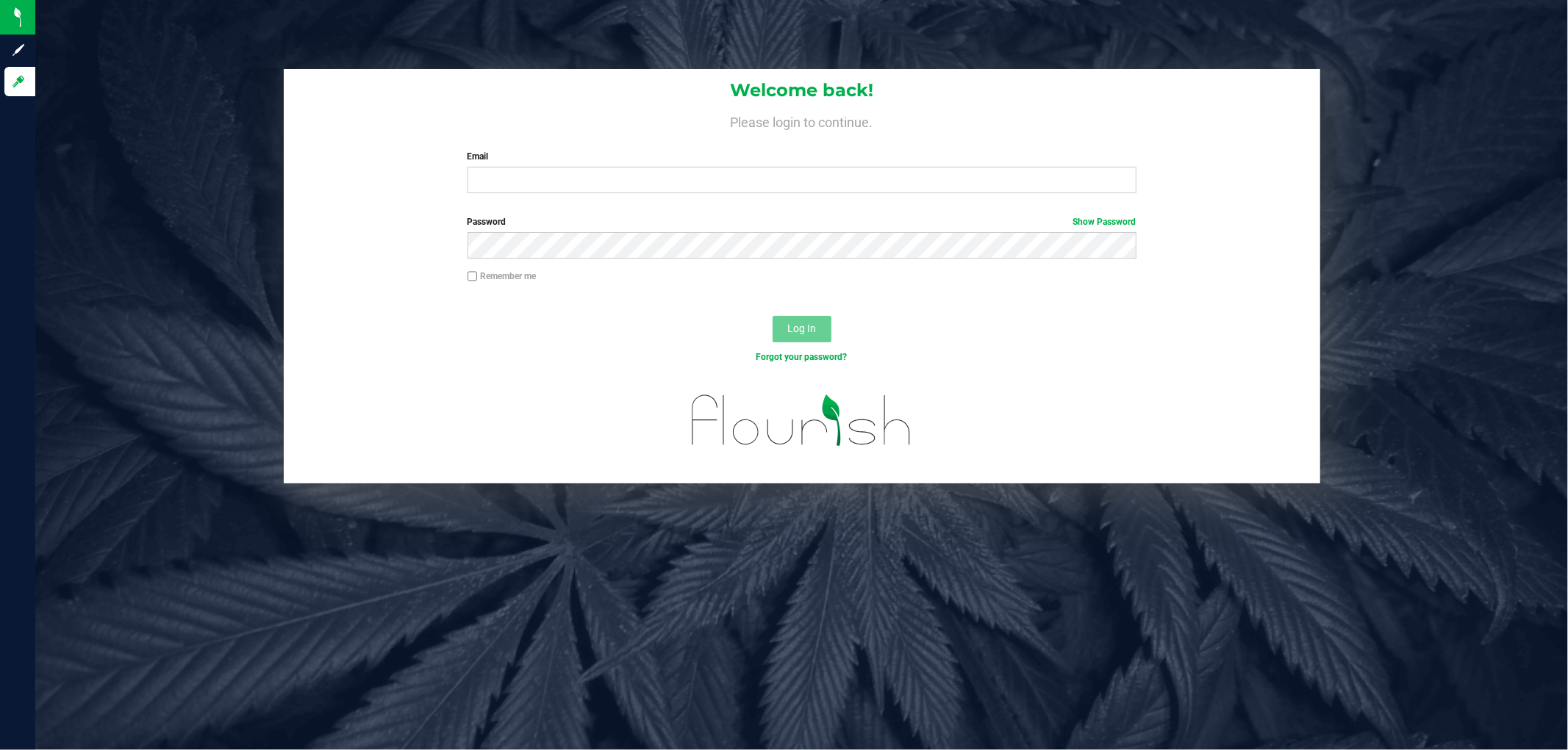
drag, startPoint x: 835, startPoint y: 538, endPoint x: 709, endPoint y: 496, distance: 132.8
click at [836, 537] on div "Welcome back! Please login to continue. Email Required Please format your email…" at bounding box center [802, 375] width 1533 height 750
